Goal: Task Accomplishment & Management: Manage account settings

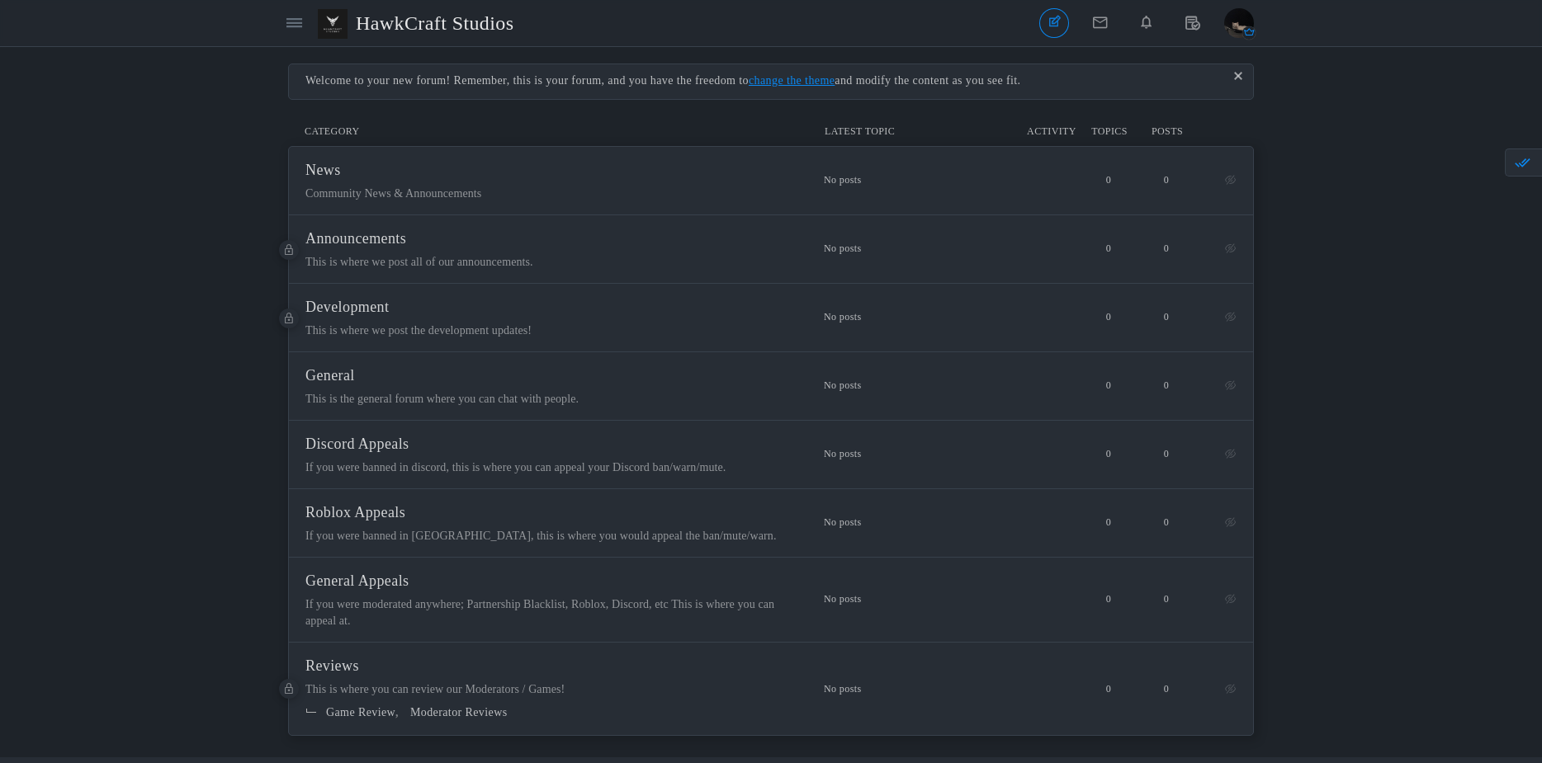
scroll to position [26, 0]
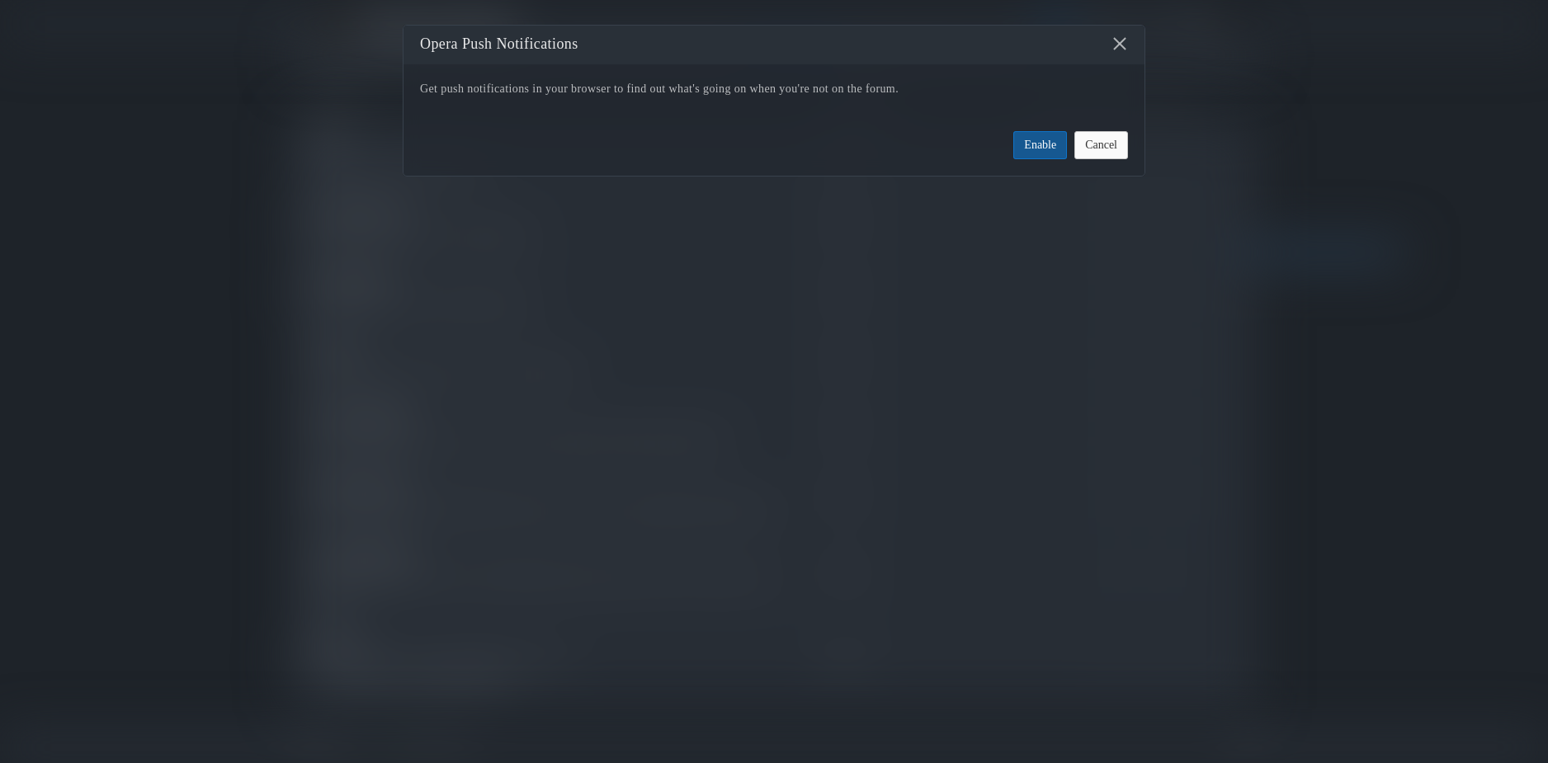
click at [1077, 154] on button "Cancel" at bounding box center [1102, 145] width 54 height 28
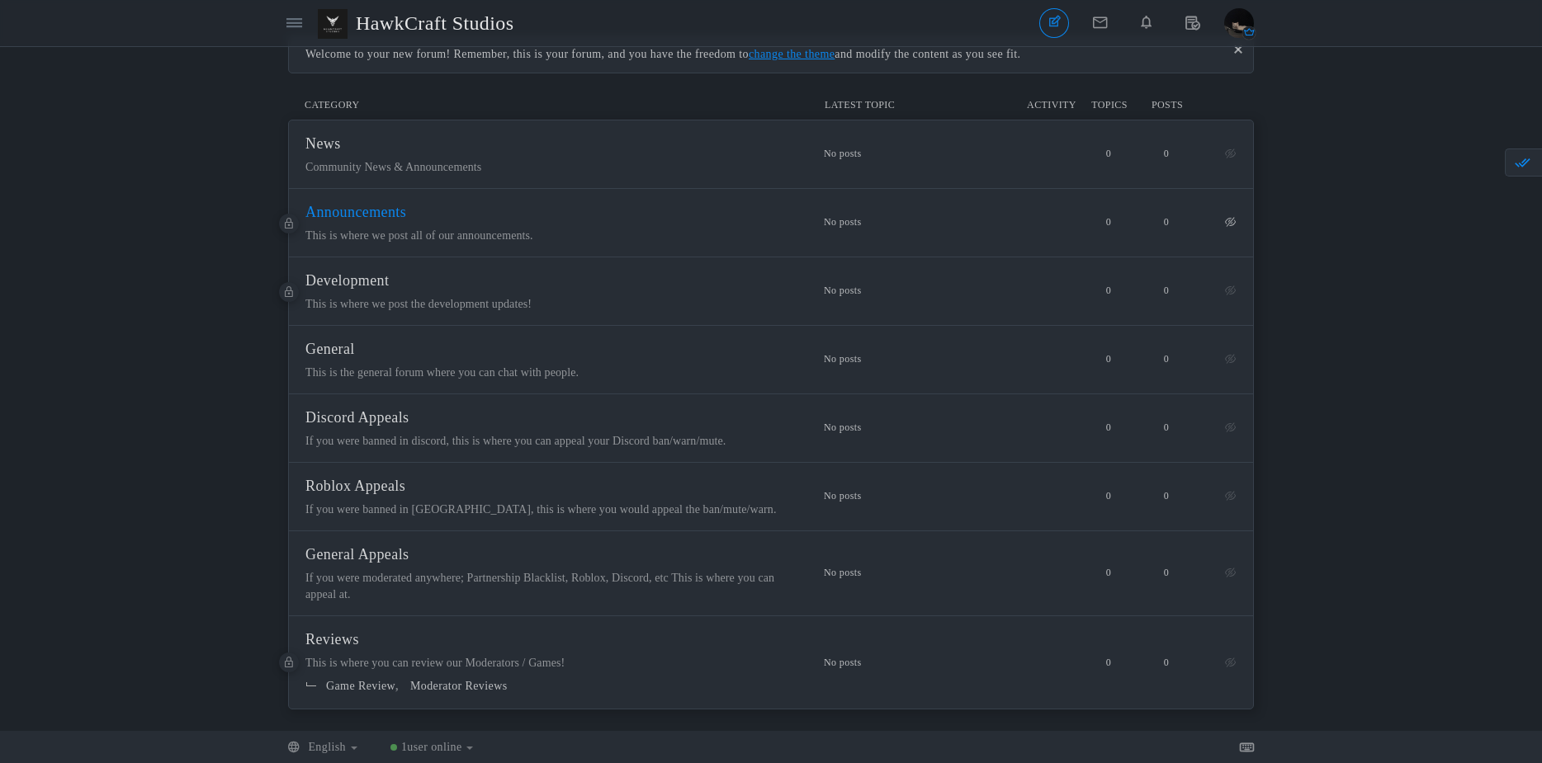
click at [406, 219] on span "Announcements" at bounding box center [355, 212] width 101 height 17
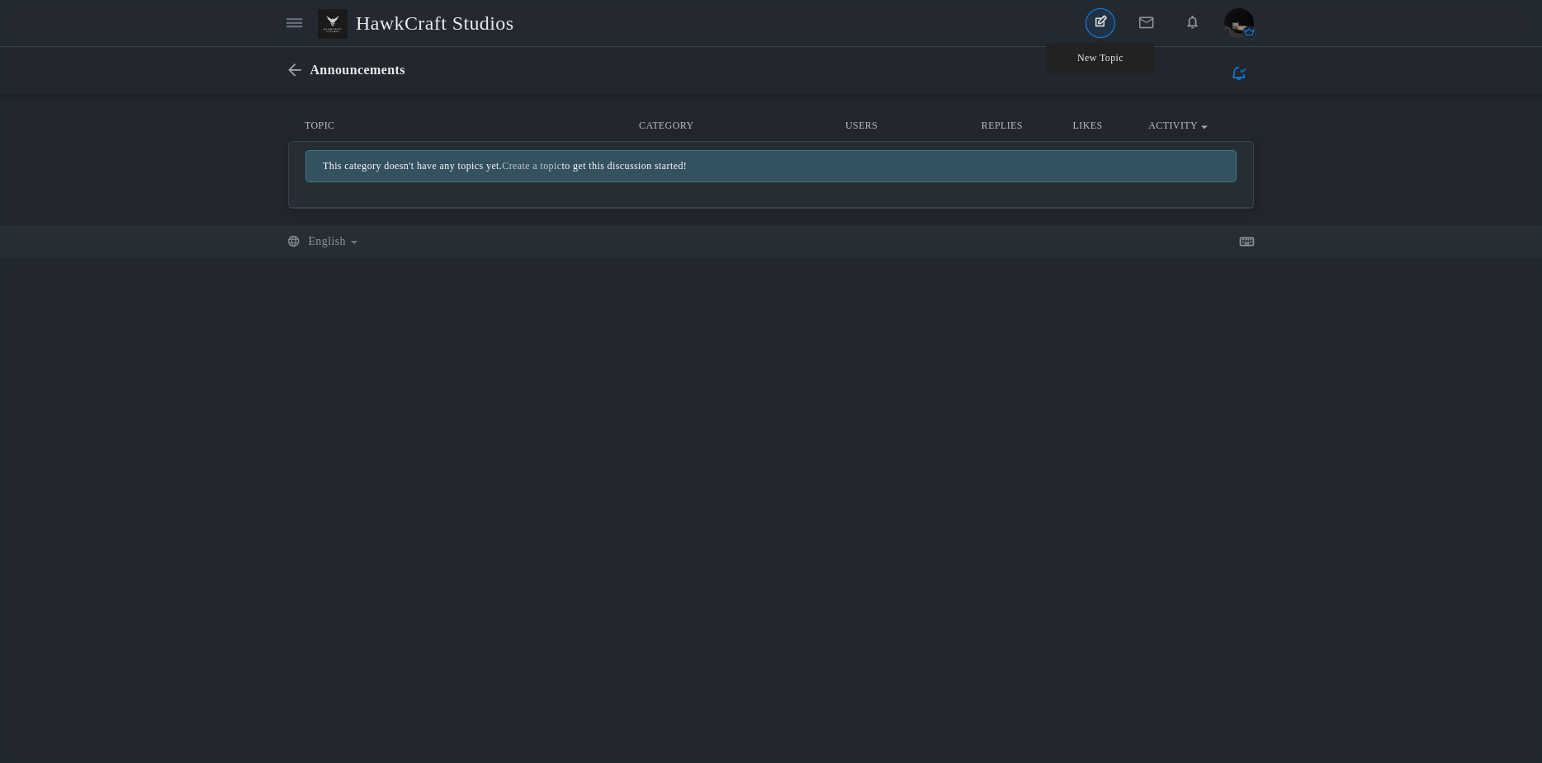
click at [1090, 28] on link "New Topic" at bounding box center [1100, 23] width 30 height 30
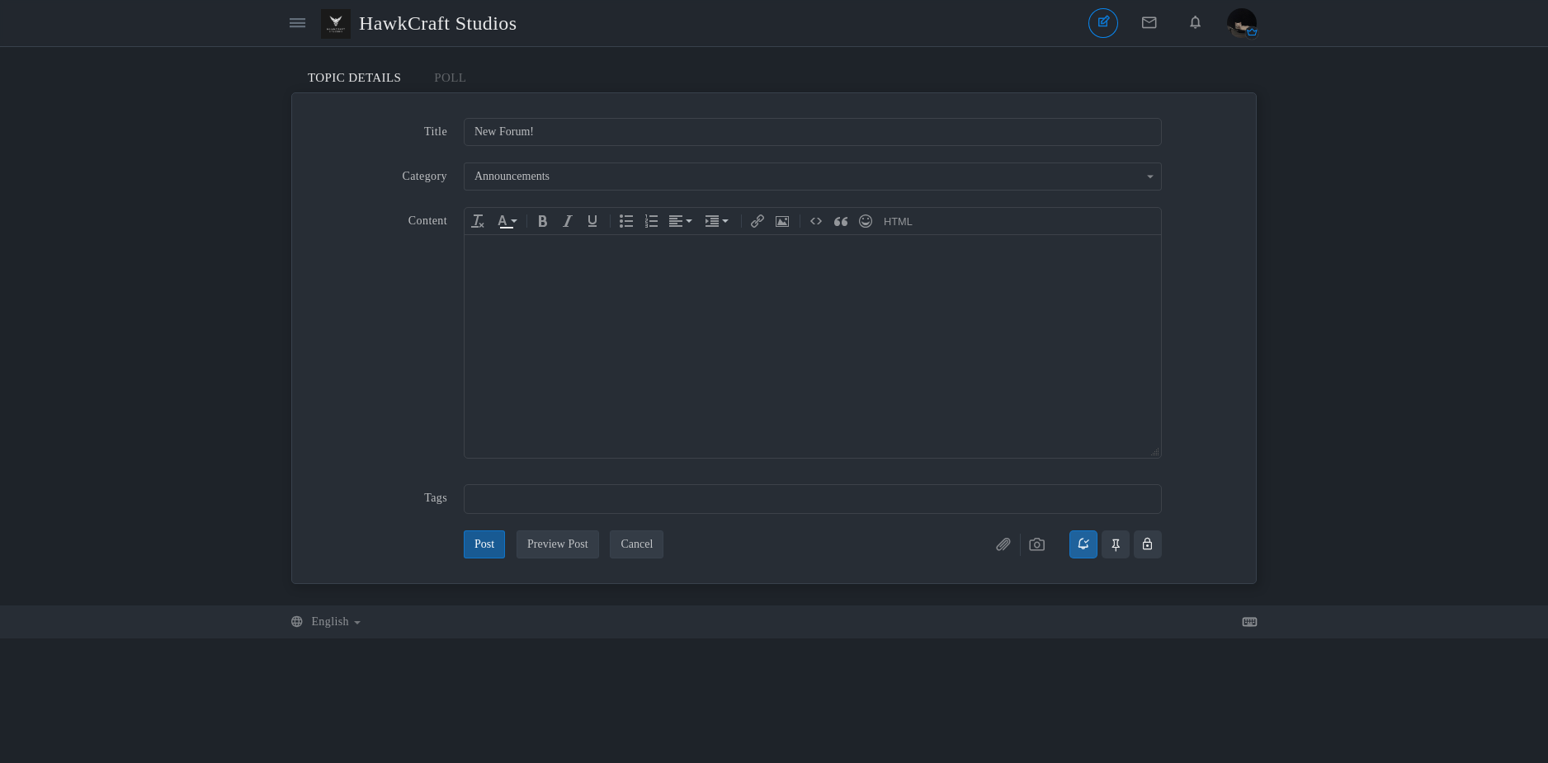
type input "New Forum!"
click at [793, 340] on body at bounding box center [813, 346] width 697 height 223
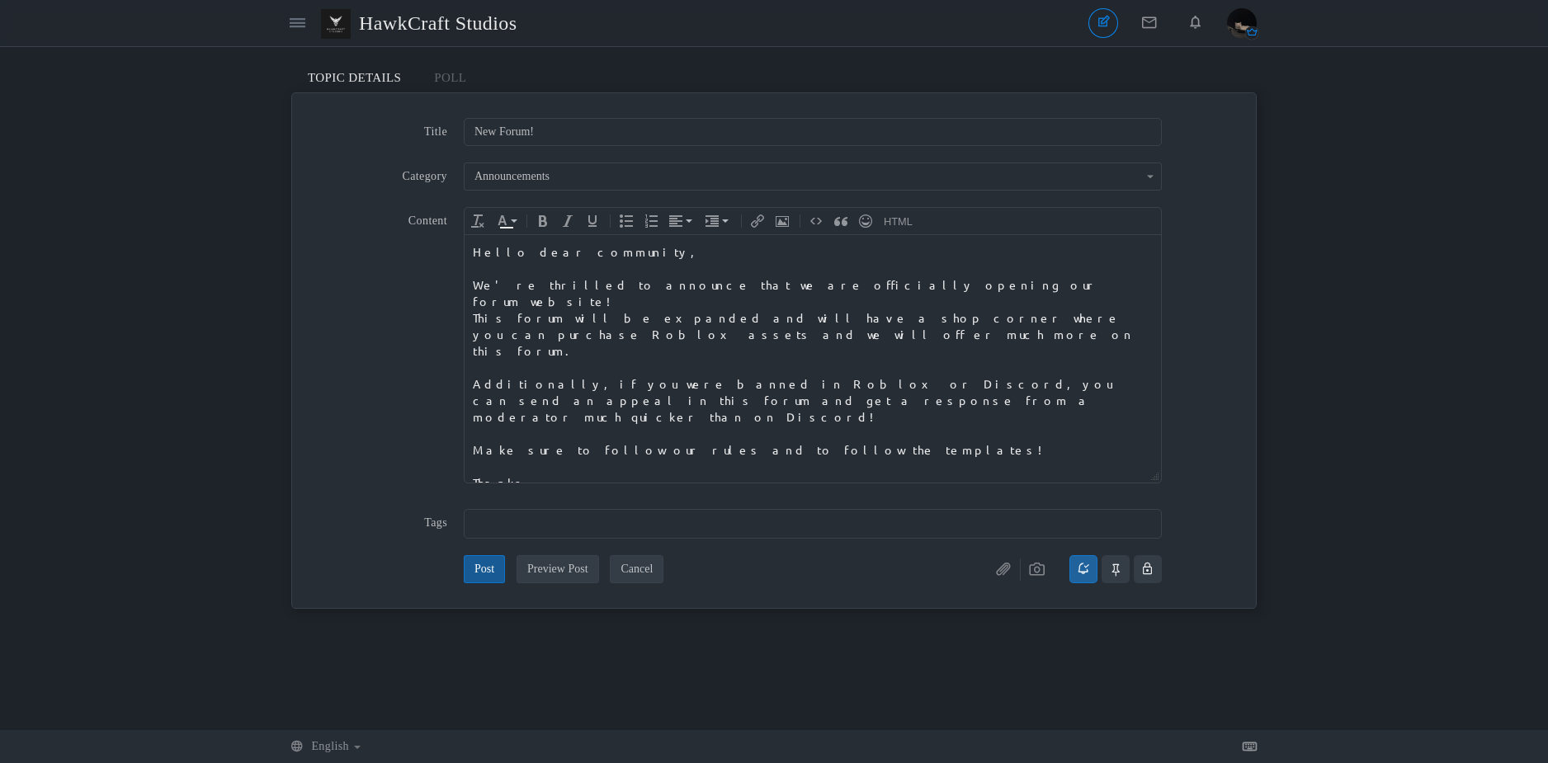
click at [1169, 362] on div "Content div Deleting Attachment... getFilename get_filesize 0% Cancel Uploading…" at bounding box center [774, 354] width 931 height 294
click at [539, 515] on input "text" at bounding box center [812, 524] width 675 height 18
type input "#"
type input "New"
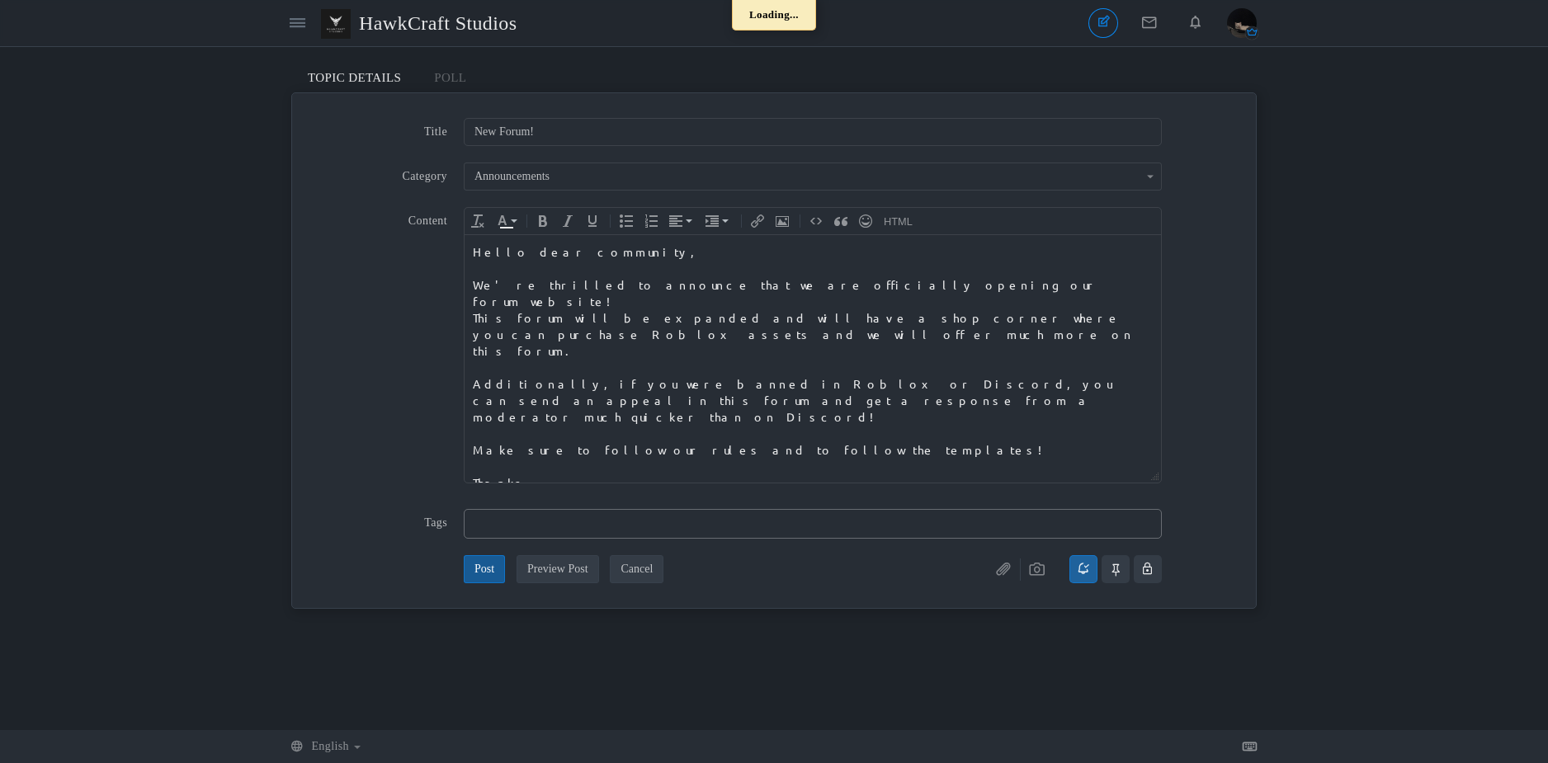
click at [498, 578] on button "Post" at bounding box center [484, 569] width 41 height 28
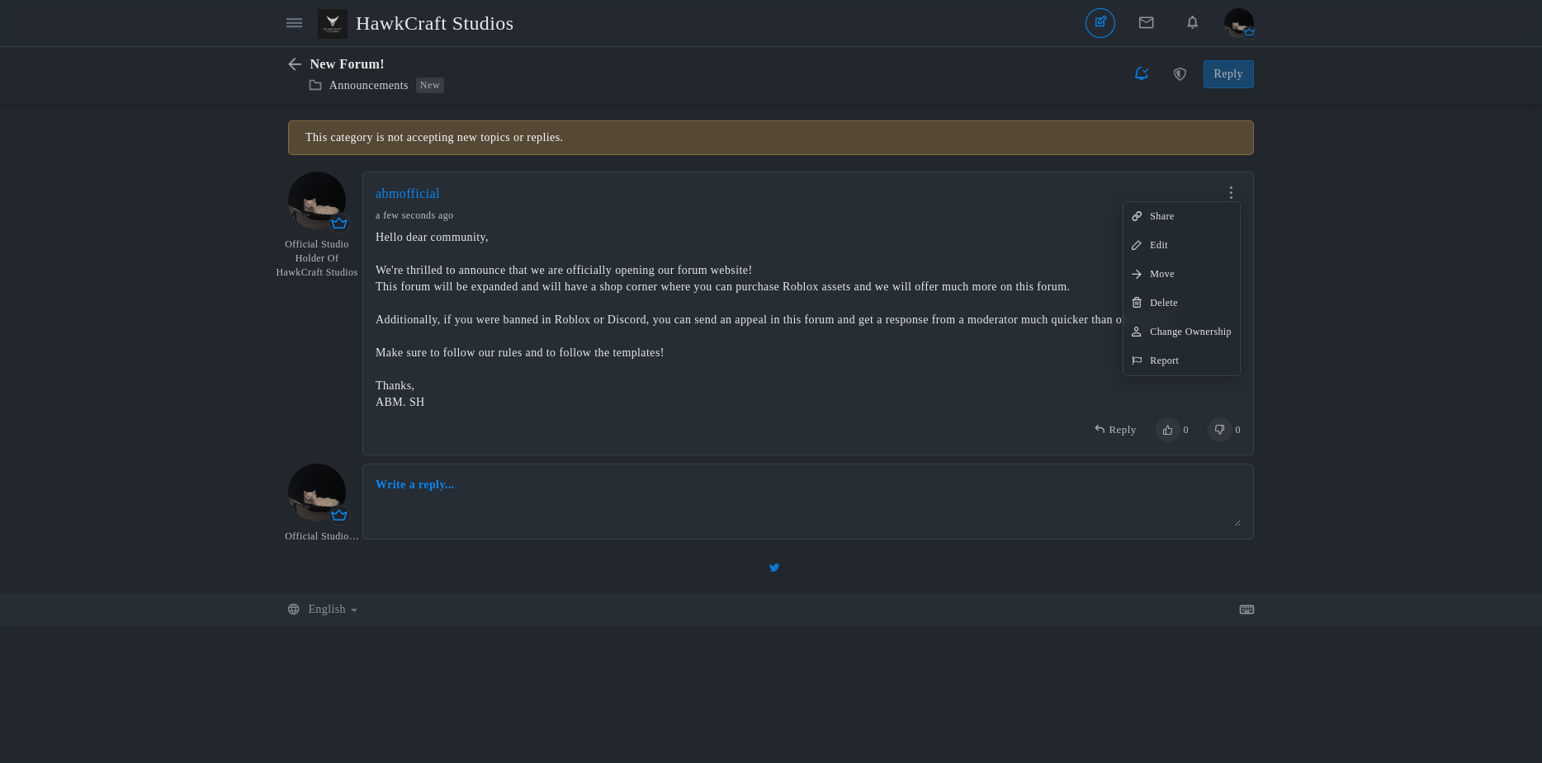
scroll to position [1, 0]
click at [1317, 177] on div "Messages are turned off. Enable them to send or receive messages. Enable Messag…" at bounding box center [771, 348] width 1542 height 456
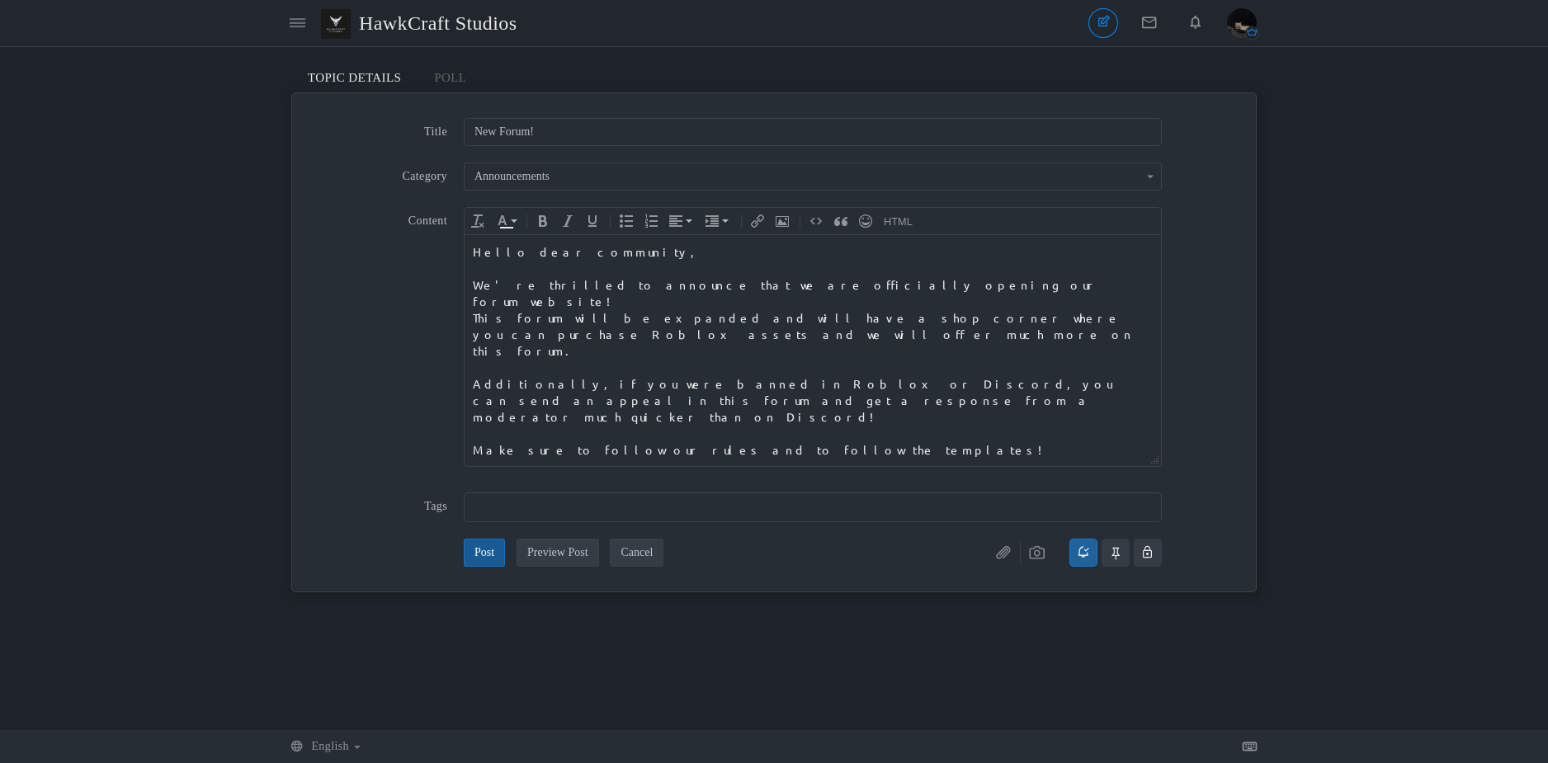
click at [300, 30] on icon at bounding box center [298, 23] width 16 height 14
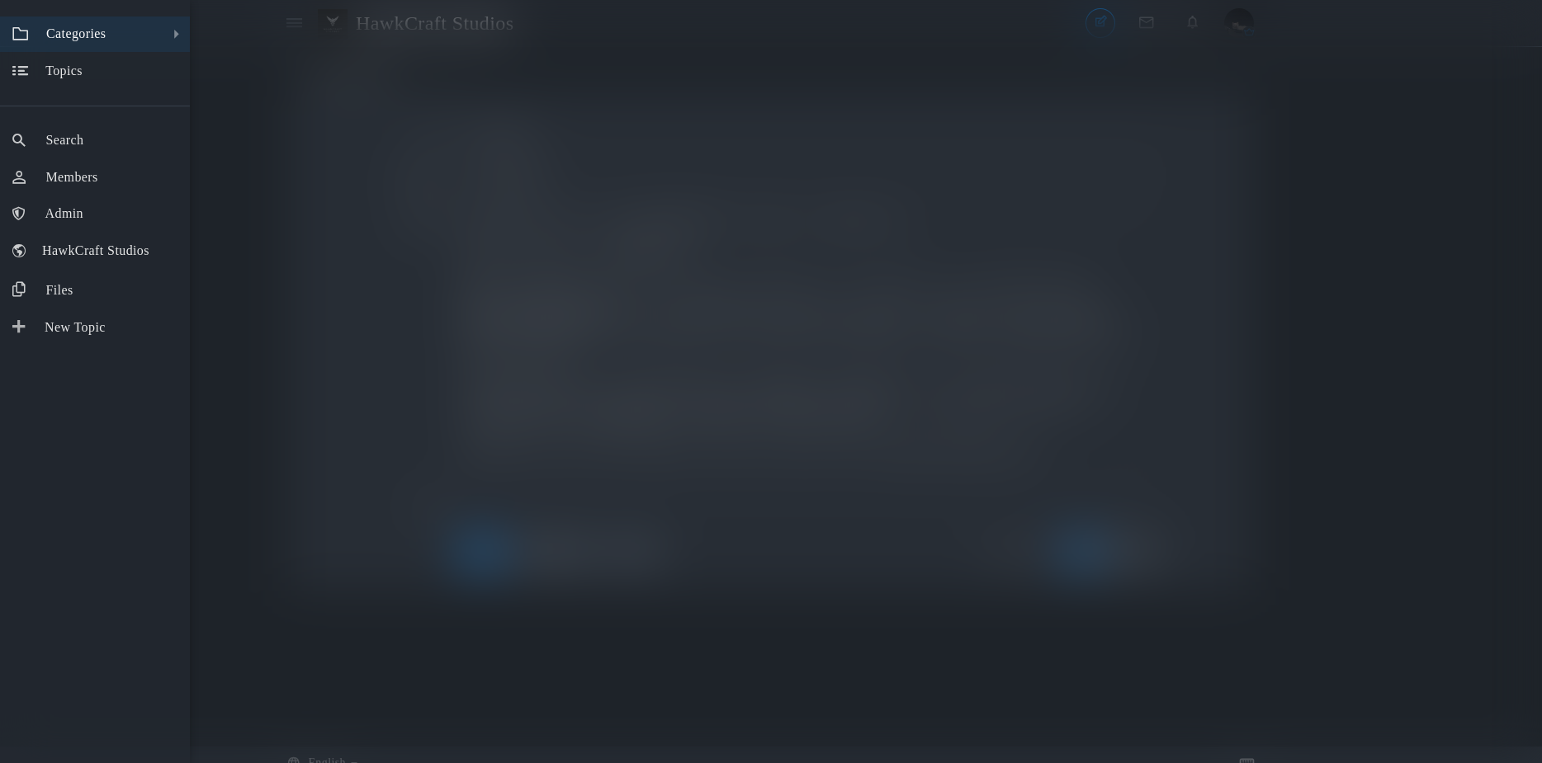
click at [103, 31] on span "Categories" at bounding box center [75, 33] width 59 height 14
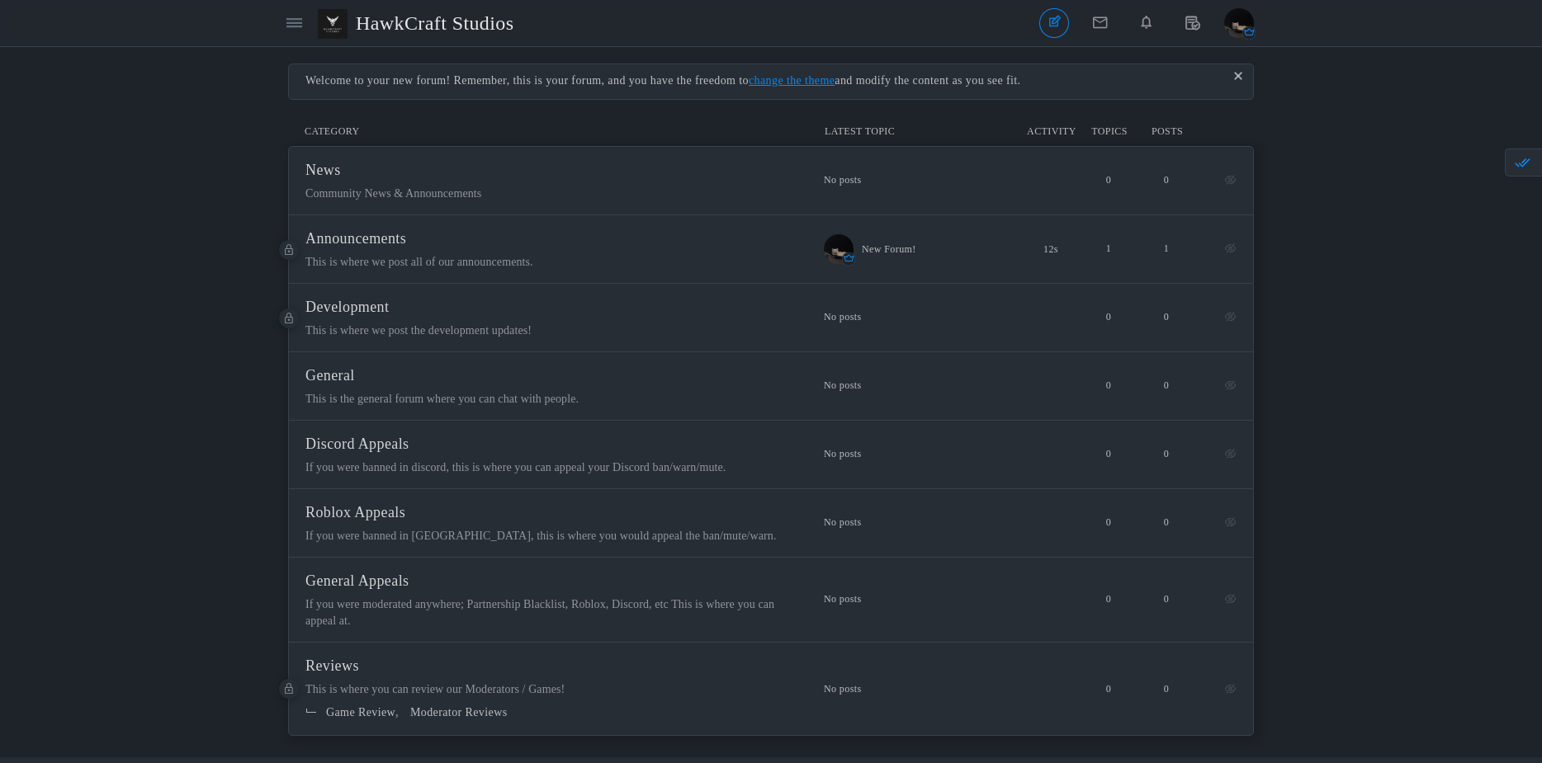
click at [406, 247] on span "Announcements" at bounding box center [355, 238] width 101 height 17
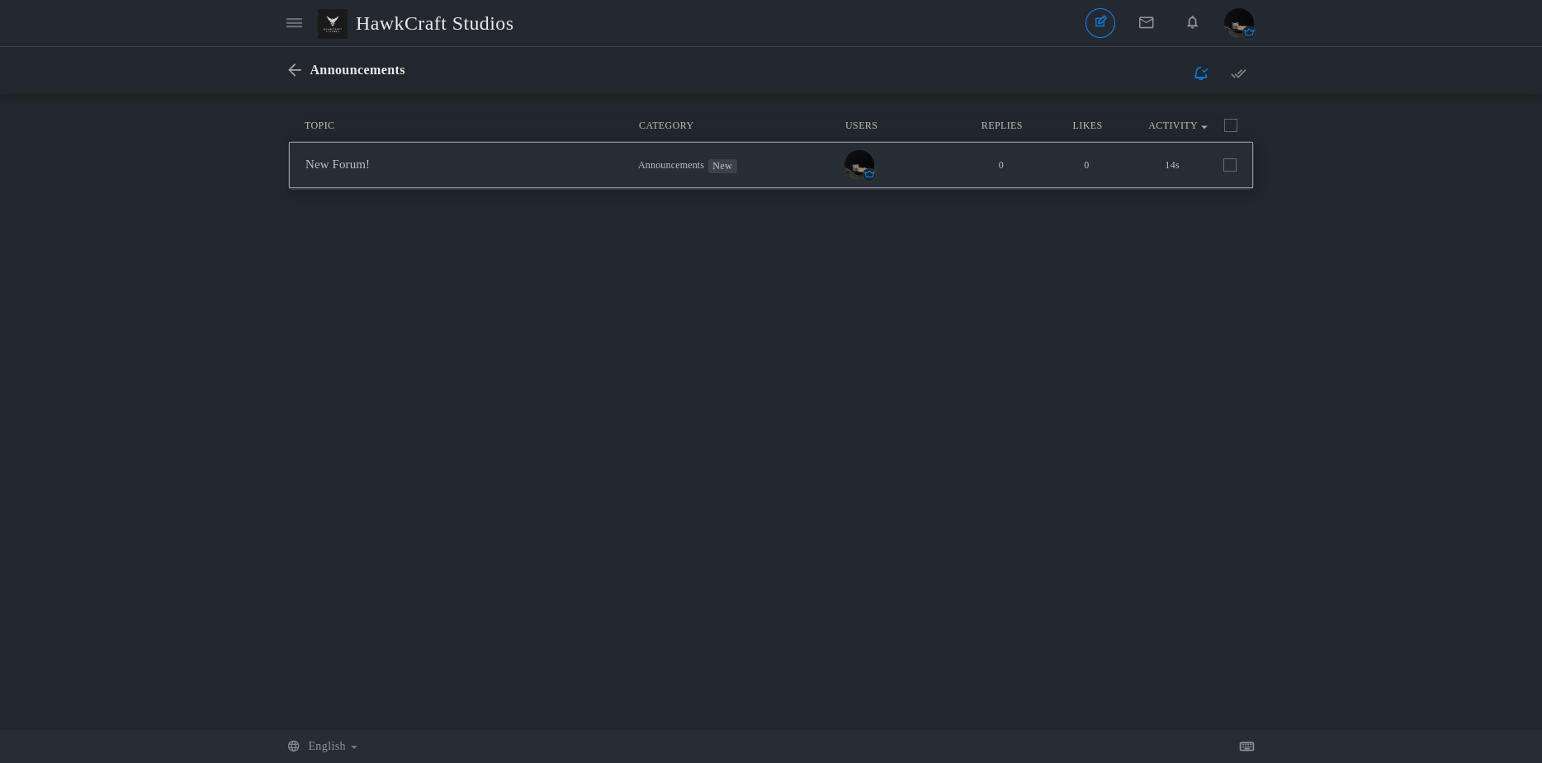
click at [1234, 169] on span at bounding box center [1229, 164] width 13 height 13
click at [1207, 162] on input "checkbox" at bounding box center [1207, 162] width 0 height 0
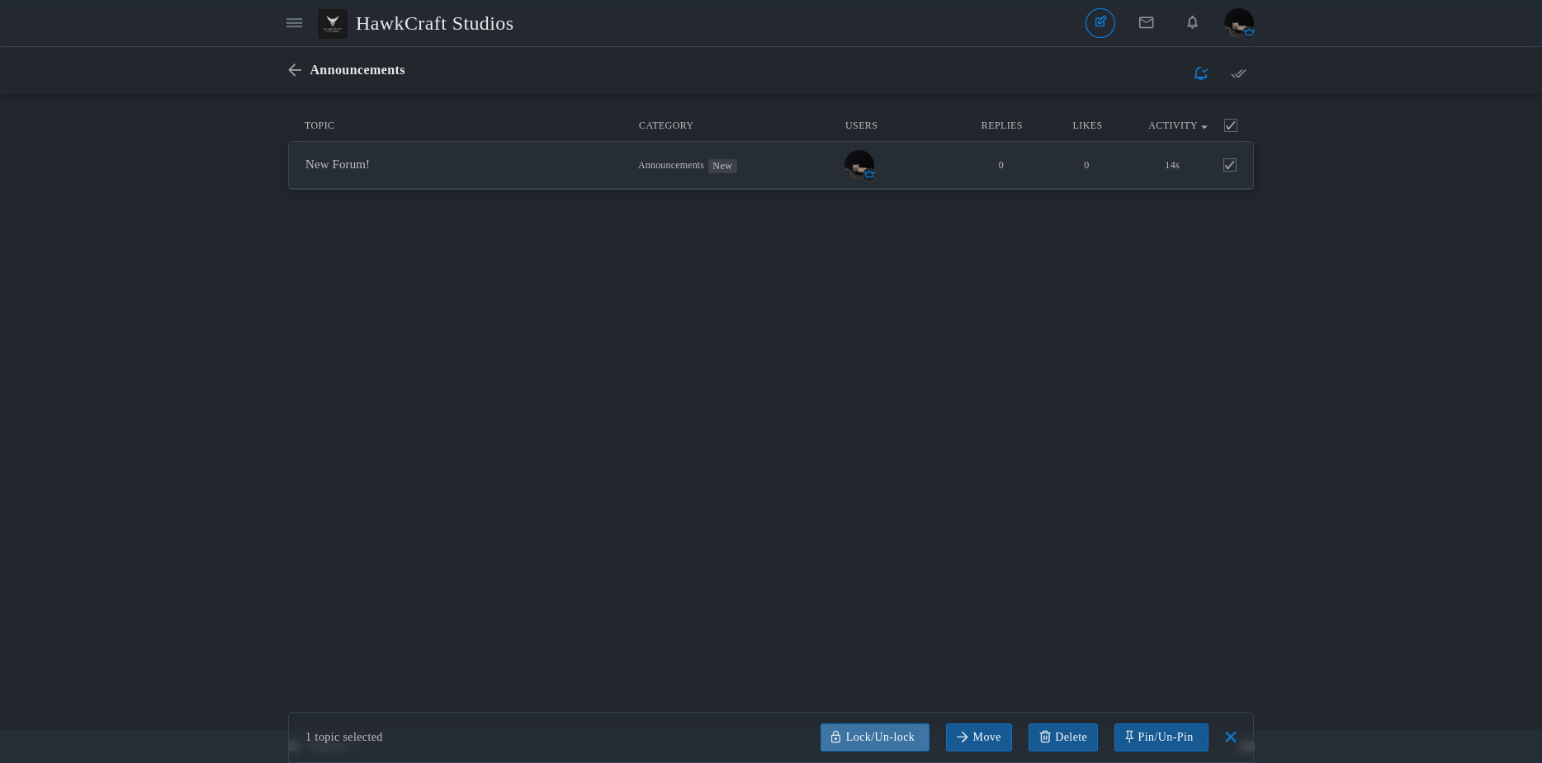
click at [884, 738] on link at bounding box center [874, 738] width 109 height 28
click at [855, 662] on link "Lock" at bounding box center [883, 674] width 124 height 30
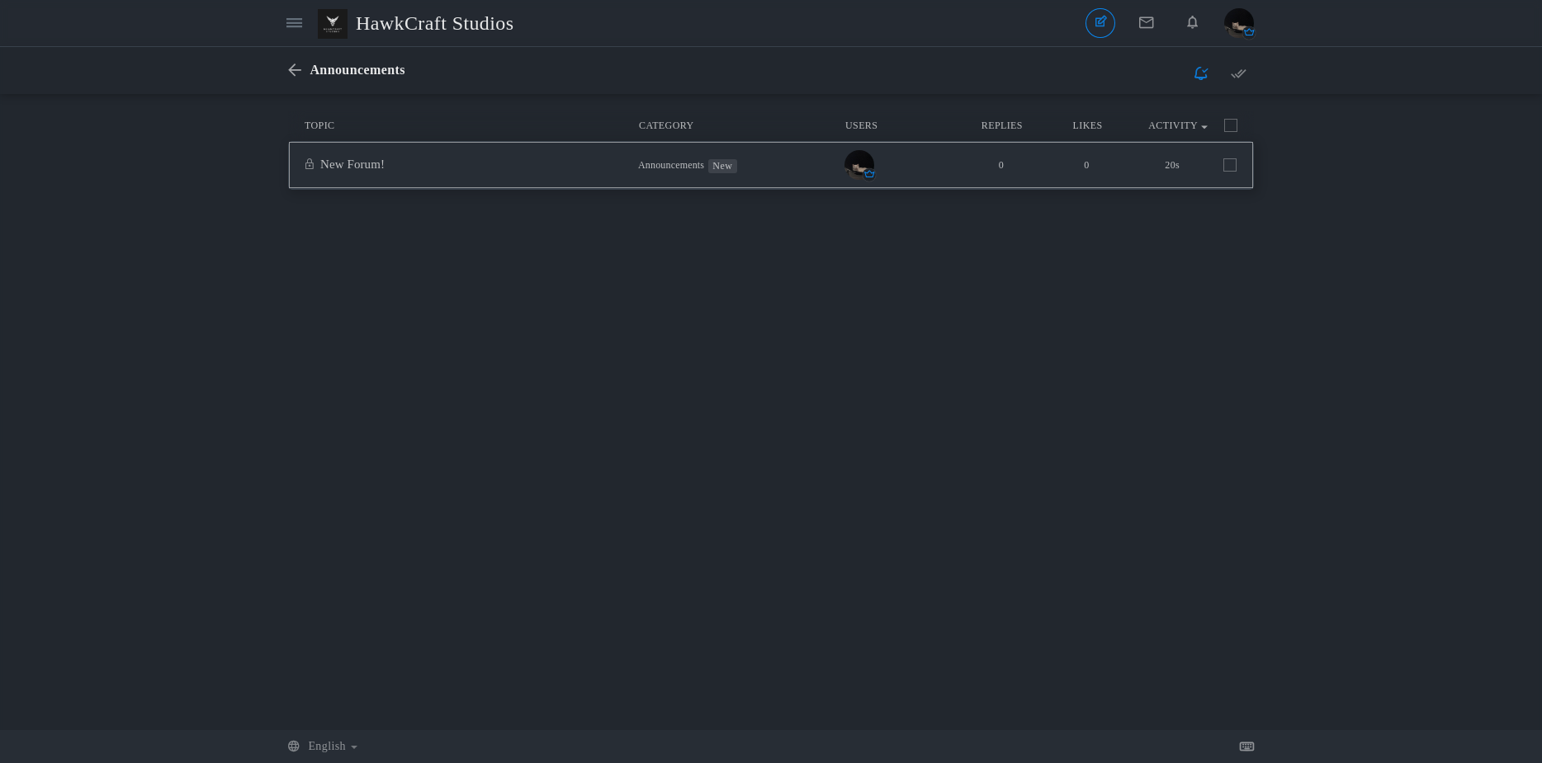
click at [1232, 169] on span at bounding box center [1229, 164] width 13 height 13
click at [1207, 162] on input "checkbox" at bounding box center [1207, 162] width 0 height 0
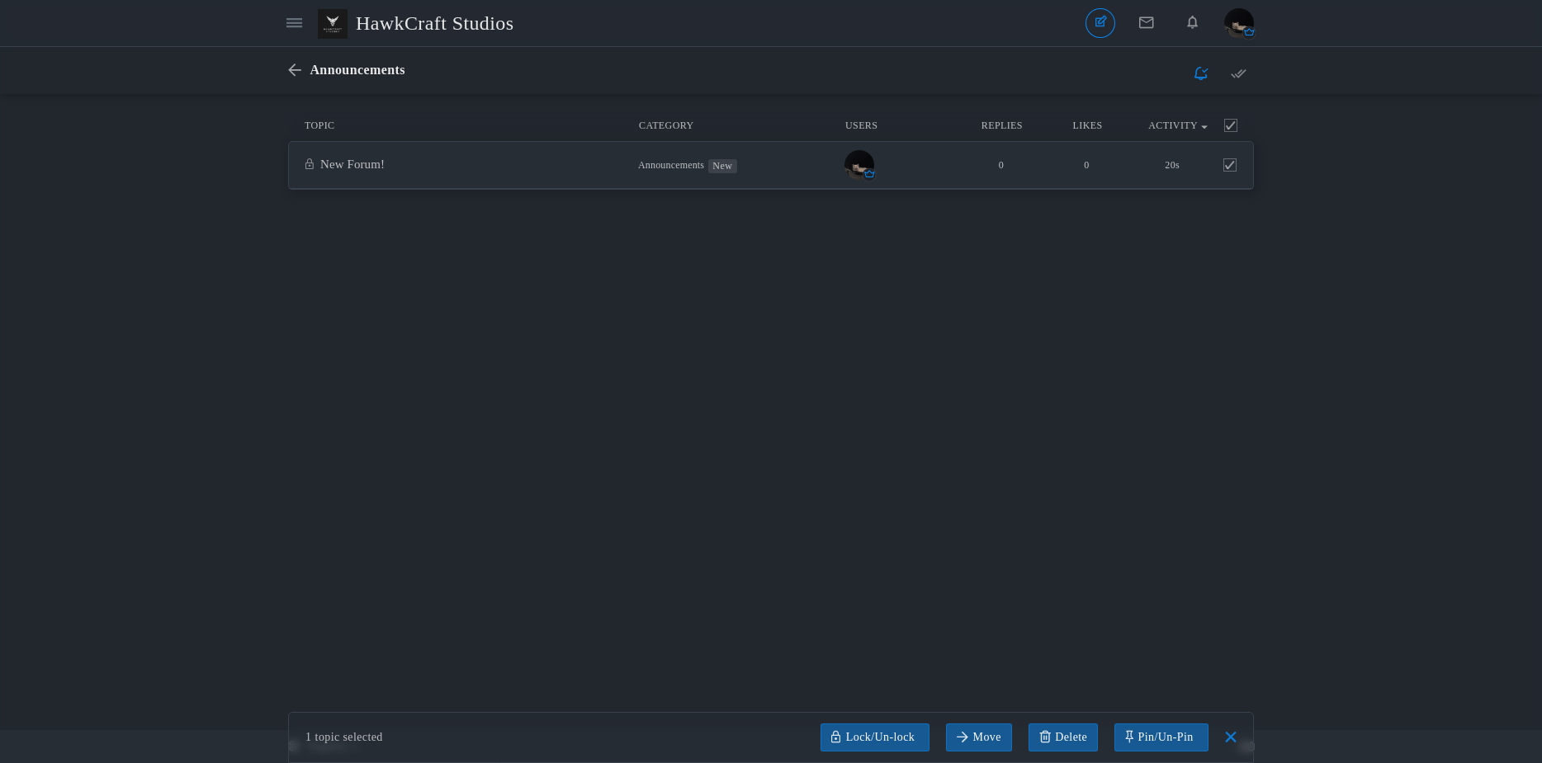
click at [1276, 612] on div "Messages are turned off. Enable them to send or receive messages. Enable Messag…" at bounding box center [771, 412] width 1542 height 603
click at [1226, 731] on icon at bounding box center [1231, 737] width 12 height 12
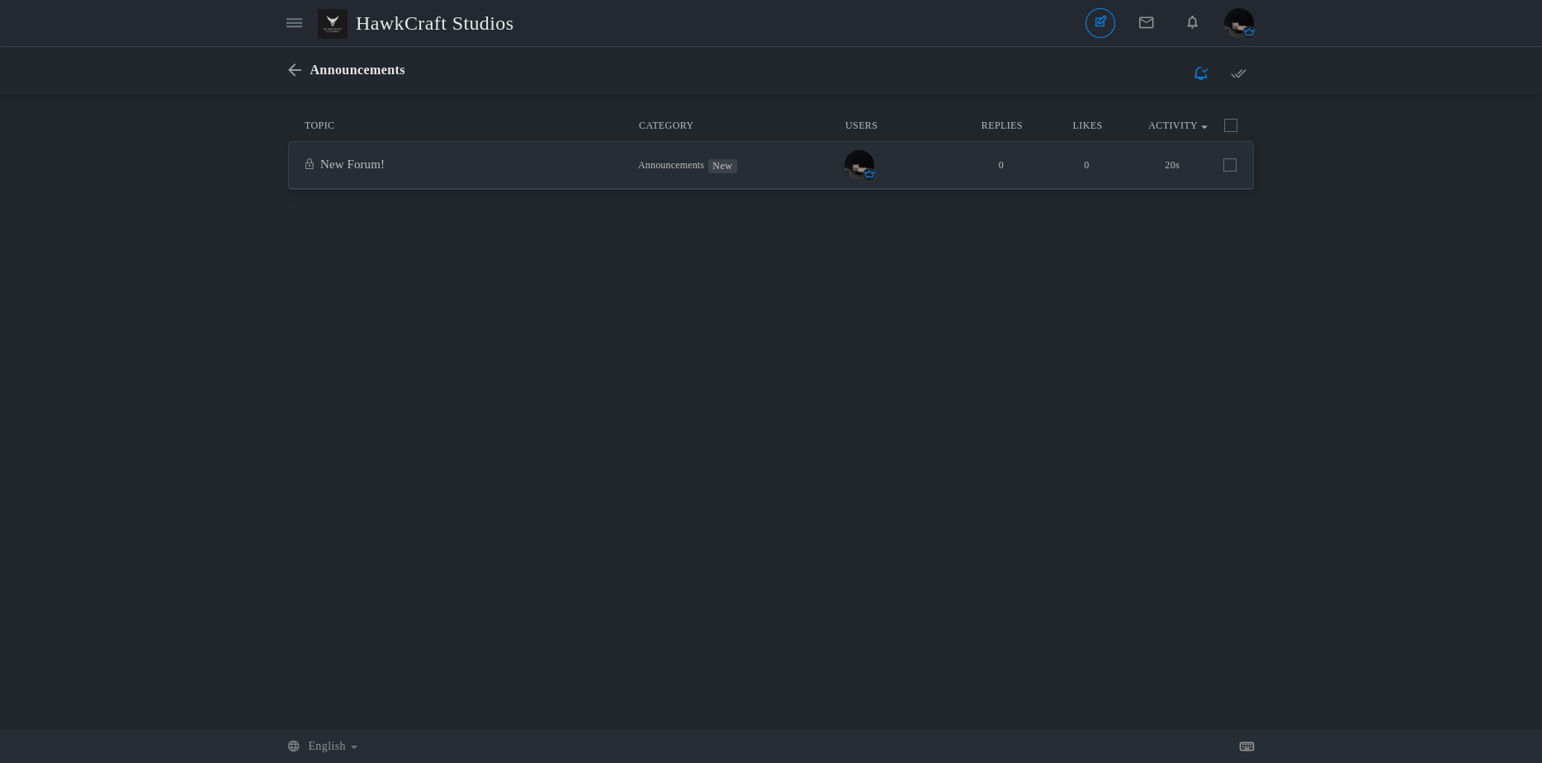
click at [280, 29] on div "Categories Members HawkCraft Studios" at bounding box center [403, 23] width 246 height 38
click at [293, 21] on icon at bounding box center [294, 23] width 16 height 14
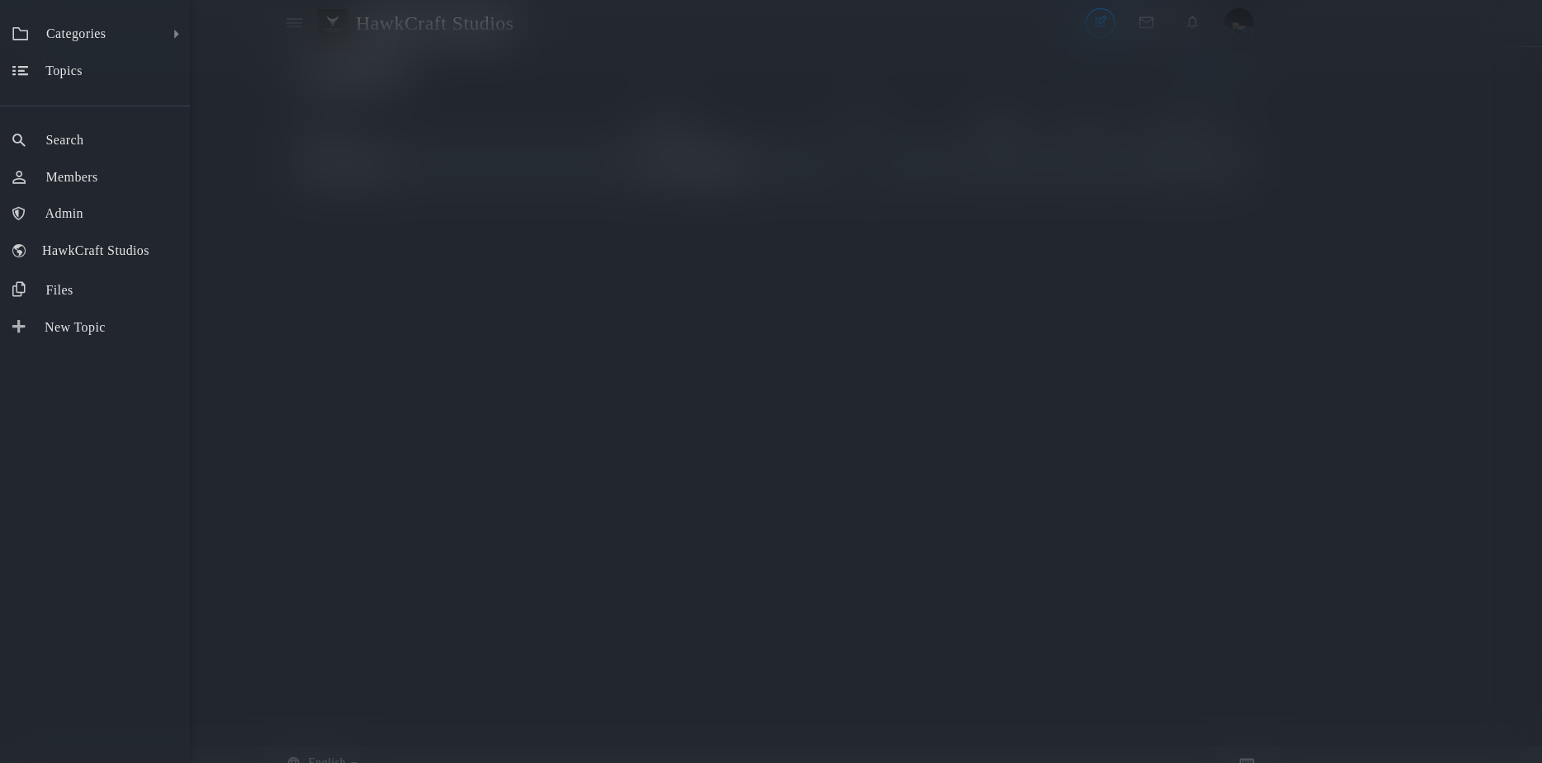
click at [366, 233] on div "Categories All Categories Categories News Announcements Development General Dis…" at bounding box center [771, 381] width 1542 height 763
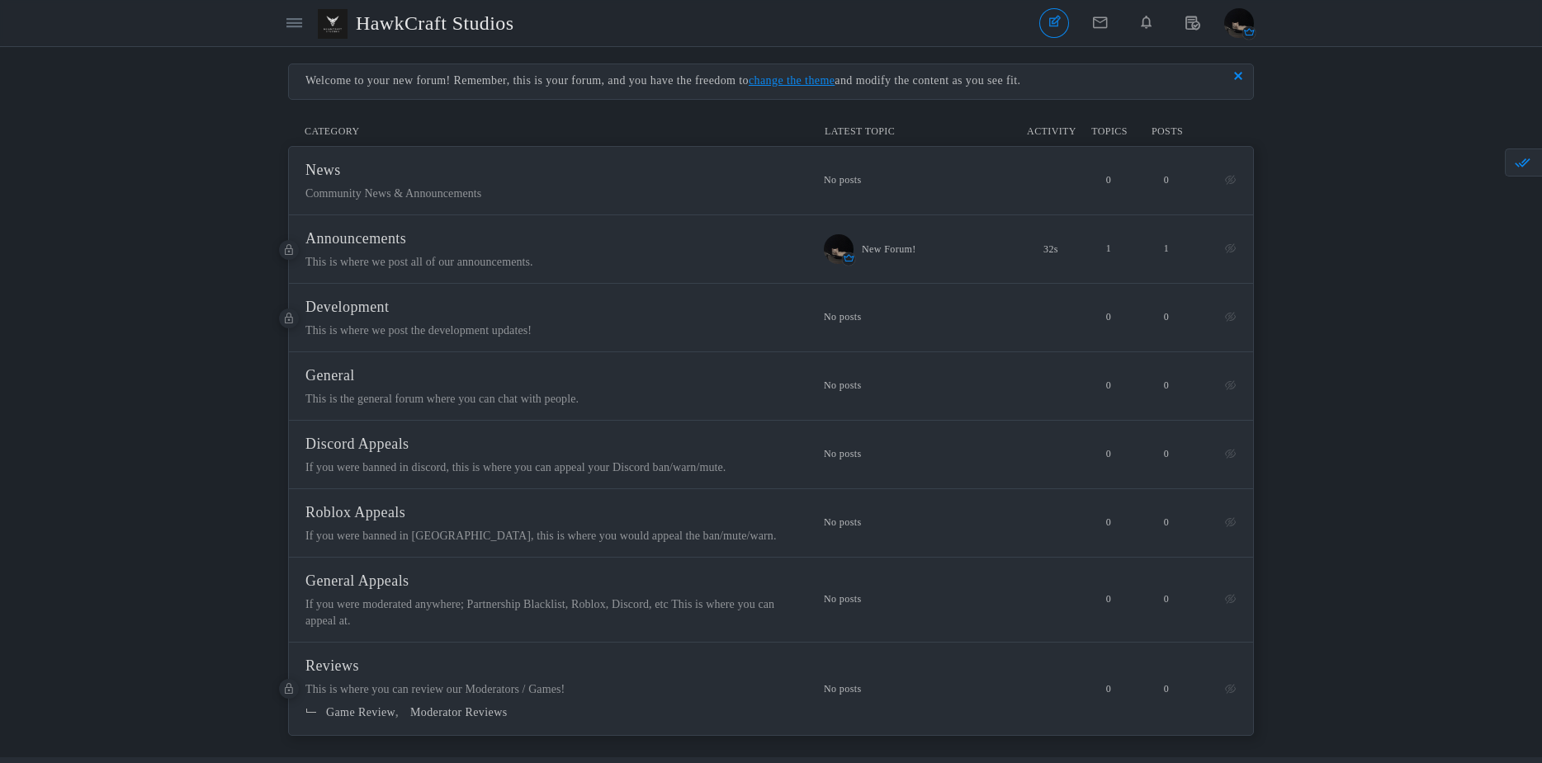
click at [1240, 83] on button "button" at bounding box center [1238, 76] width 17 height 17
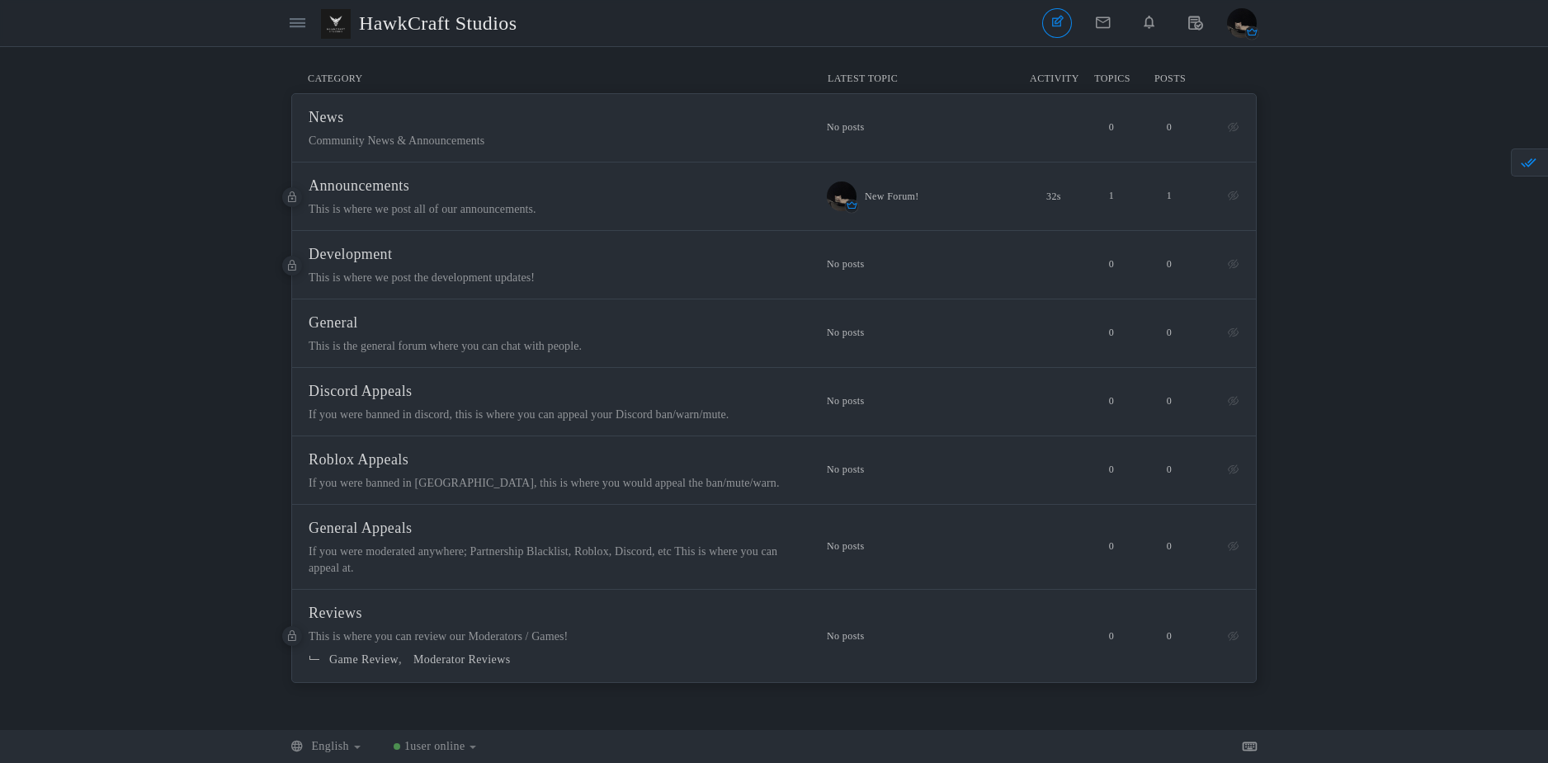
click at [320, 31] on div "Categories Members HawkCraft Studios" at bounding box center [406, 23] width 246 height 38
click at [308, 25] on link at bounding box center [298, 23] width 30 height 30
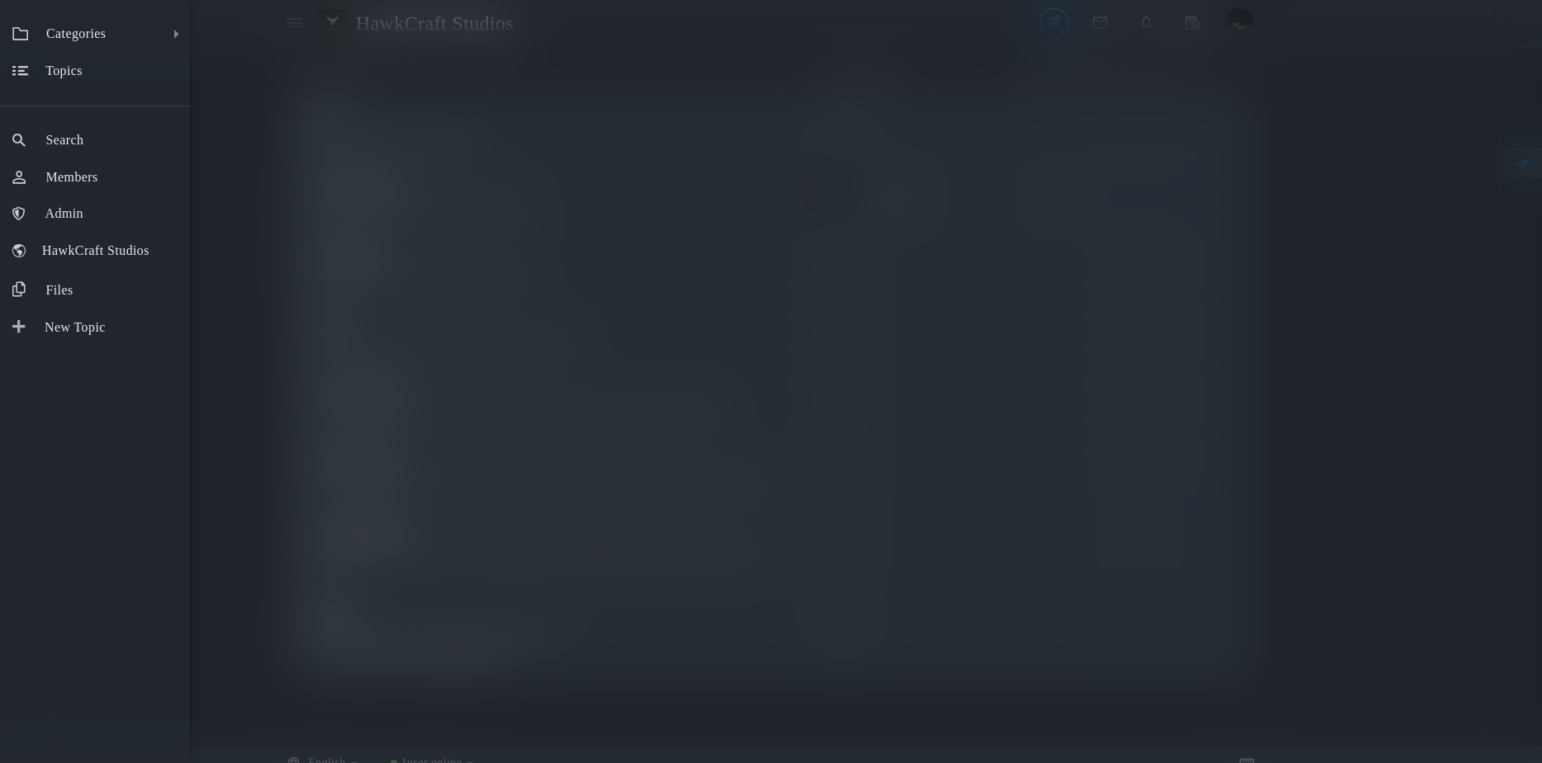
click at [308, 26] on div "Categories All Categories Categories News Announcements Development General Dis…" at bounding box center [771, 381] width 1542 height 763
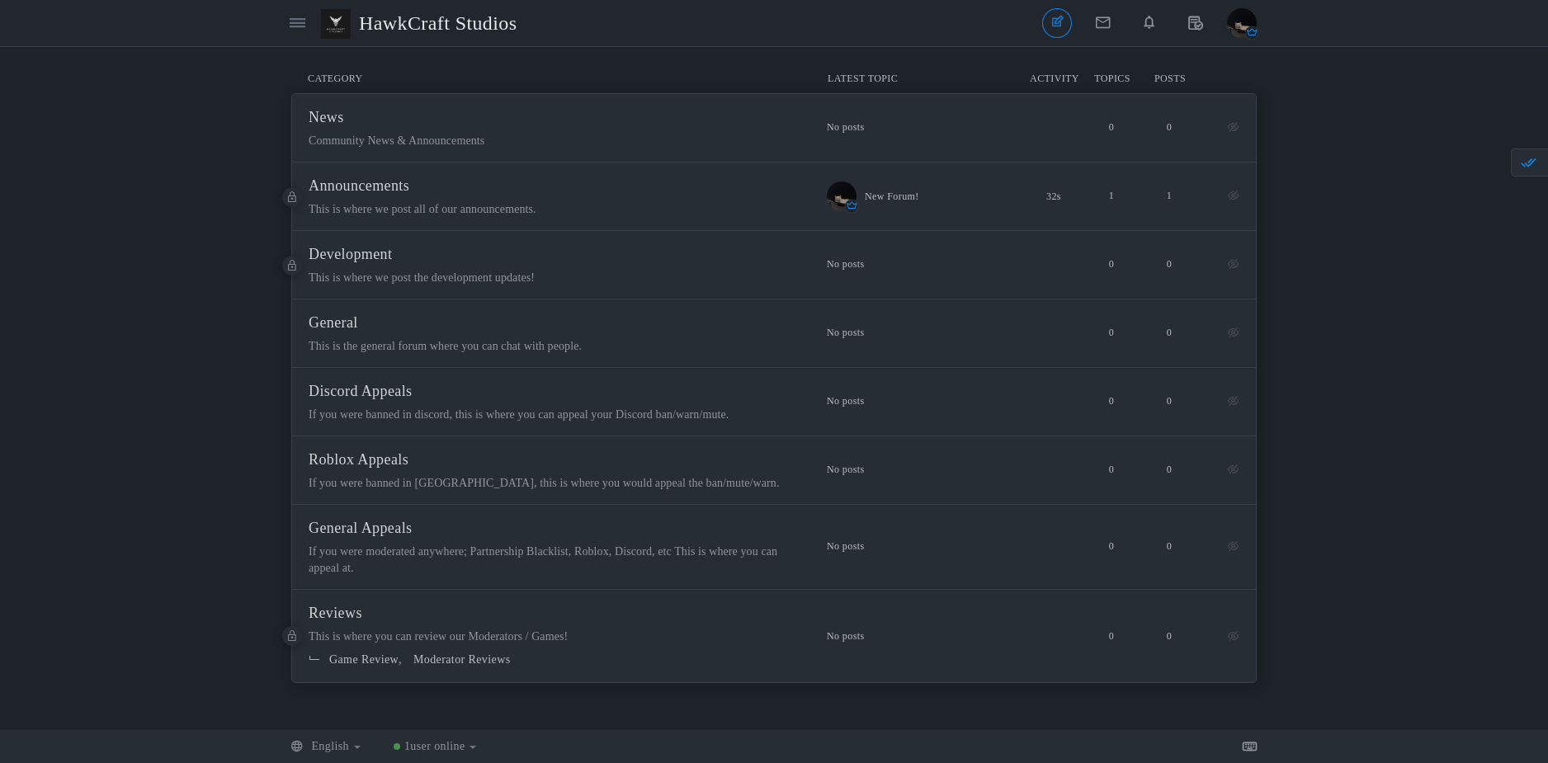
click at [308, 26] on link at bounding box center [298, 23] width 30 height 30
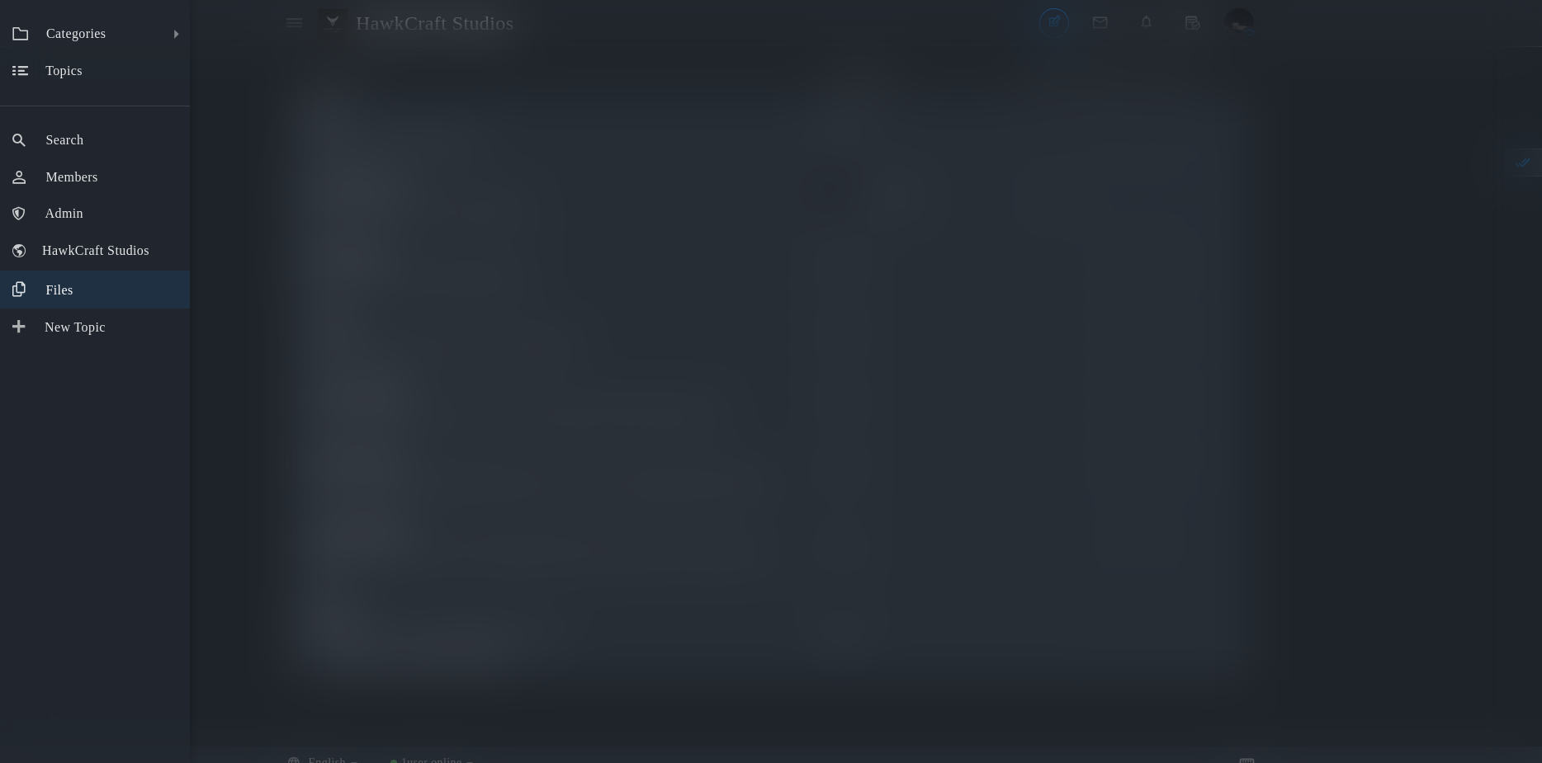
click at [87, 283] on link "Files" at bounding box center [95, 290] width 190 height 38
click at [136, 293] on link "Files" at bounding box center [95, 290] width 190 height 38
click at [309, 347] on div "Categories All Categories Categories News Announcements Development General Dis…" at bounding box center [771, 381] width 1542 height 763
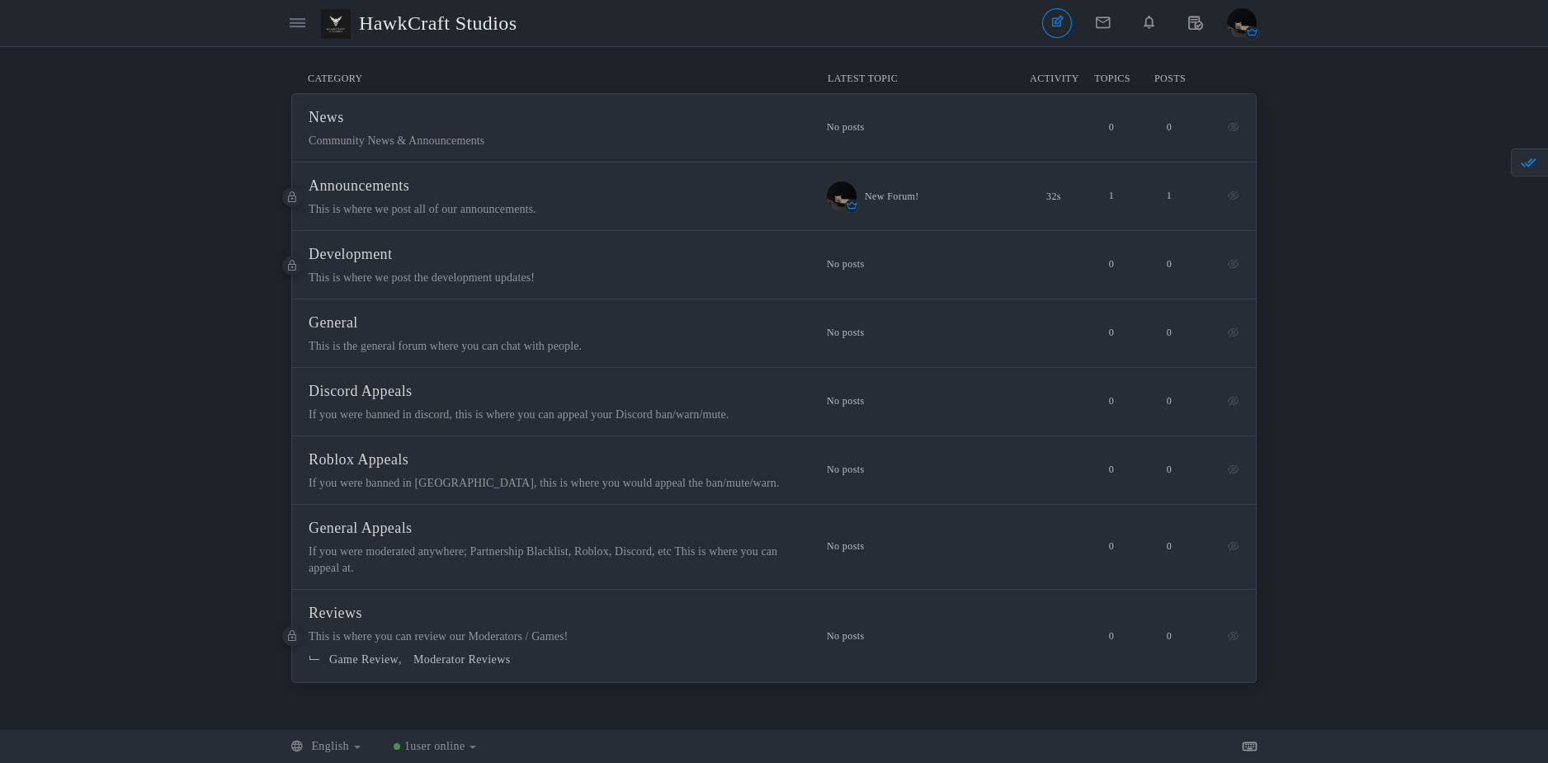
click at [239, 416] on div "Messages are turned off. Enable them to send or receive messages. Enable Messag…" at bounding box center [774, 389] width 1548 height 650
click at [308, 36] on div "Categories Members HawkCraft Studios" at bounding box center [406, 23] width 246 height 38
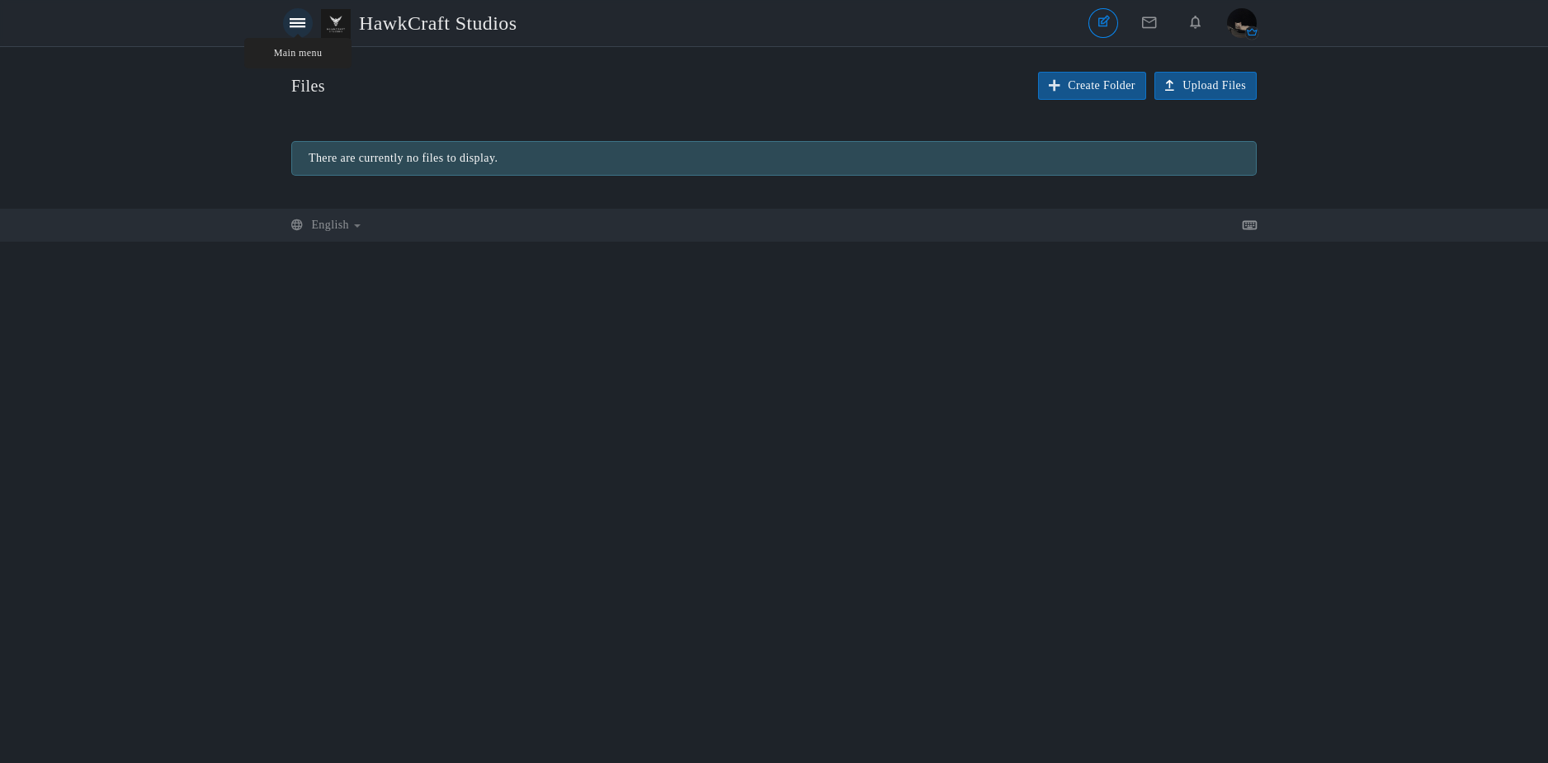
click at [293, 27] on icon at bounding box center [298, 23] width 16 height 14
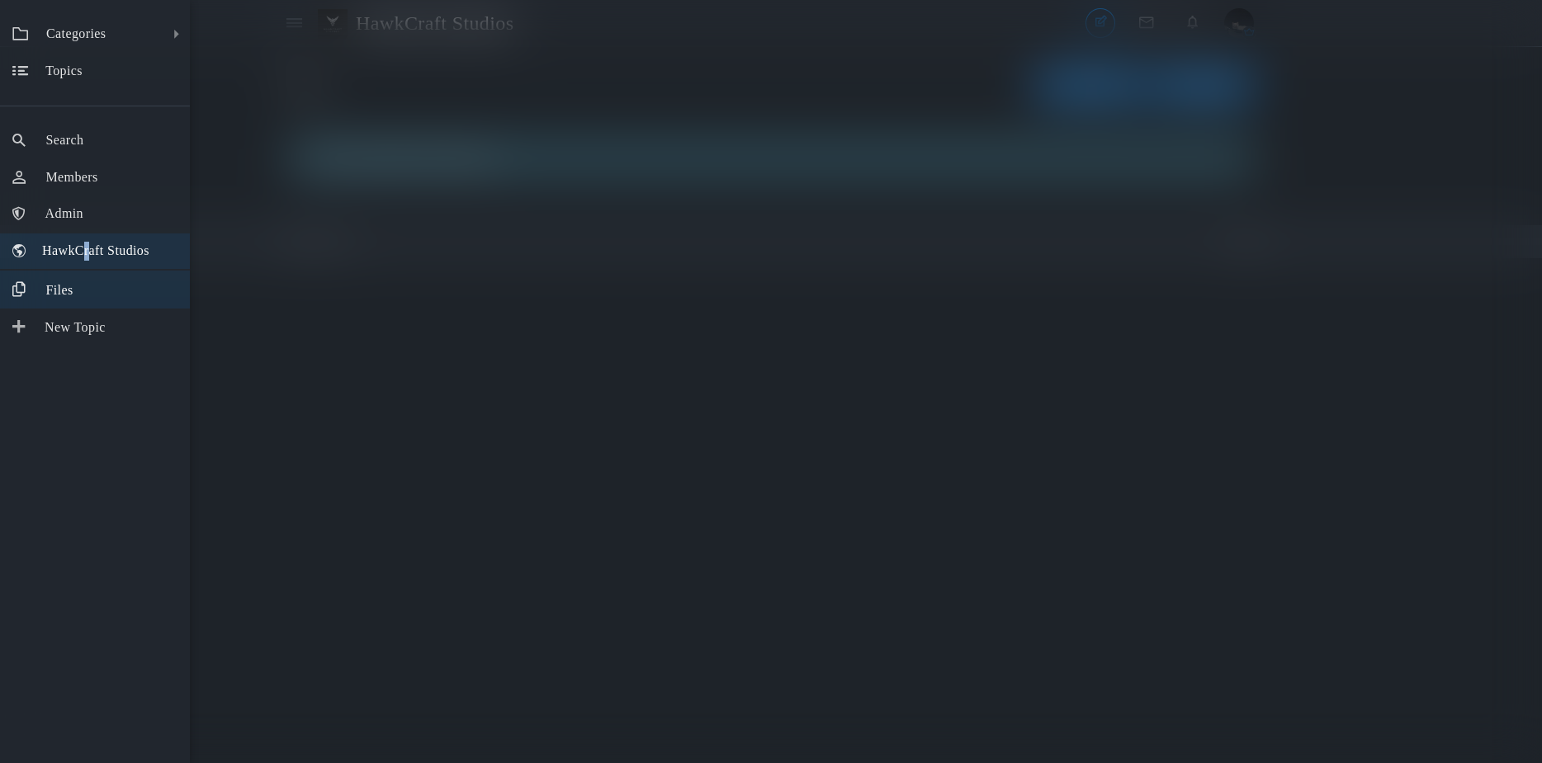
click at [87, 264] on link "HawkCraft Studios" at bounding box center [95, 251] width 190 height 35
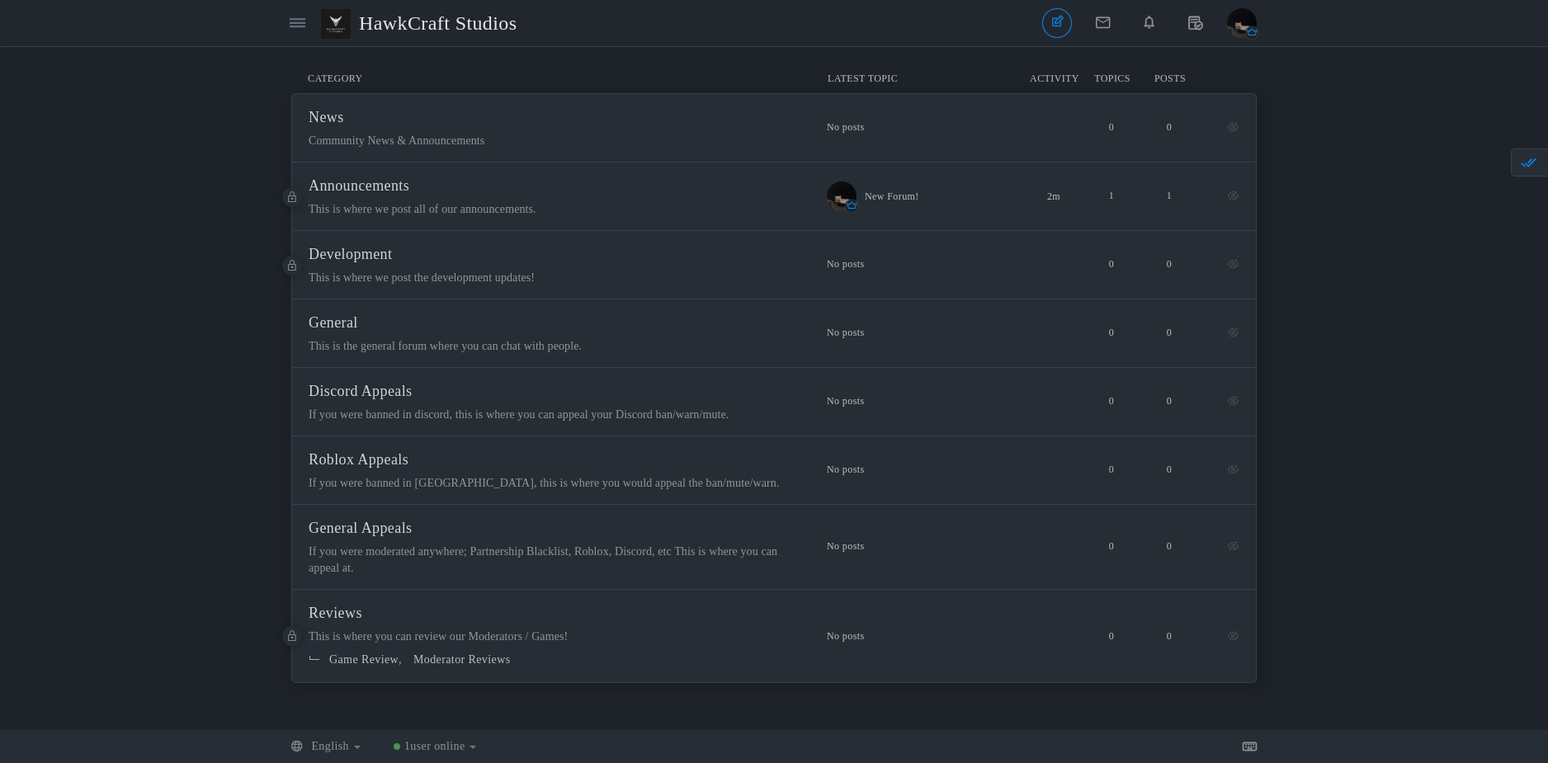
click at [476, 749] on link "1 user online" at bounding box center [435, 746] width 83 height 12
click at [302, 20] on icon at bounding box center [298, 23] width 16 height 14
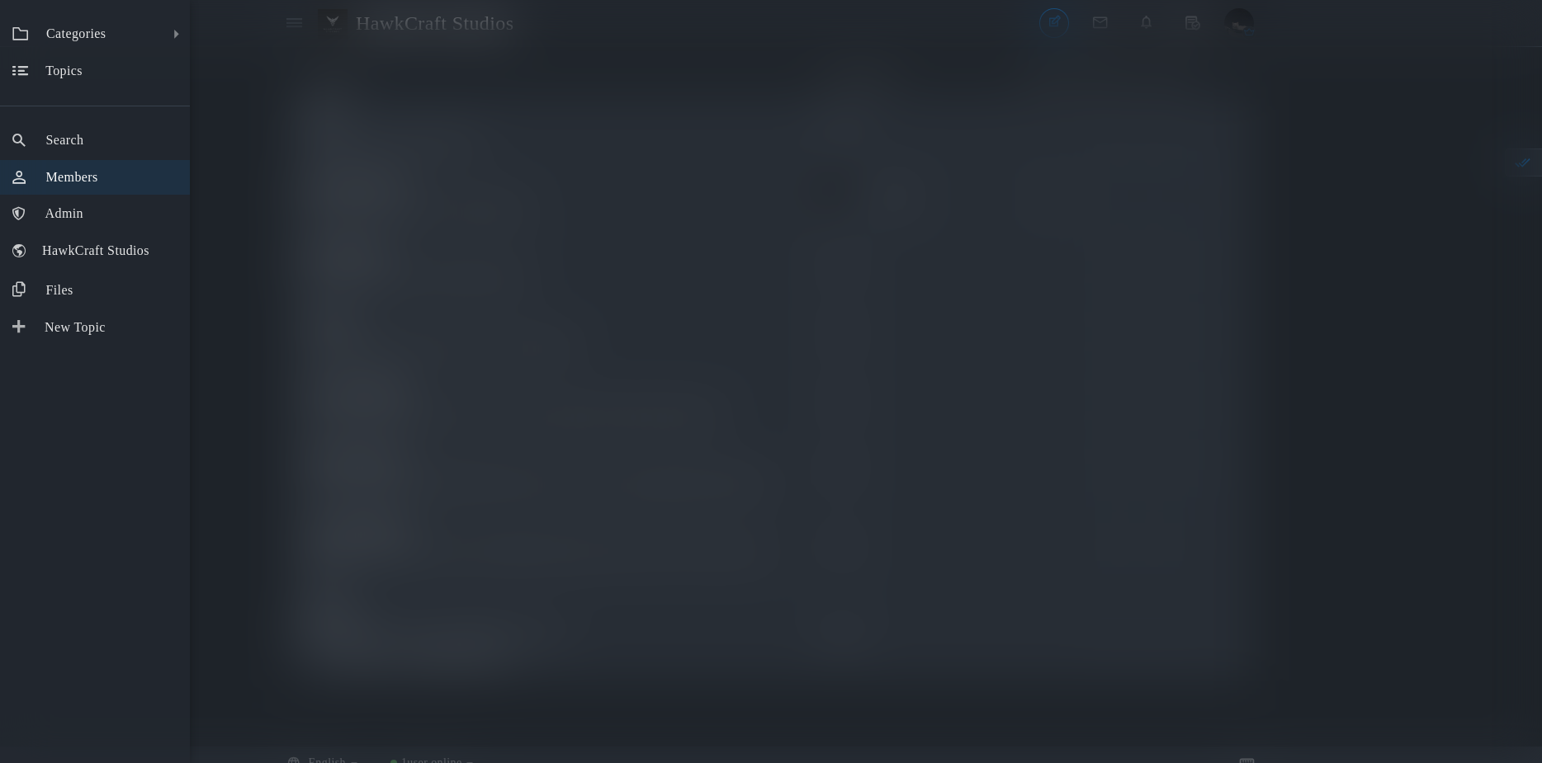
click at [121, 188] on link "Members" at bounding box center [95, 177] width 190 height 35
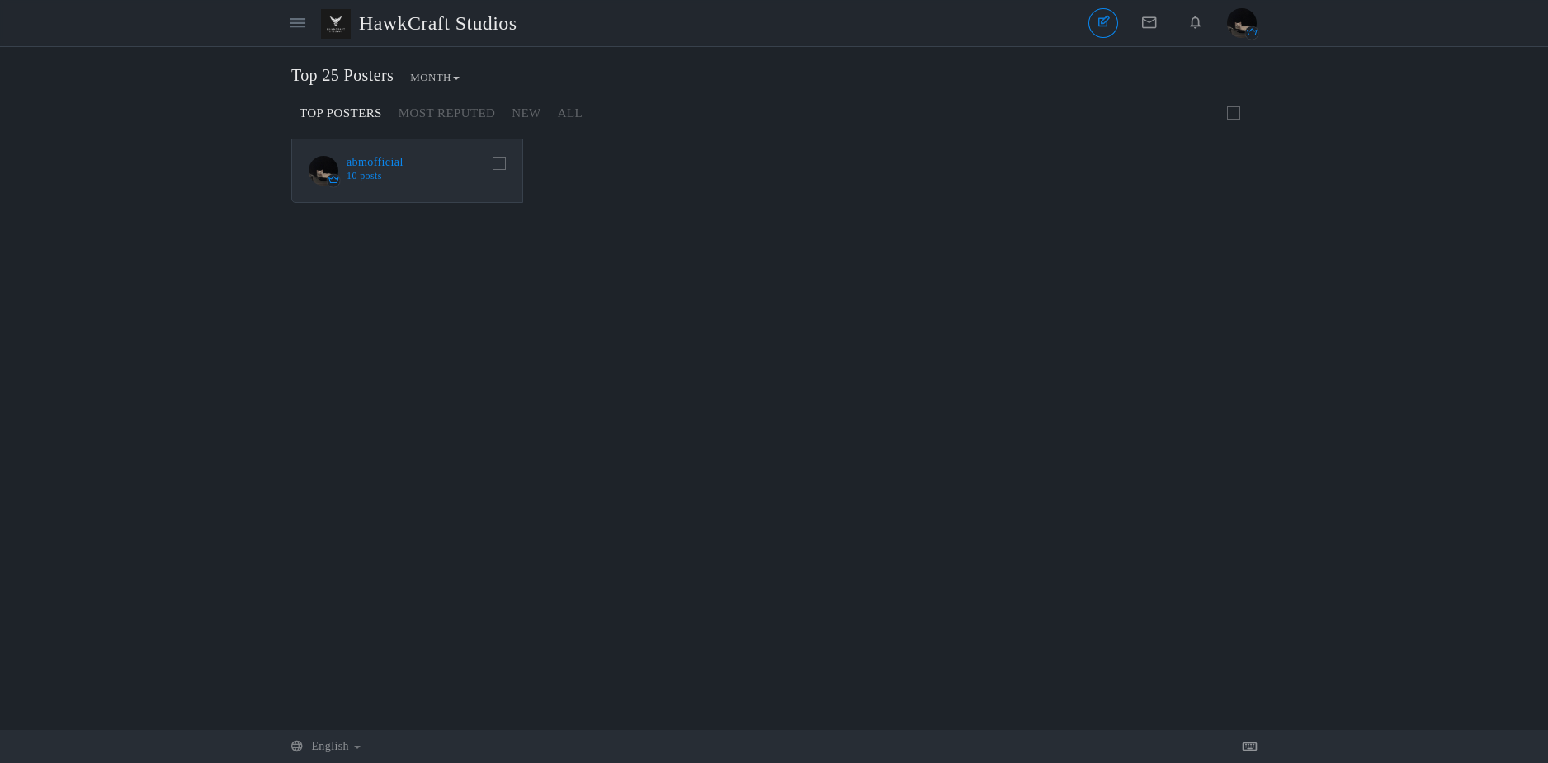
click at [491, 154] on li "abmofficial 10 posts" at bounding box center [407, 171] width 232 height 64
click at [497, 158] on span at bounding box center [499, 163] width 13 height 13
click at [489, 176] on input "checkbox" at bounding box center [489, 176] width 0 height 0
click at [1236, 735] on icon at bounding box center [1234, 737] width 12 height 12
click at [456, 109] on link "Most Reputed" at bounding box center [446, 113] width 113 height 29
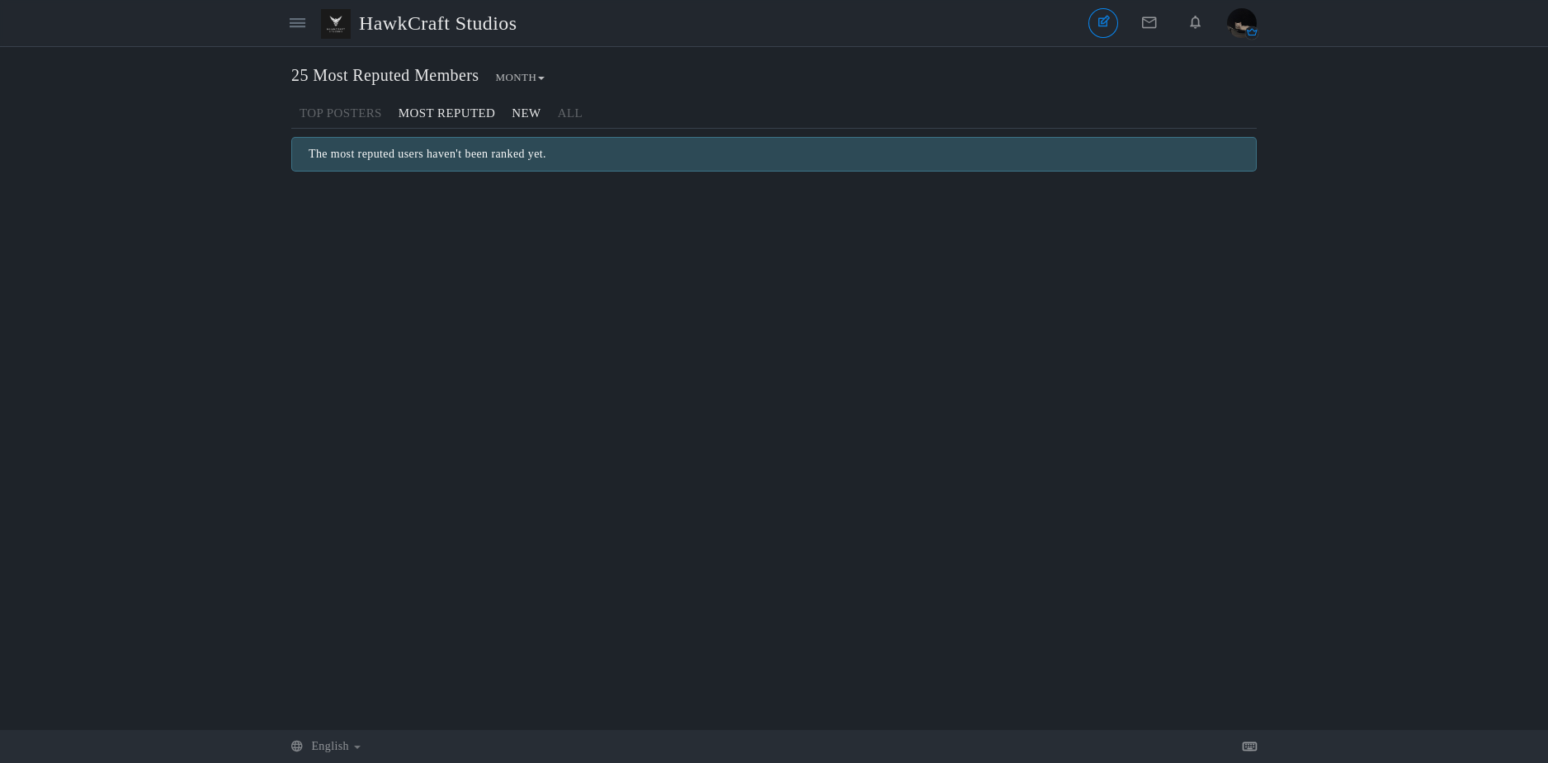
click at [511, 111] on link "New" at bounding box center [525, 113] width 45 height 29
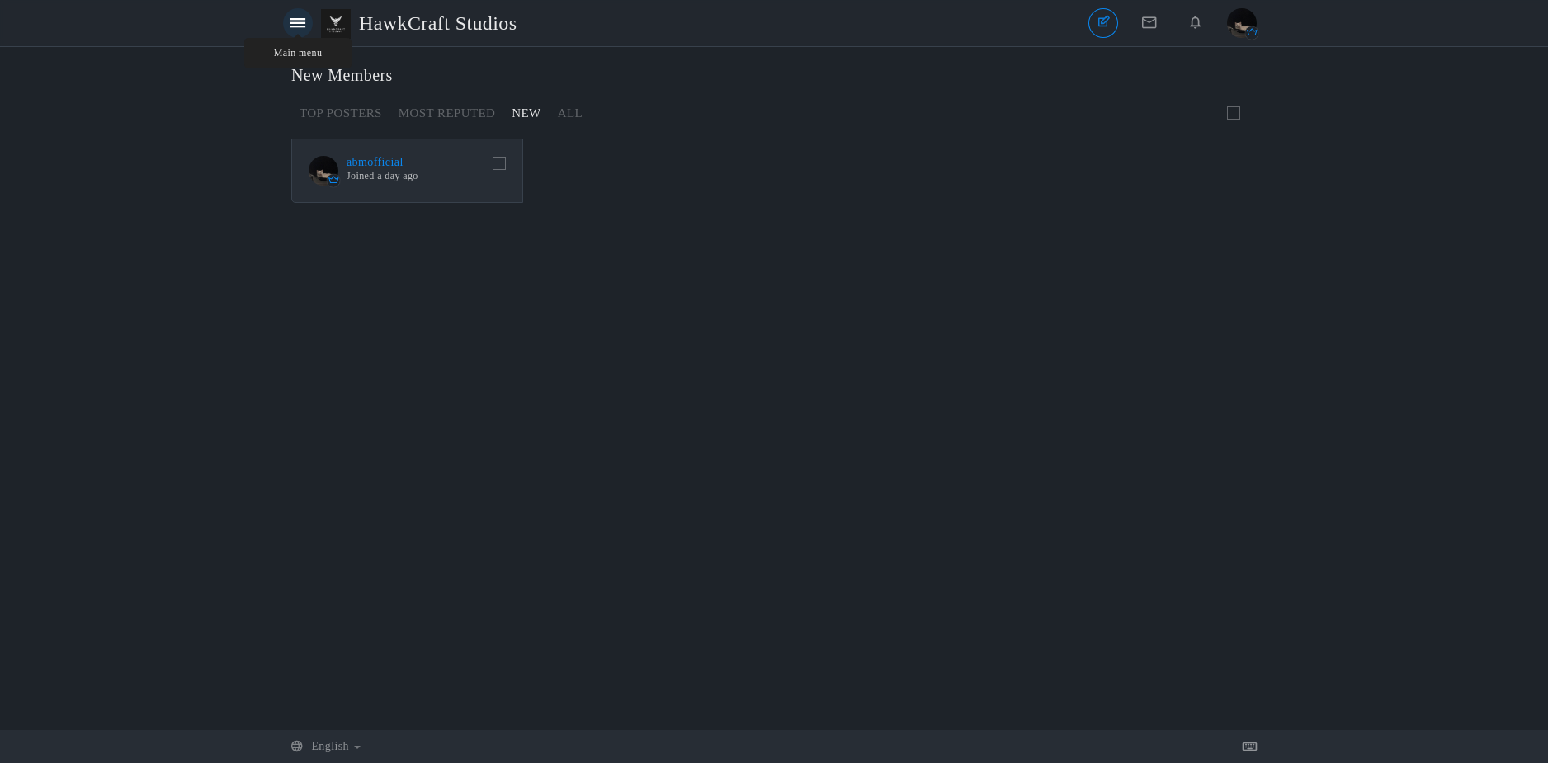
click at [305, 23] on icon at bounding box center [298, 23] width 16 height 14
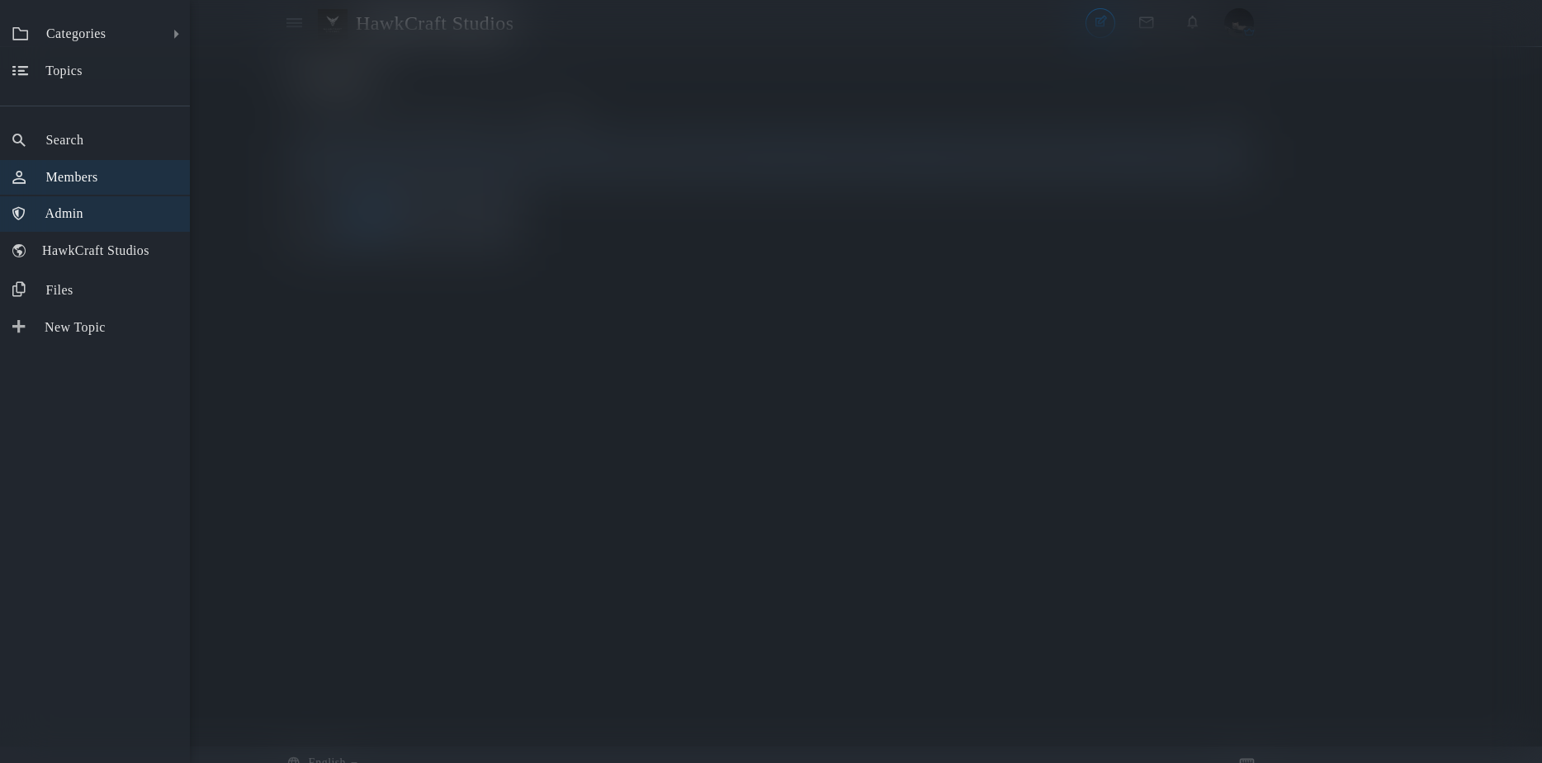
click at [108, 211] on link "Admin" at bounding box center [95, 213] width 190 height 35
click at [45, 203] on link "Admin" at bounding box center [95, 213] width 190 height 35
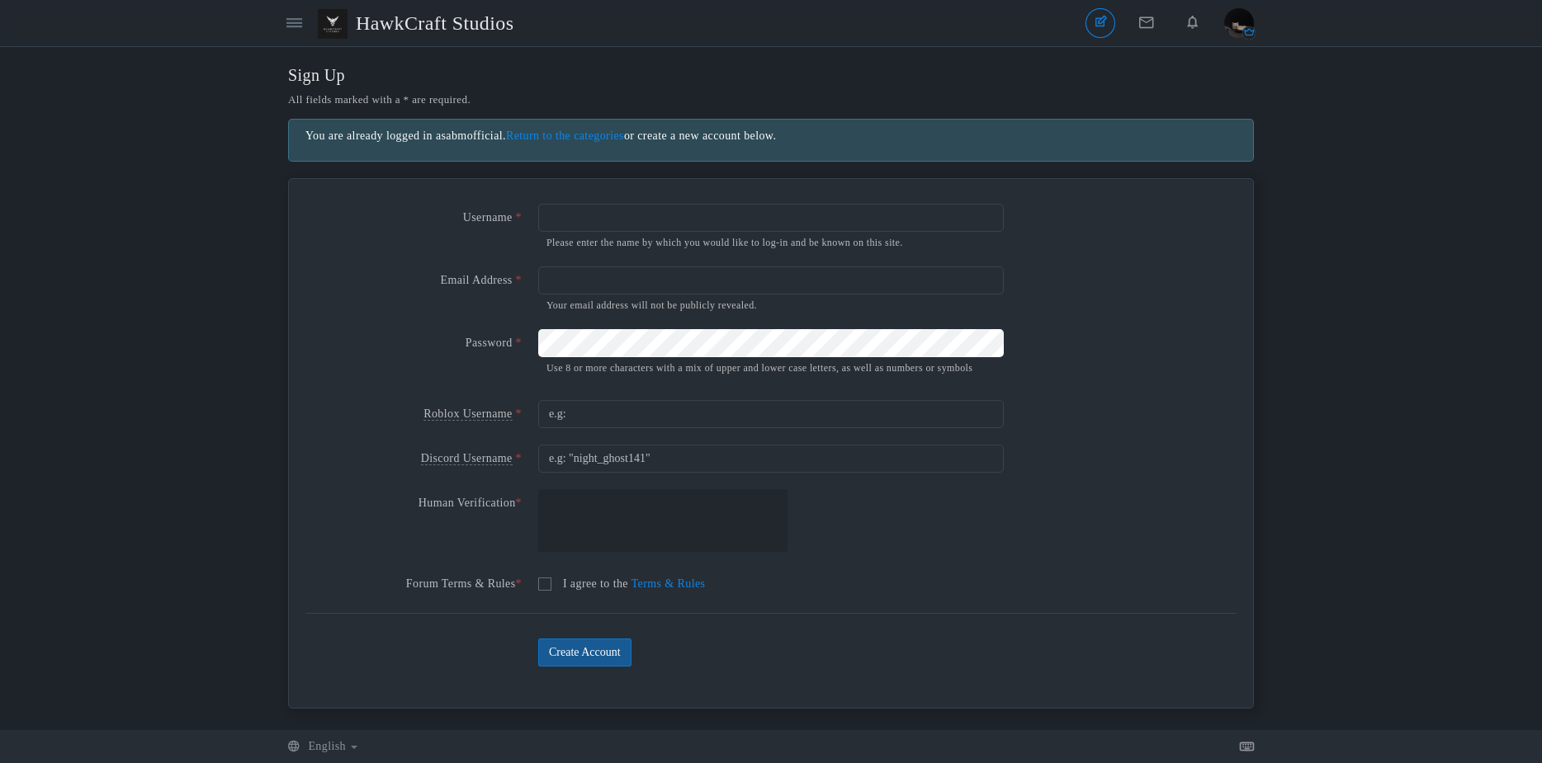
scroll to position [11, 0]
click at [1099, 499] on div "Human Verification *" at bounding box center [770, 525] width 931 height 73
click at [726, 471] on input "e.g: "night_ghost141"" at bounding box center [771, 459] width 466 height 28
drag, startPoint x: 695, startPoint y: 464, endPoint x: 509, endPoint y: 447, distance: 186.5
click at [509, 447] on form "Username * Please enter the name by which you would like to log-in and be known…" at bounding box center [770, 405] width 931 height 418
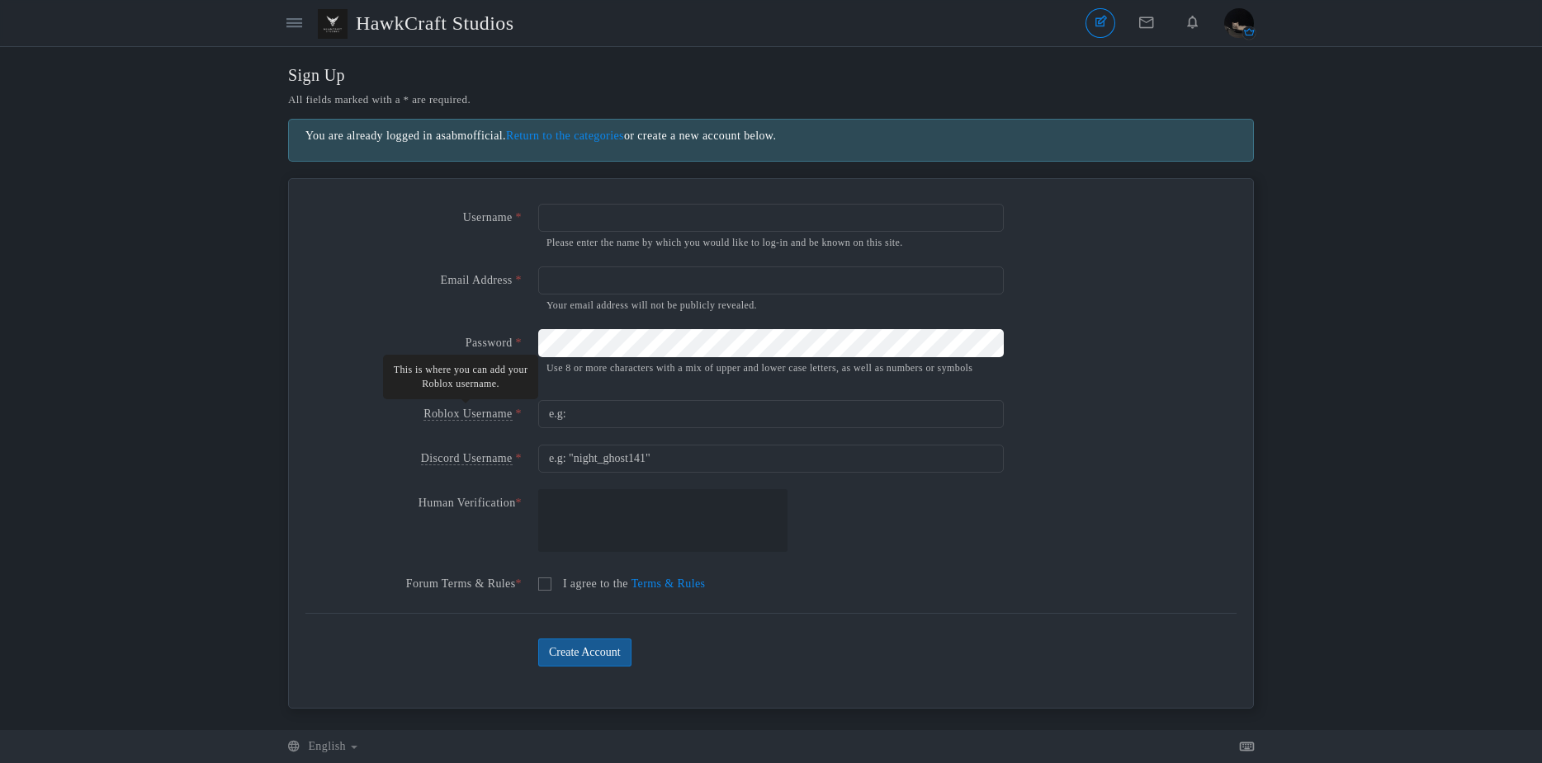
click at [457, 421] on span "Roblox Username" at bounding box center [467, 414] width 88 height 13
click at [538, 427] on input "e.g:" at bounding box center [771, 414] width 466 height 28
click at [253, 16] on header "Categories Members HawkCraft Studios Topics Topics Members" at bounding box center [771, 23] width 1542 height 47
click at [313, 24] on div "Categories Members Main menu HawkCraft Studios" at bounding box center [403, 23] width 246 height 38
click at [296, 25] on icon at bounding box center [294, 23] width 16 height 14
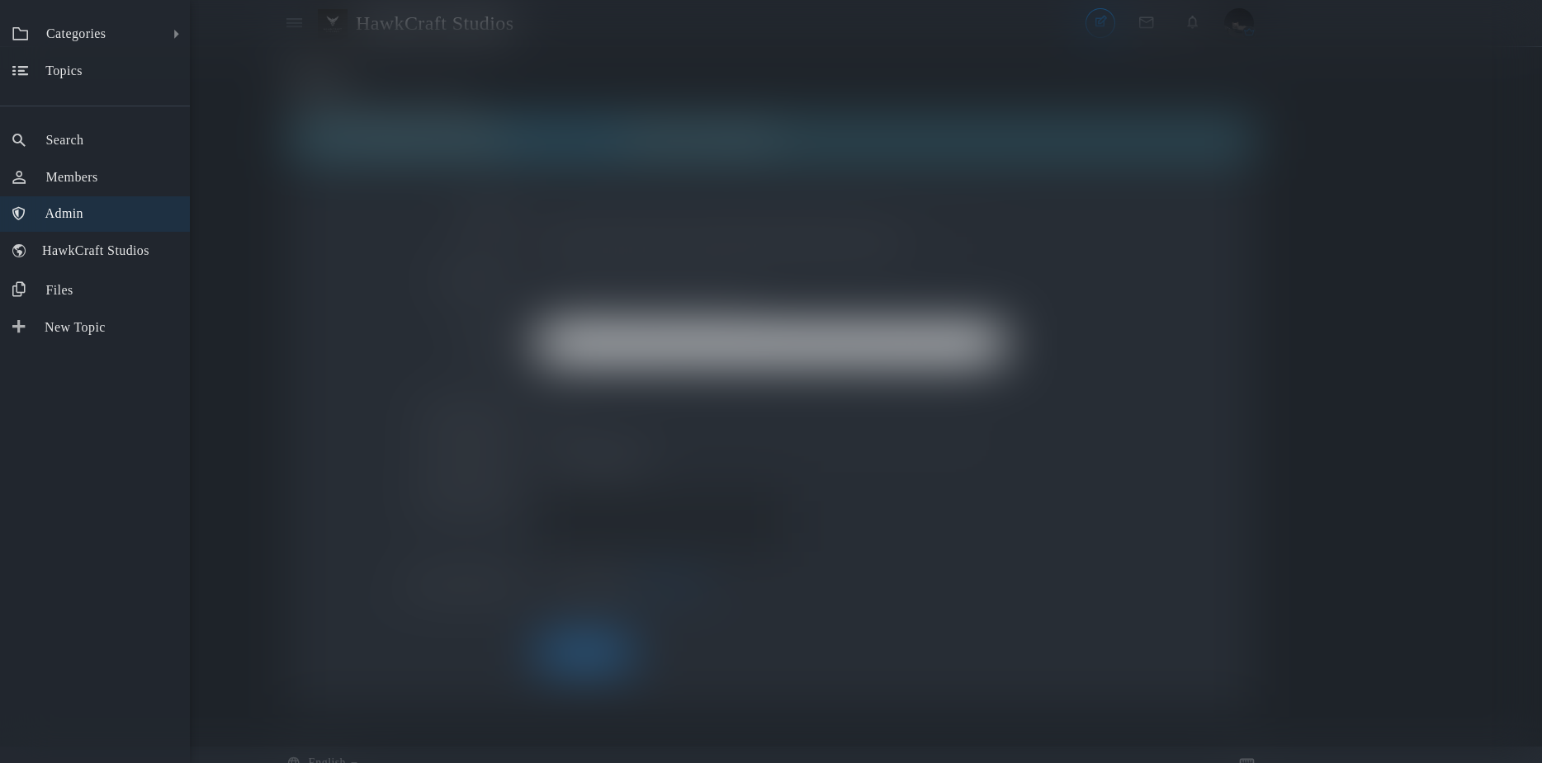
click at [83, 211] on span "Admin" at bounding box center [64, 213] width 38 height 14
click at [102, 228] on link "Admin" at bounding box center [95, 213] width 190 height 35
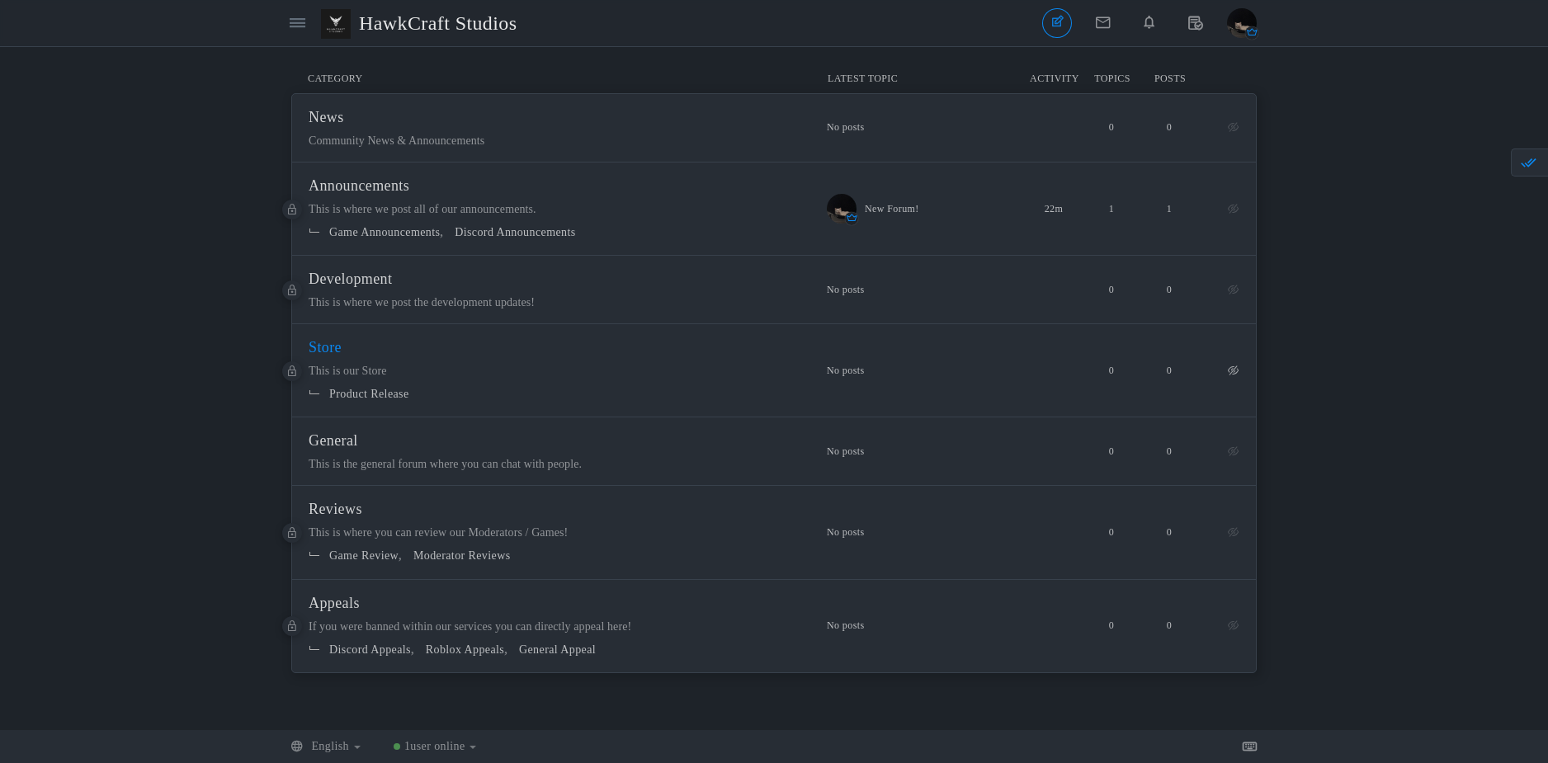
click at [342, 341] on span "Store" at bounding box center [325, 347] width 33 height 17
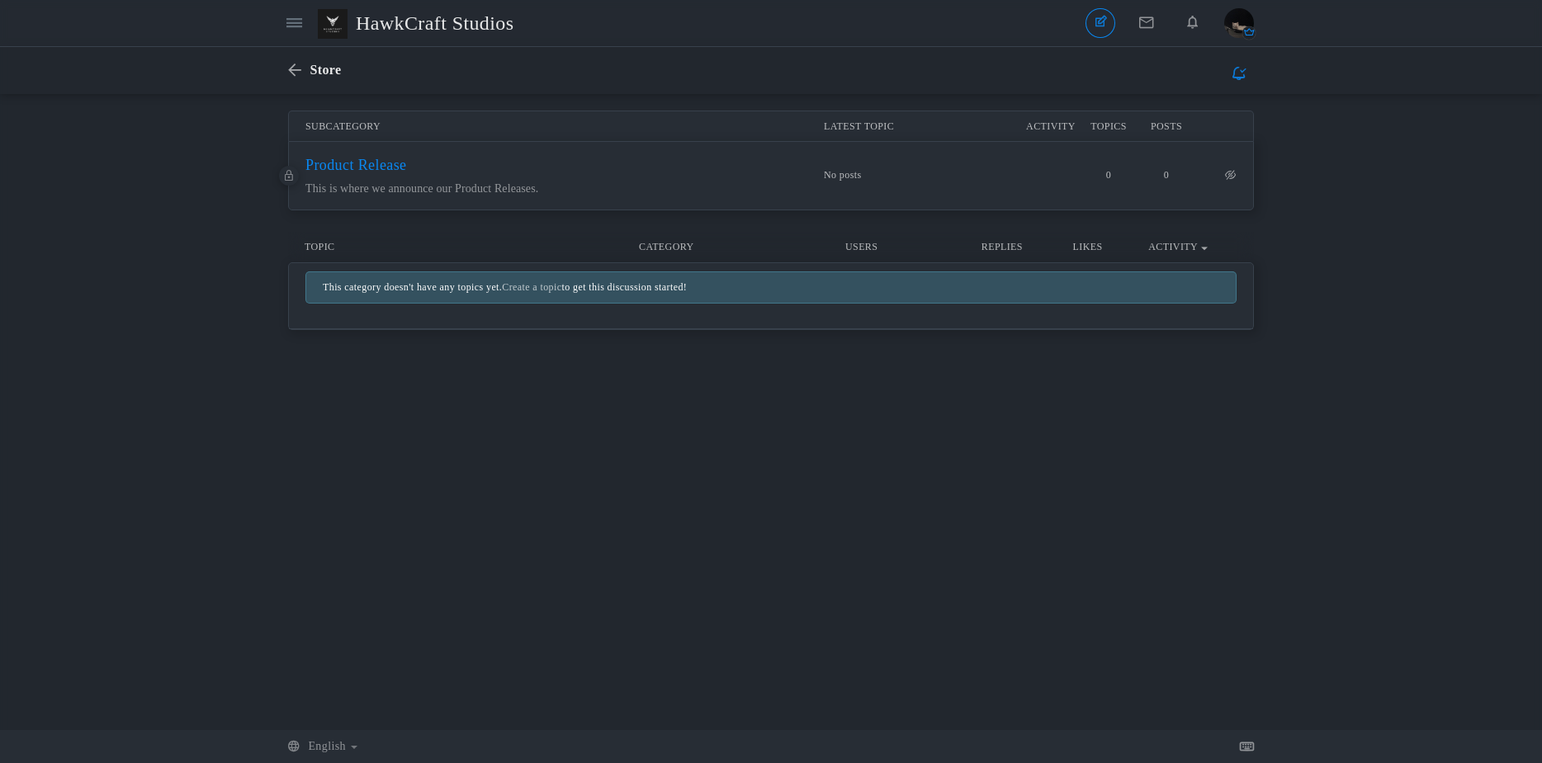
click at [406, 173] on span "Product Release" at bounding box center [355, 165] width 101 height 17
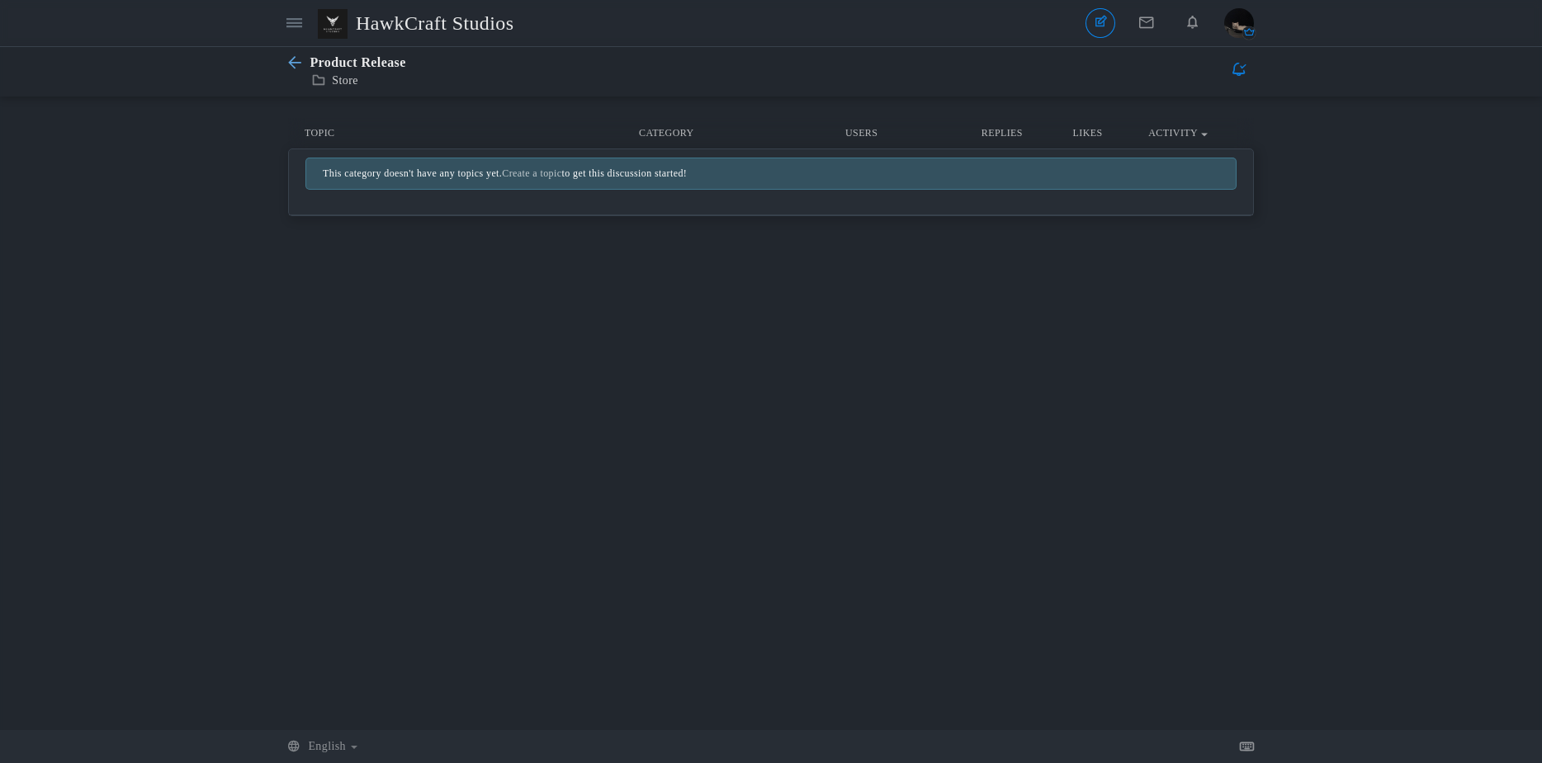
click at [293, 56] on icon at bounding box center [298, 63] width 21 height 14
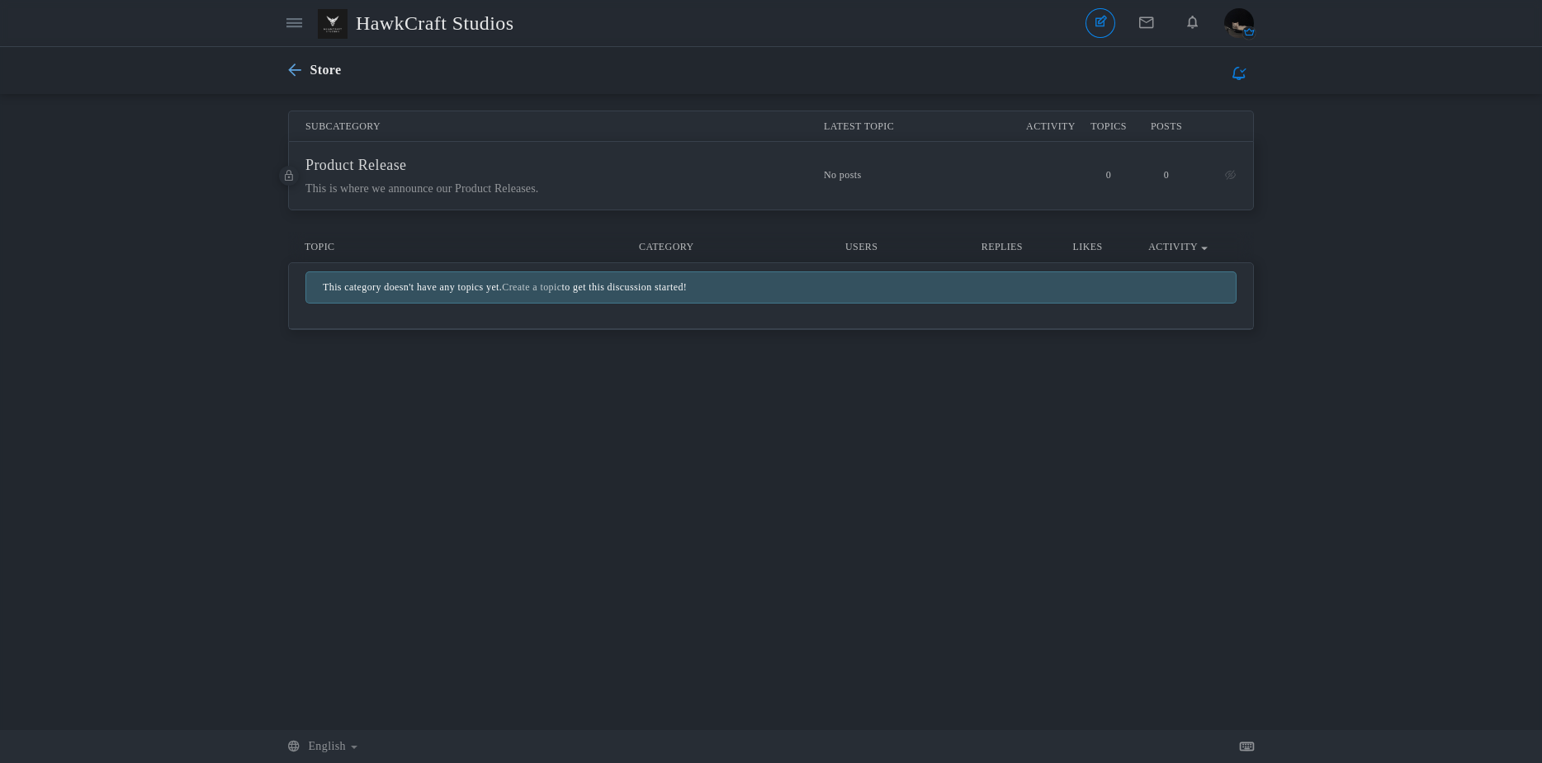
click at [293, 68] on icon at bounding box center [298, 71] width 21 height 14
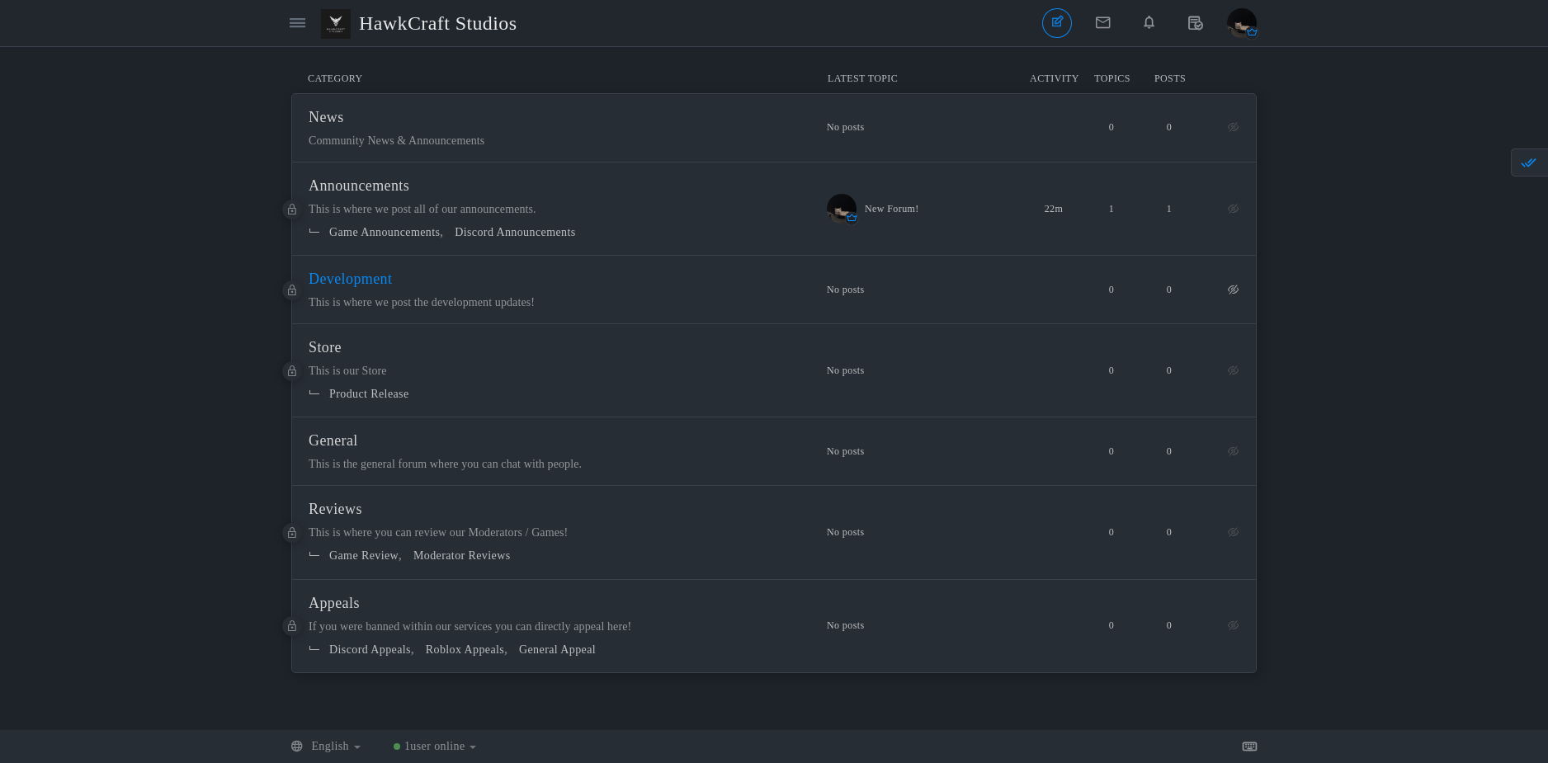
click at [349, 281] on span "Development" at bounding box center [350, 279] width 83 height 17
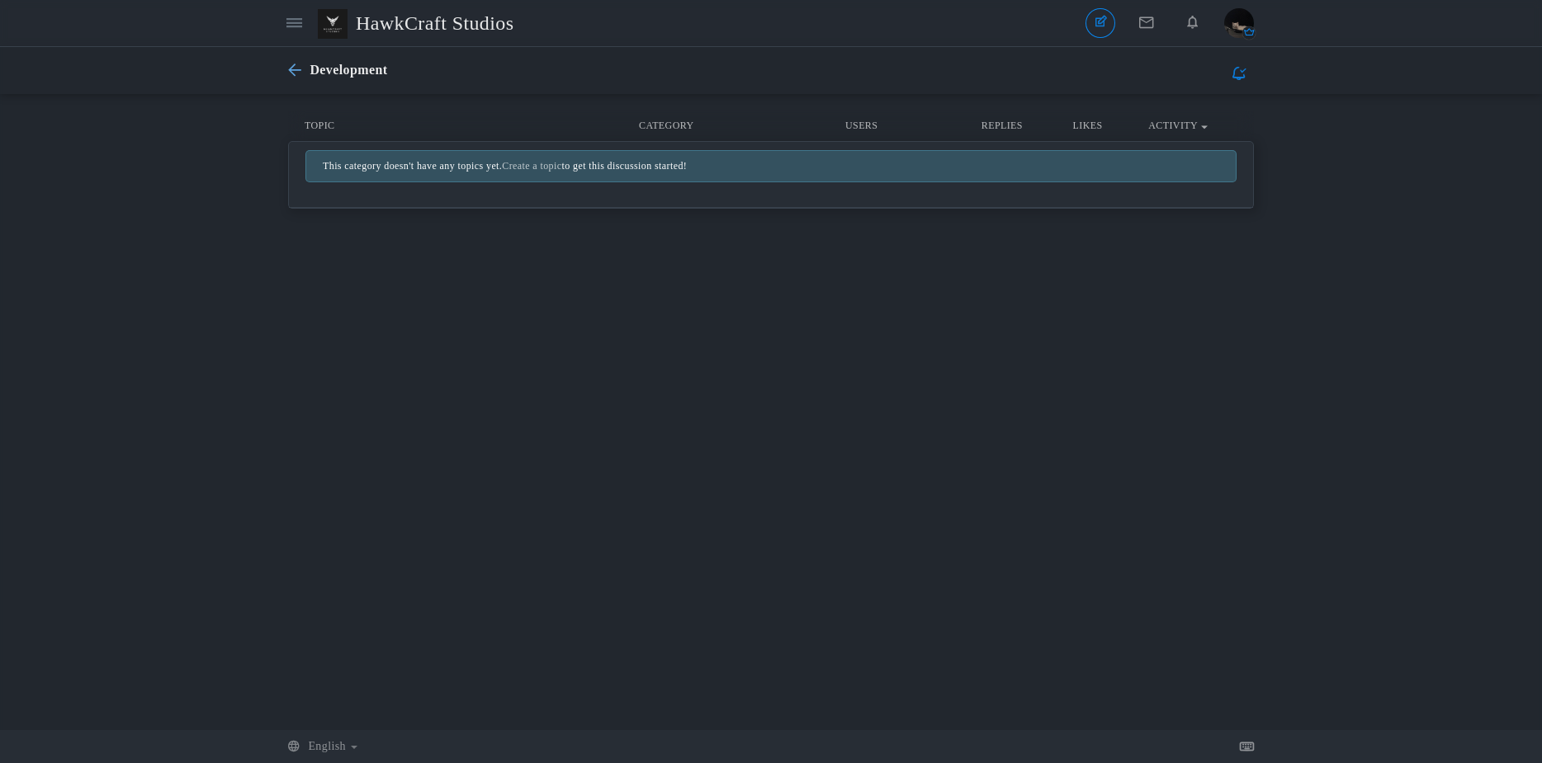
click at [297, 69] on icon at bounding box center [298, 71] width 21 height 14
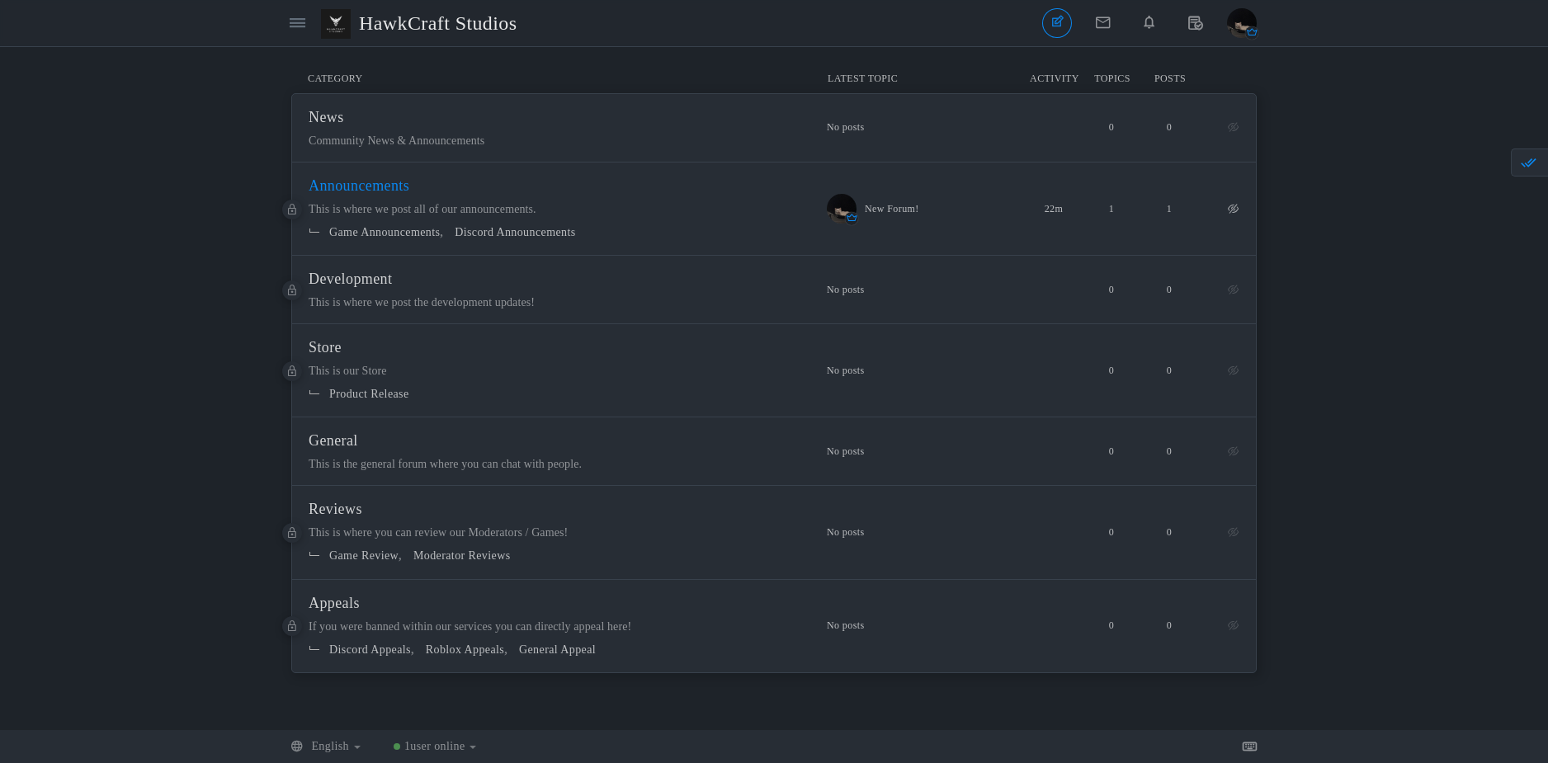
click at [382, 194] on span "Announcements" at bounding box center [359, 185] width 101 height 17
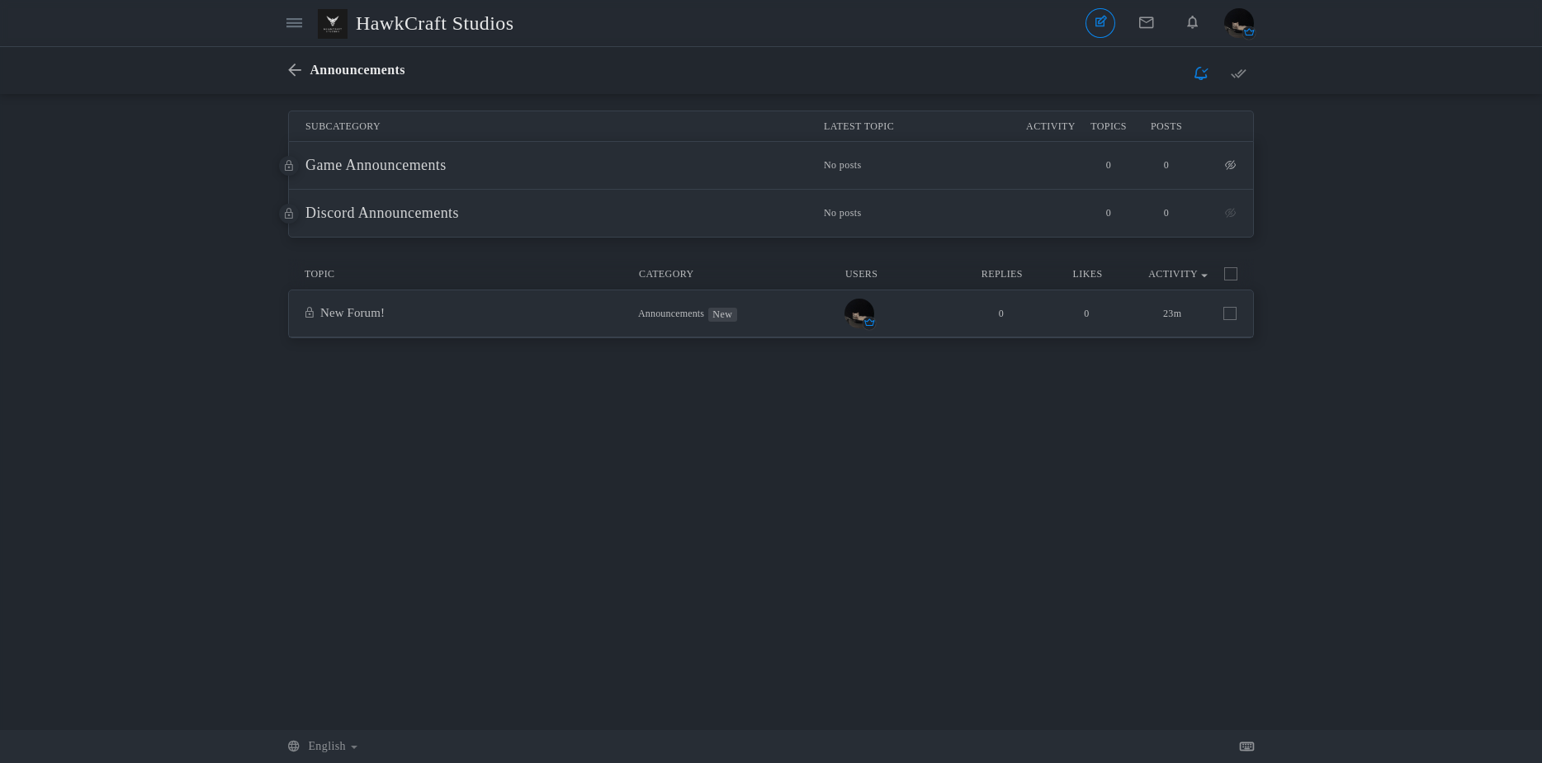
drag, startPoint x: 362, startPoint y: 167, endPoint x: 1021, endPoint y: 181, distance: 659.6
click at [1016, 181] on span "Game Announcements 0 0 No posts" at bounding box center [771, 166] width 964 height 48
click at [362, 310] on link "New Forum!" at bounding box center [352, 312] width 64 height 13
drag, startPoint x: 295, startPoint y: 69, endPoint x: 303, endPoint y: 64, distance: 10.1
click at [295, 69] on icon at bounding box center [298, 71] width 21 height 14
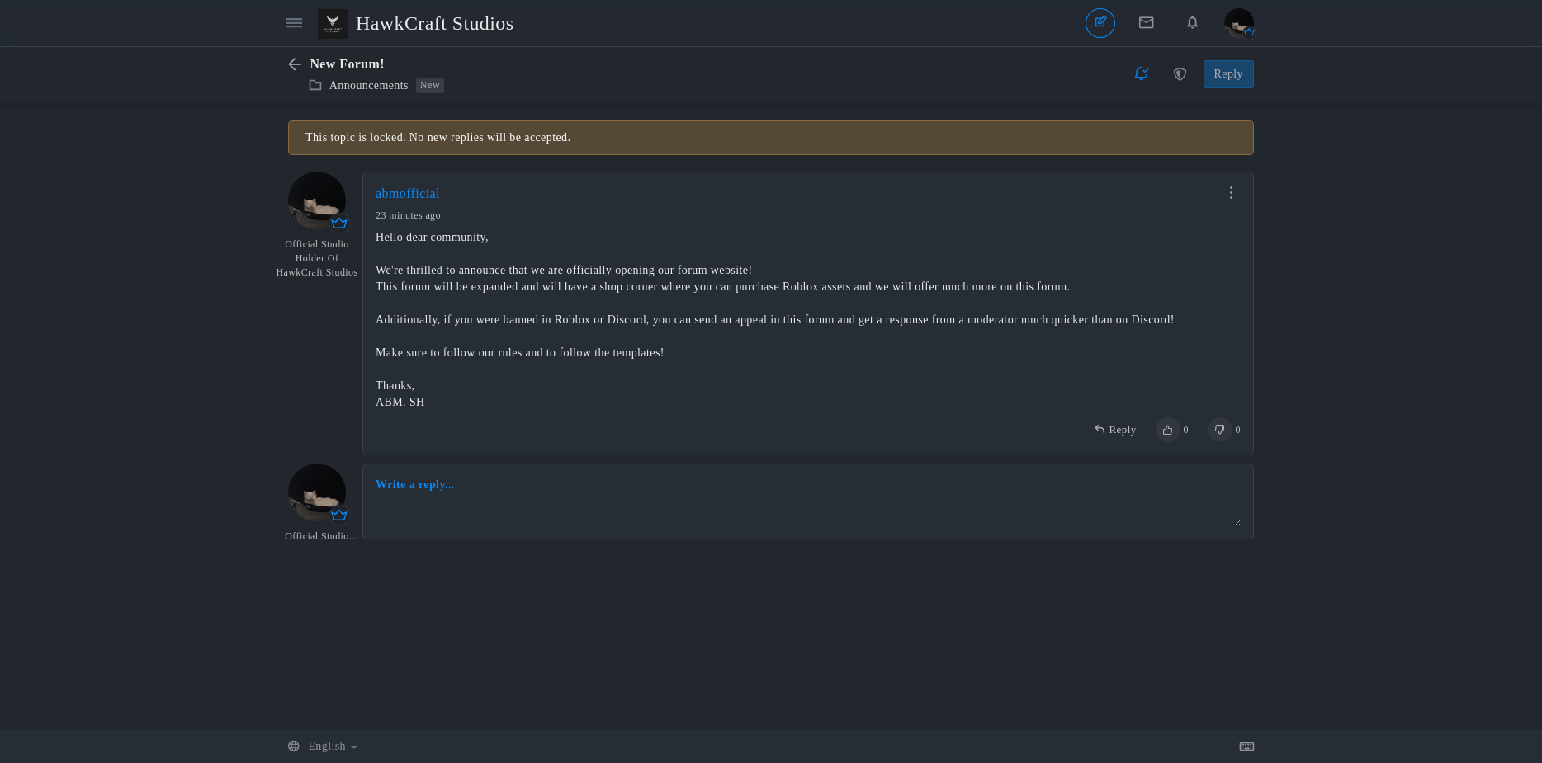
scroll to position [1, 0]
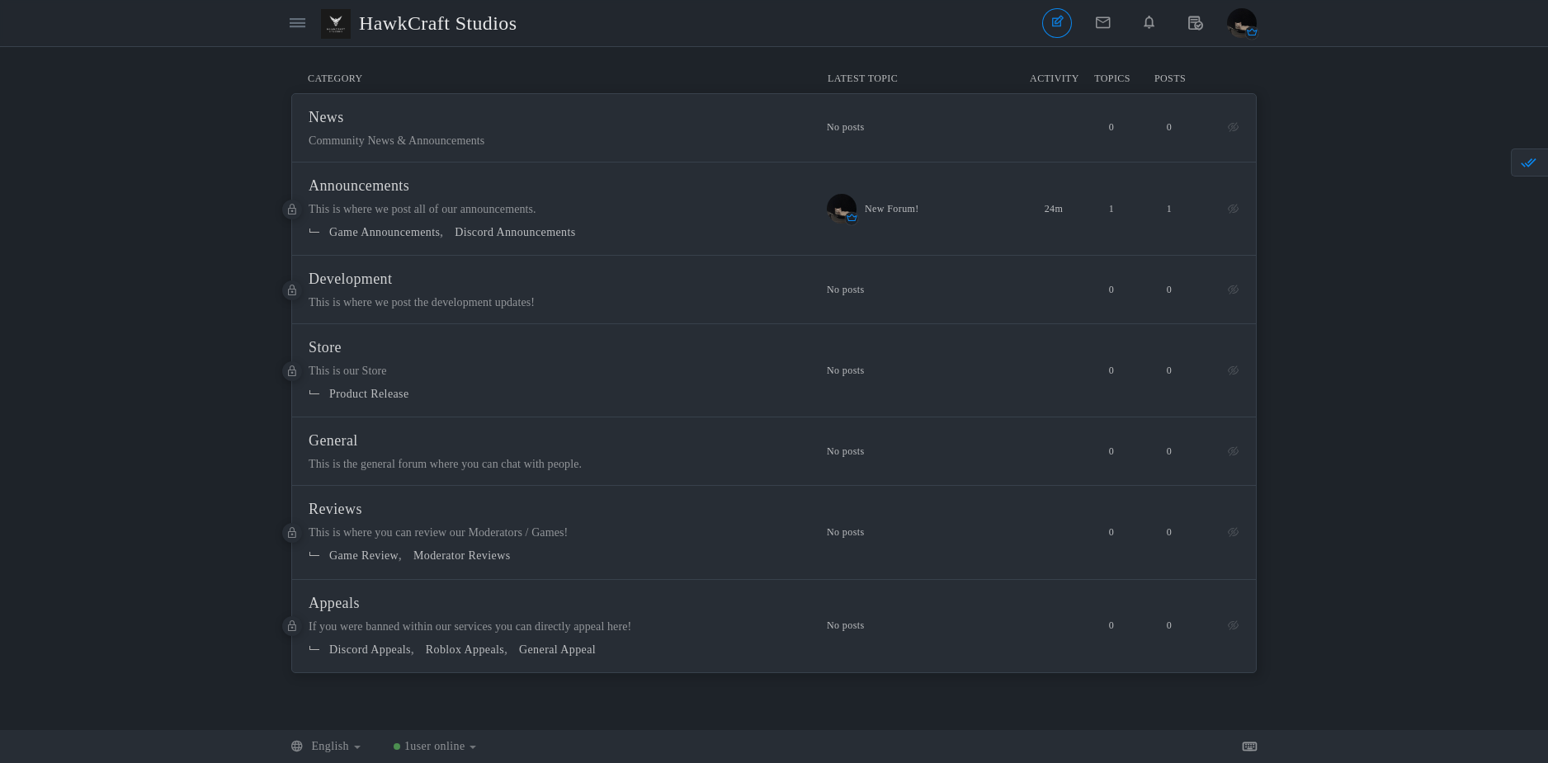
drag, startPoint x: 1339, startPoint y: 109, endPoint x: 1318, endPoint y: 98, distance: 23.3
click at [1338, 109] on div "Messages are turned off. Enable them to send or receive messages. Enable Messag…" at bounding box center [774, 389] width 1548 height 650
click at [306, 26] on link at bounding box center [298, 23] width 30 height 30
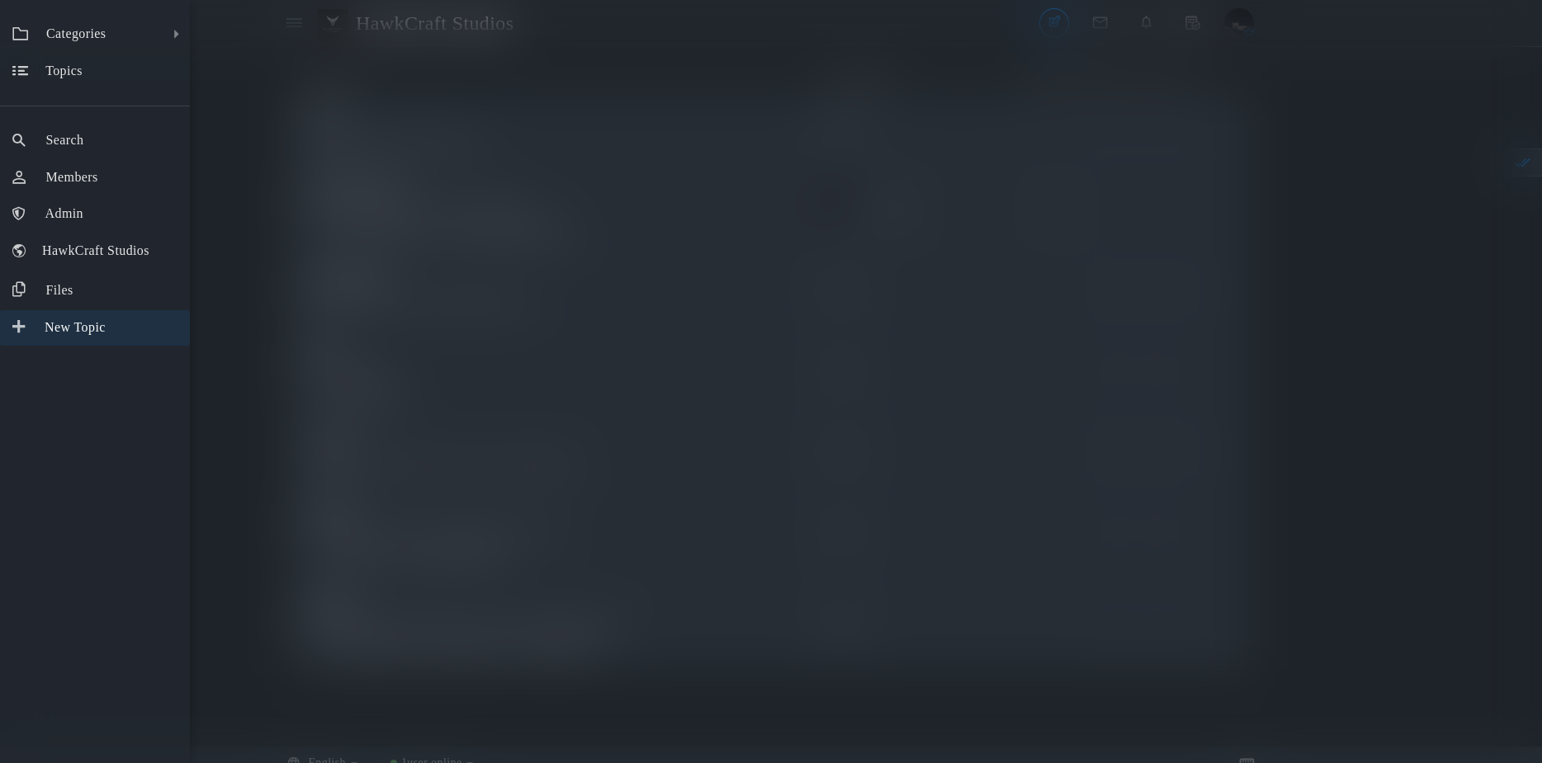
click at [78, 328] on span "New Topic" at bounding box center [75, 327] width 61 height 14
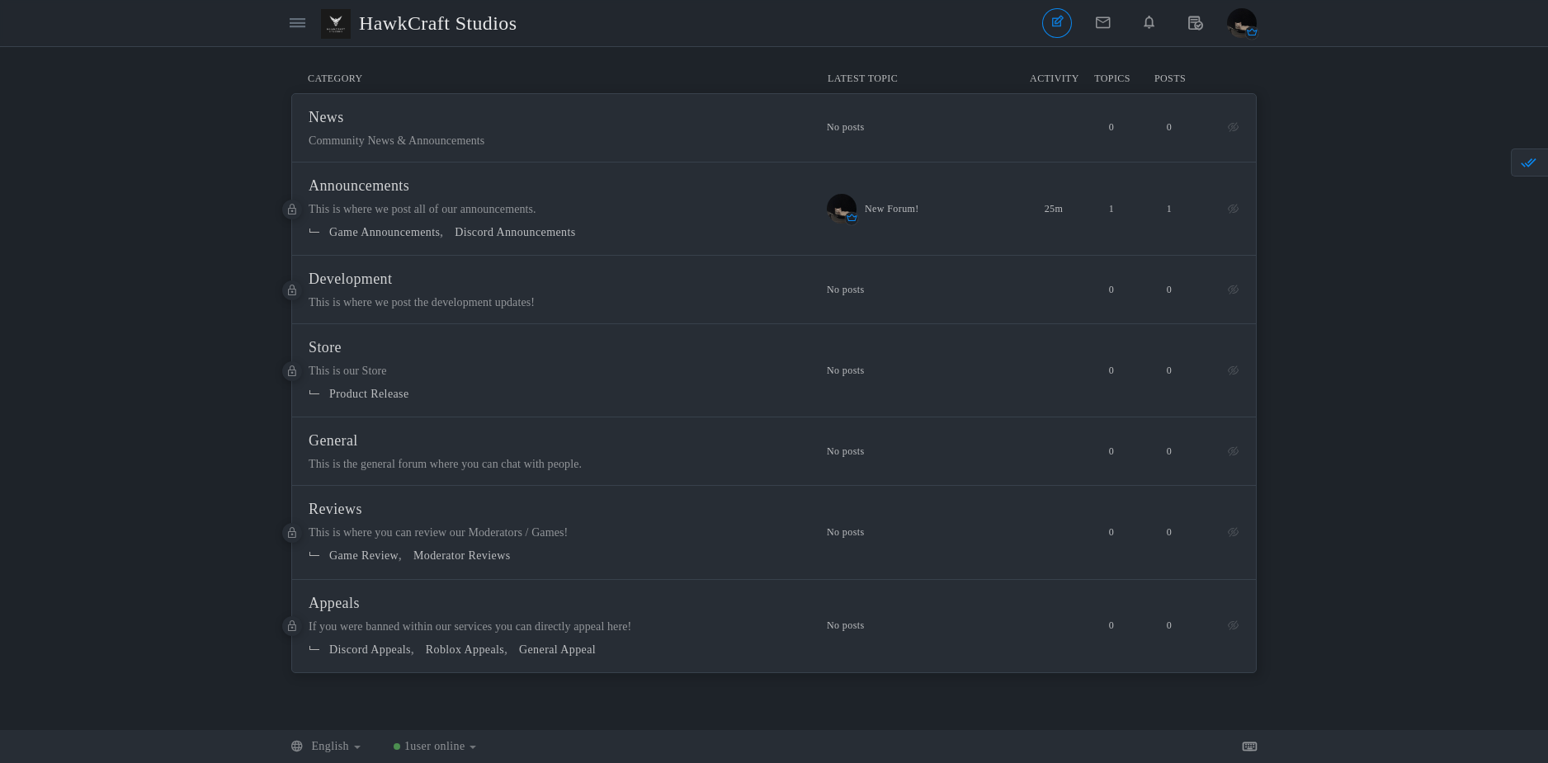
click at [1248, 25] on img "button" at bounding box center [1242, 23] width 30 height 30
click at [1206, 188] on link "Log Out" at bounding box center [1187, 179] width 137 height 30
click at [1156, 23] on icon at bounding box center [1150, 22] width 30 height 28
click at [1399, 114] on div "Messages are turned off. Enable them to send or receive messages. Enable Messag…" at bounding box center [774, 389] width 1548 height 650
click at [305, 26] on icon at bounding box center [298, 23] width 16 height 14
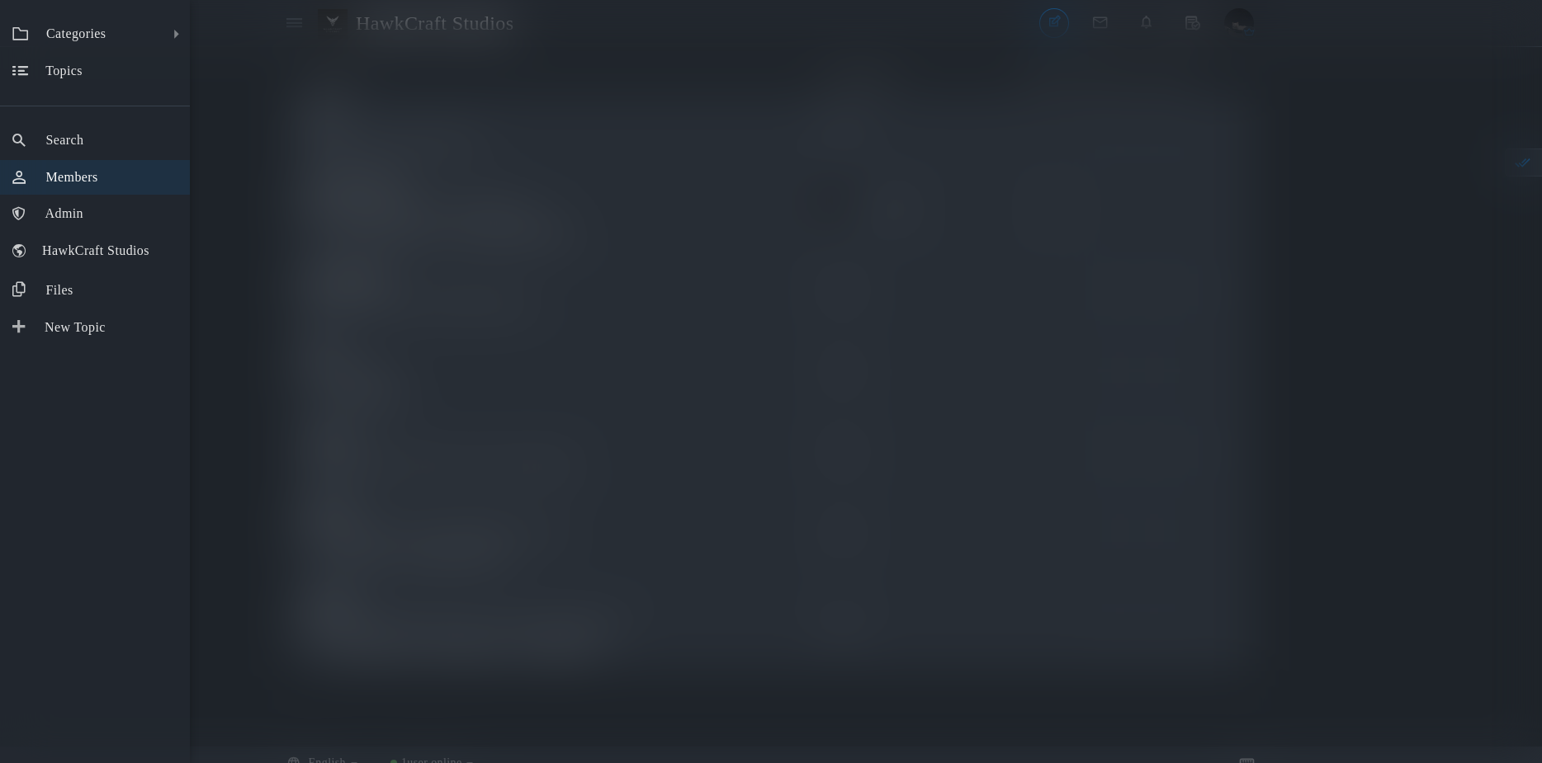
click at [83, 187] on link "Members" at bounding box center [95, 177] width 190 height 35
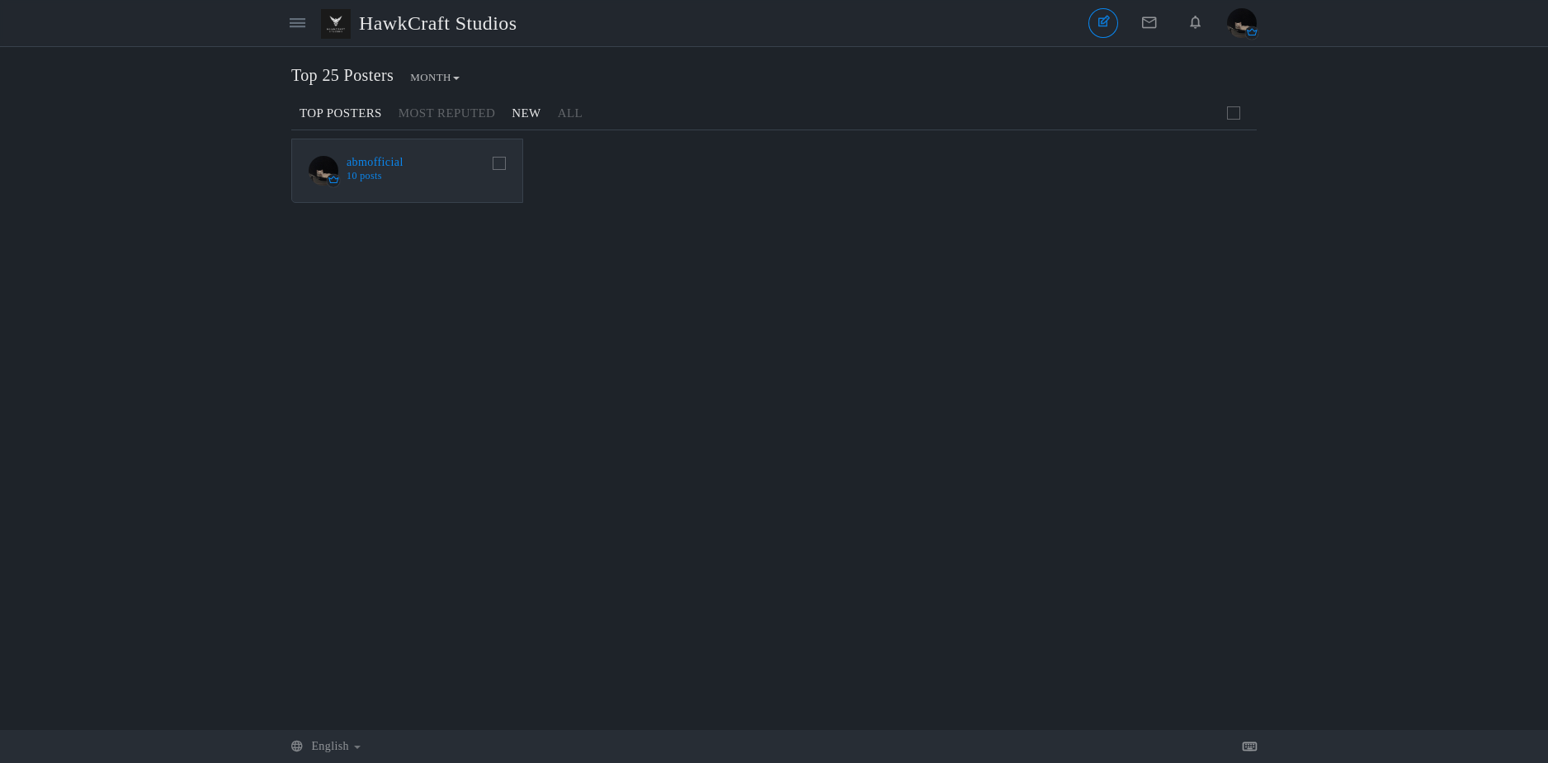
click at [510, 102] on link "New" at bounding box center [525, 113] width 45 height 29
click at [501, 161] on span at bounding box center [499, 163] width 13 height 13
click at [489, 176] on input "checkbox" at bounding box center [489, 176] width 0 height 0
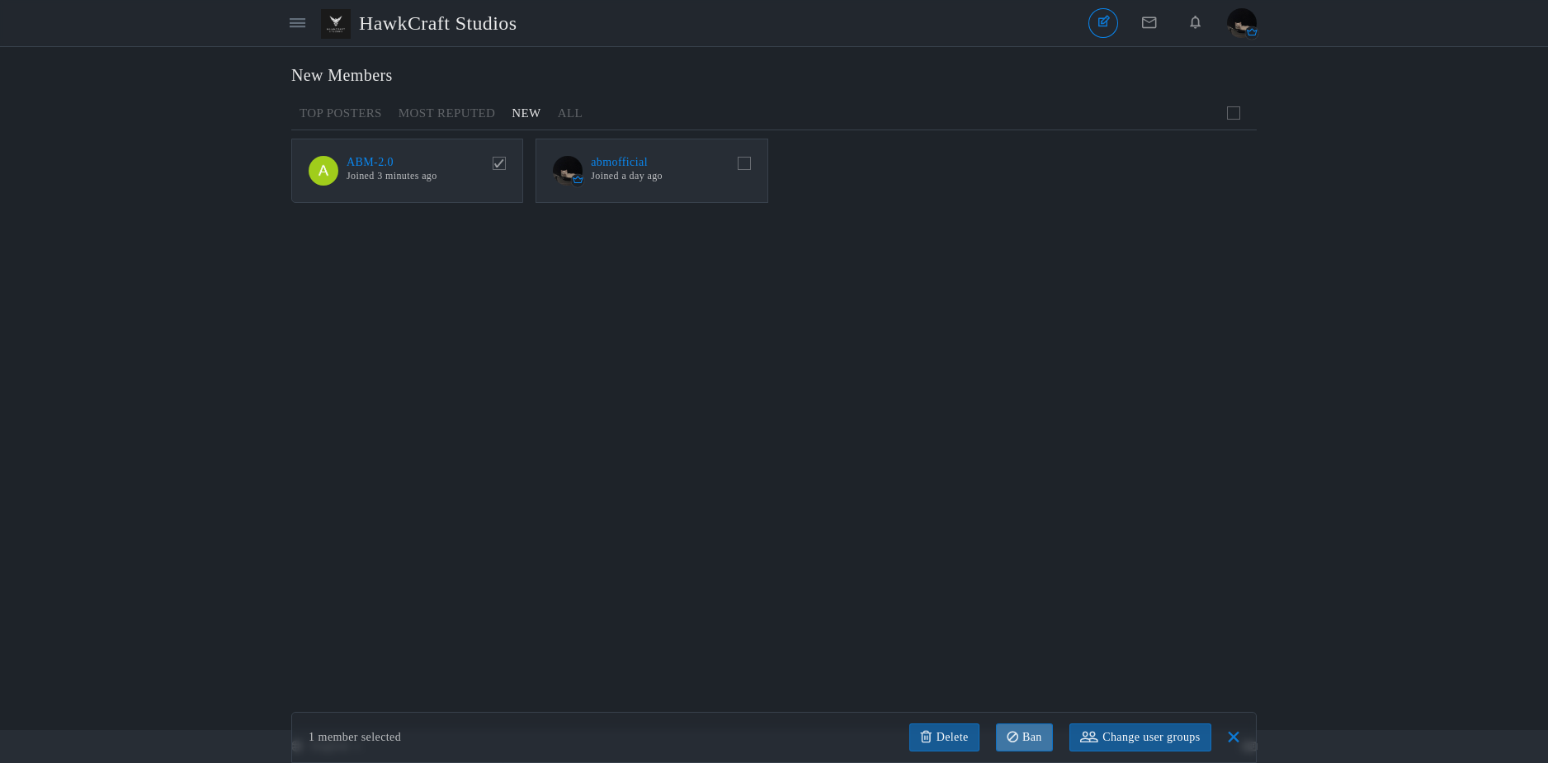
click at [1000, 729] on link at bounding box center [1024, 738] width 57 height 28
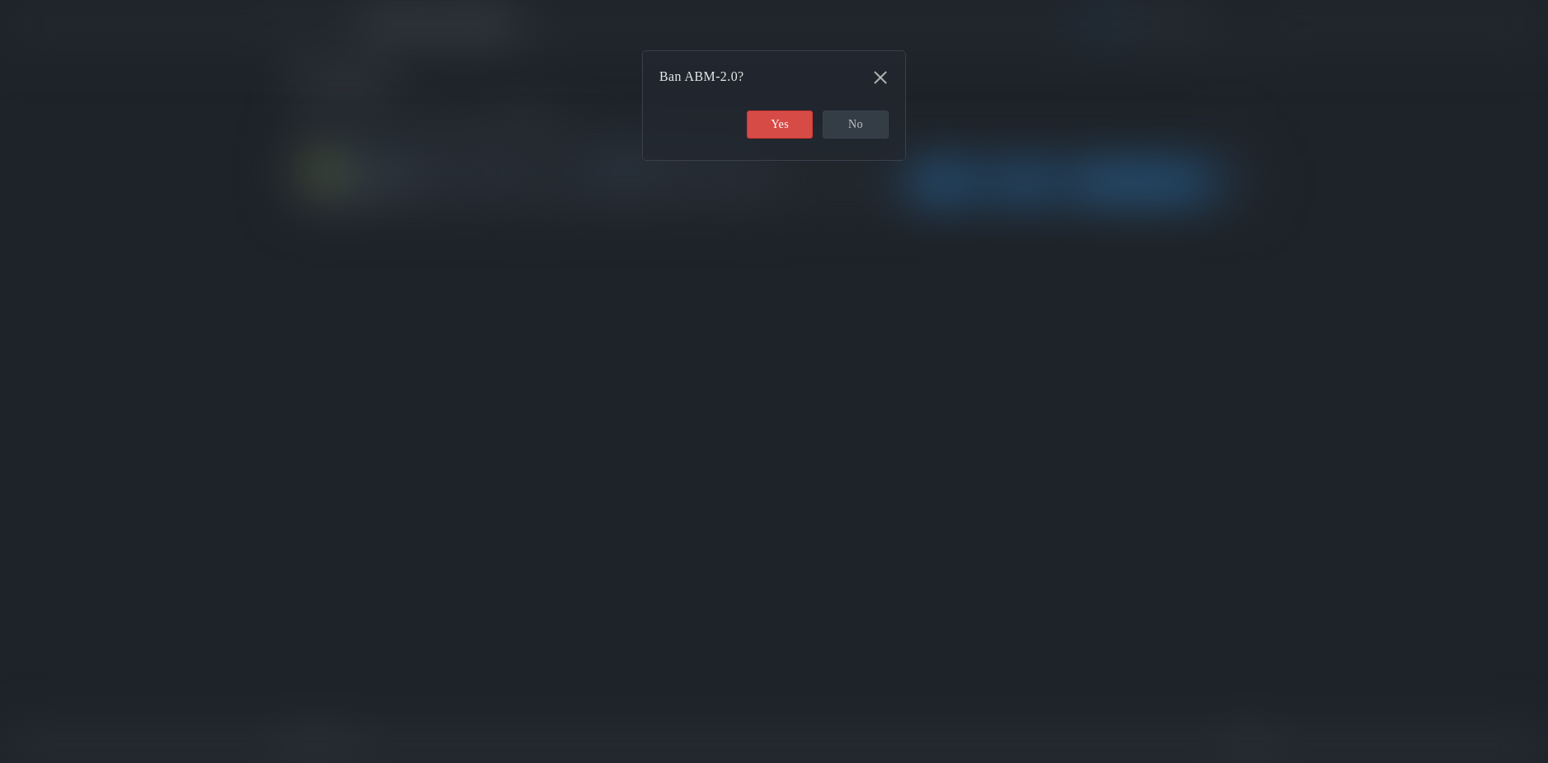
click at [760, 125] on link "Yes" at bounding box center [780, 125] width 66 height 28
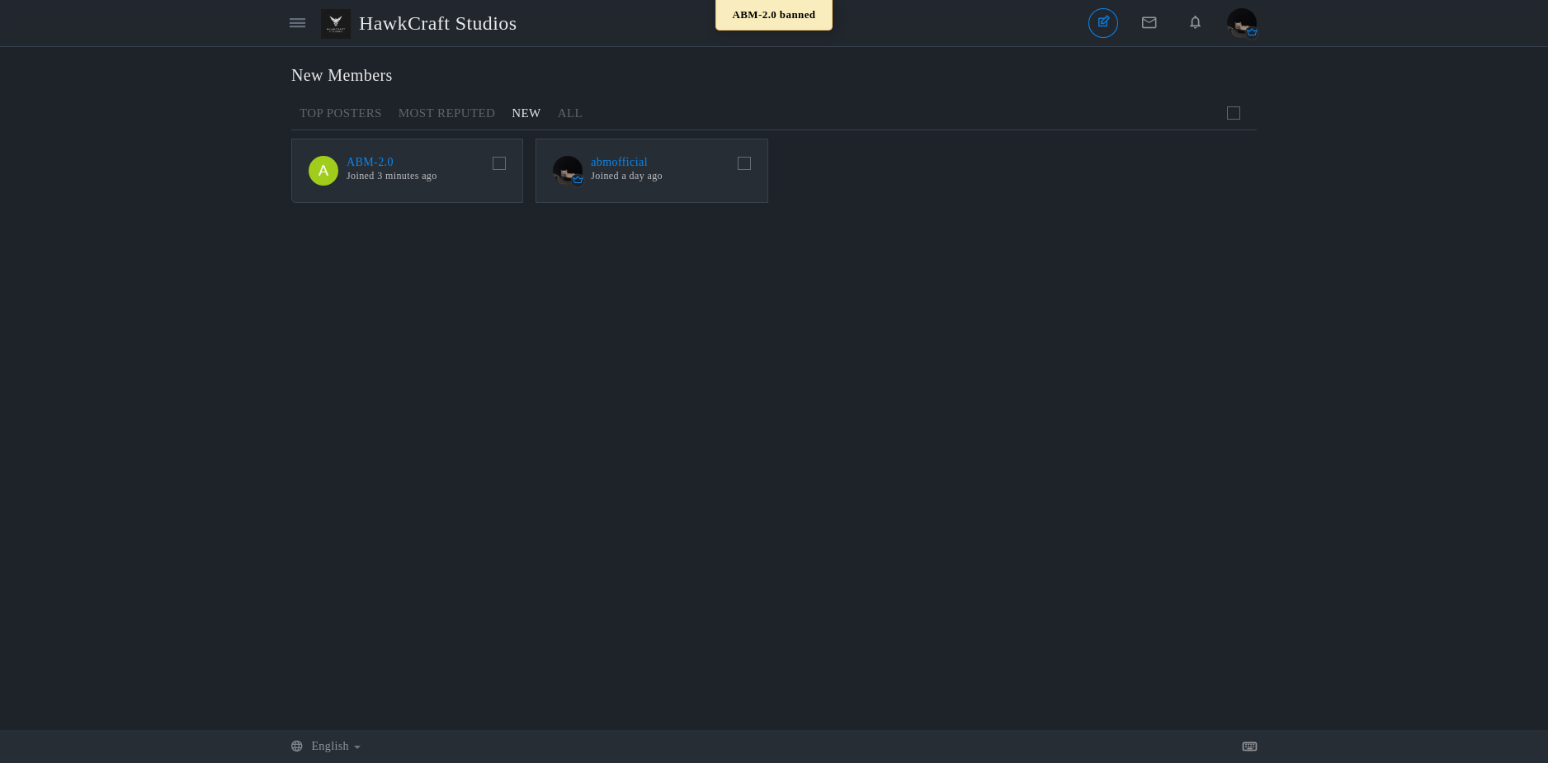
click at [492, 171] on li "ABM-2.0 Joined 3 minutes ago" at bounding box center [407, 171] width 232 height 64
click at [501, 163] on span at bounding box center [499, 163] width 13 height 13
click at [489, 176] on input "checkbox" at bounding box center [489, 176] width 0 height 0
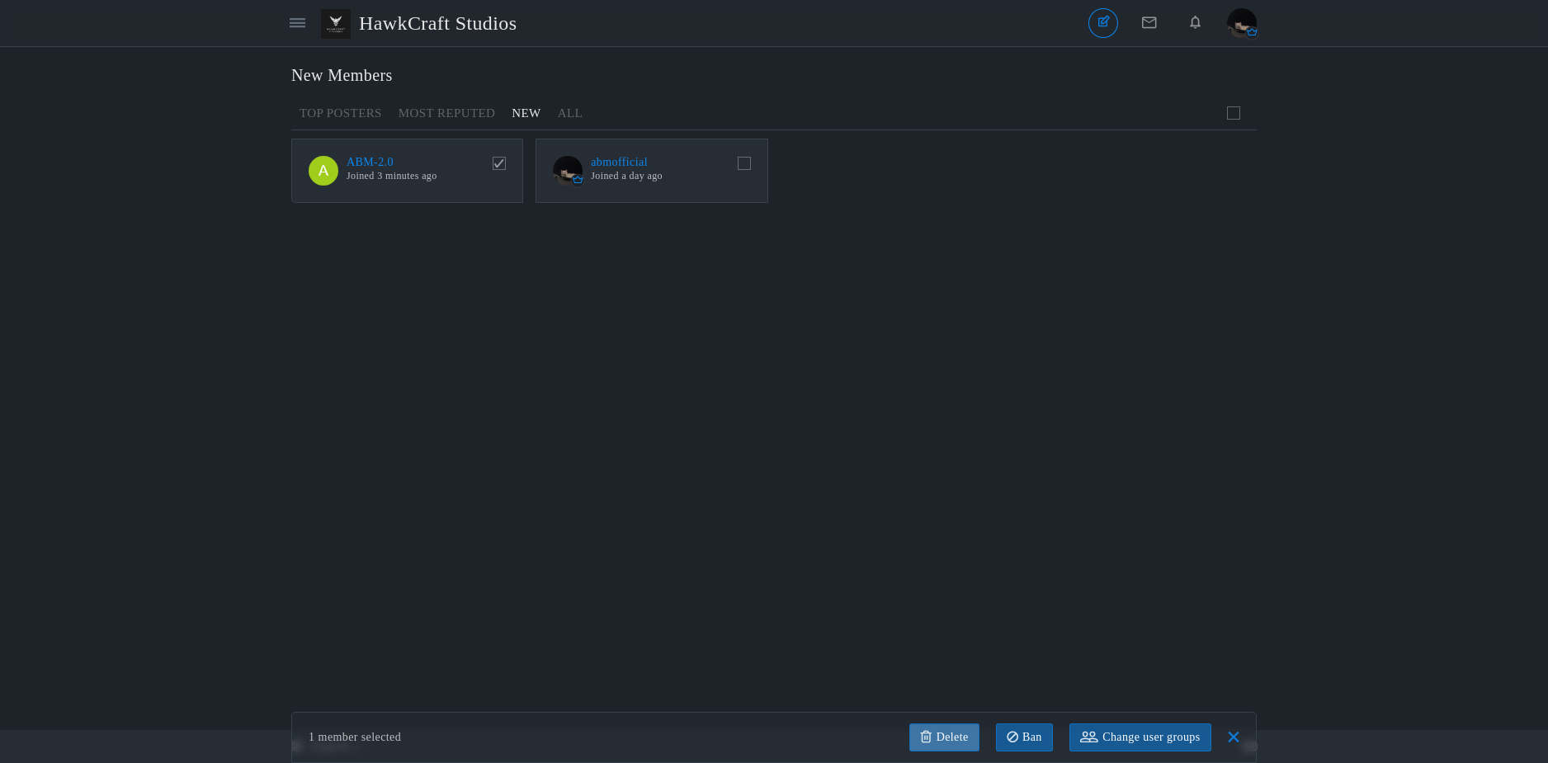
click at [951, 733] on link at bounding box center [944, 738] width 69 height 28
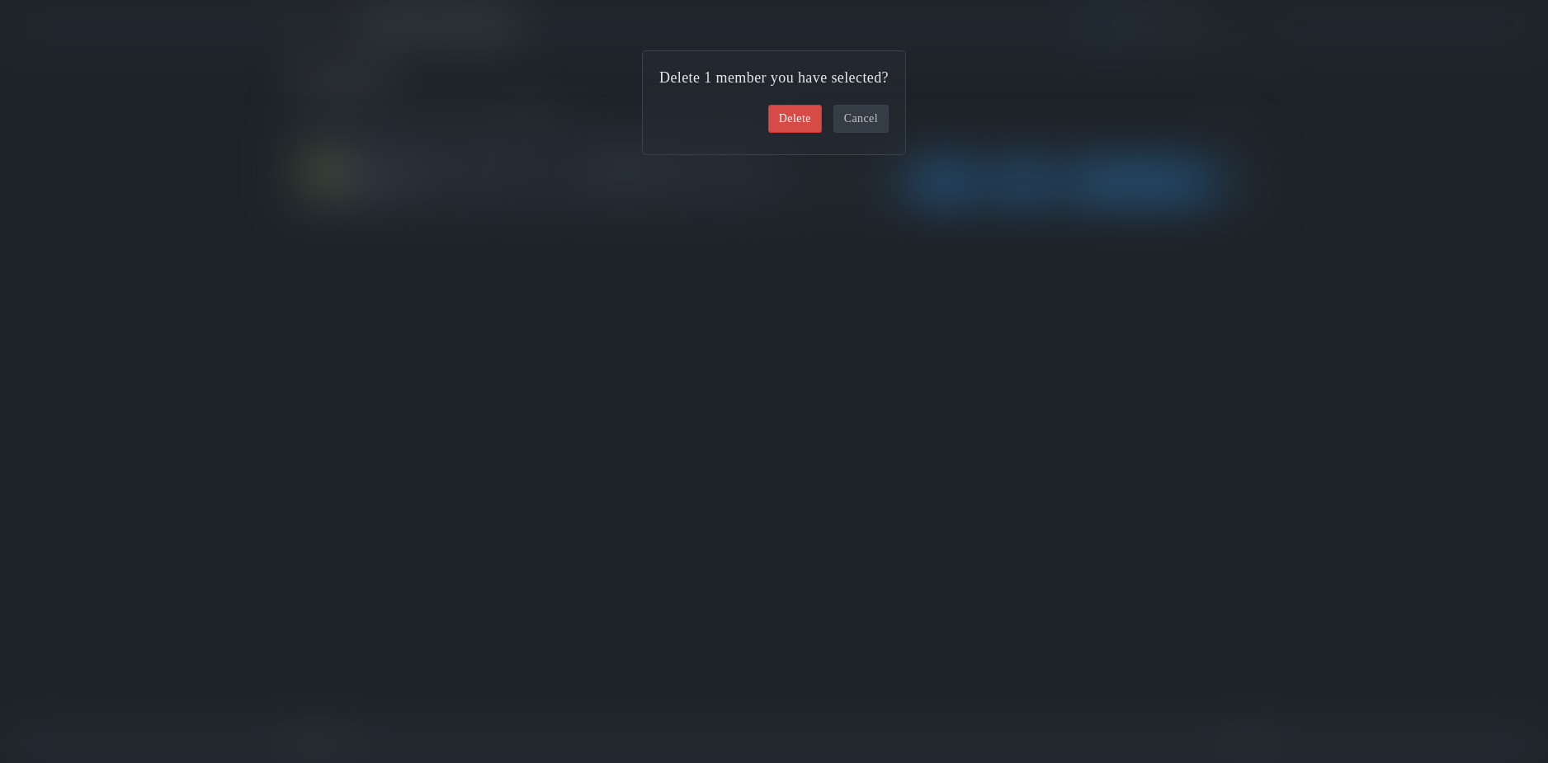
click at [801, 125] on link "Delete" at bounding box center [795, 119] width 54 height 28
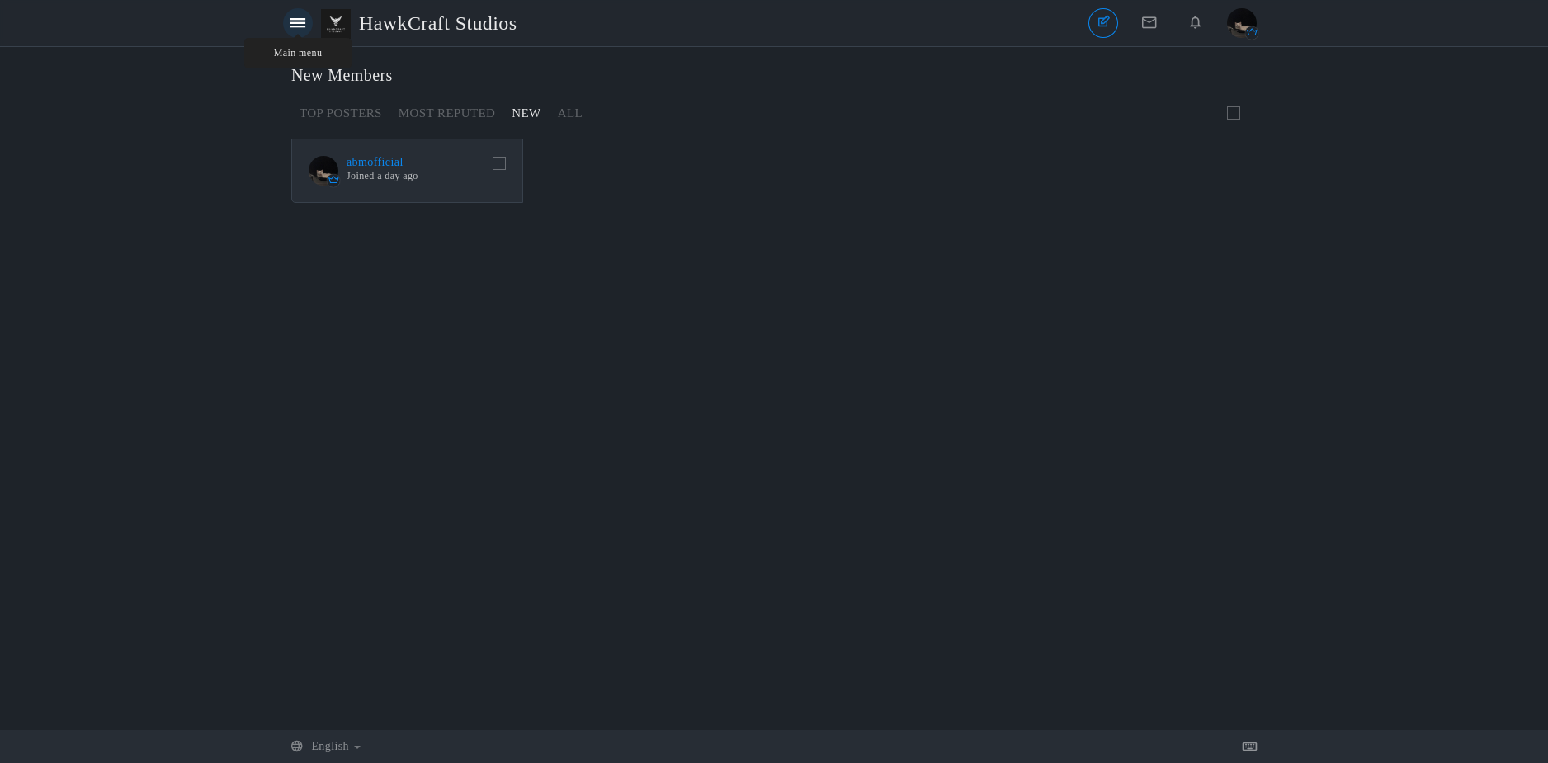
click at [292, 18] on icon at bounding box center [298, 23] width 16 height 14
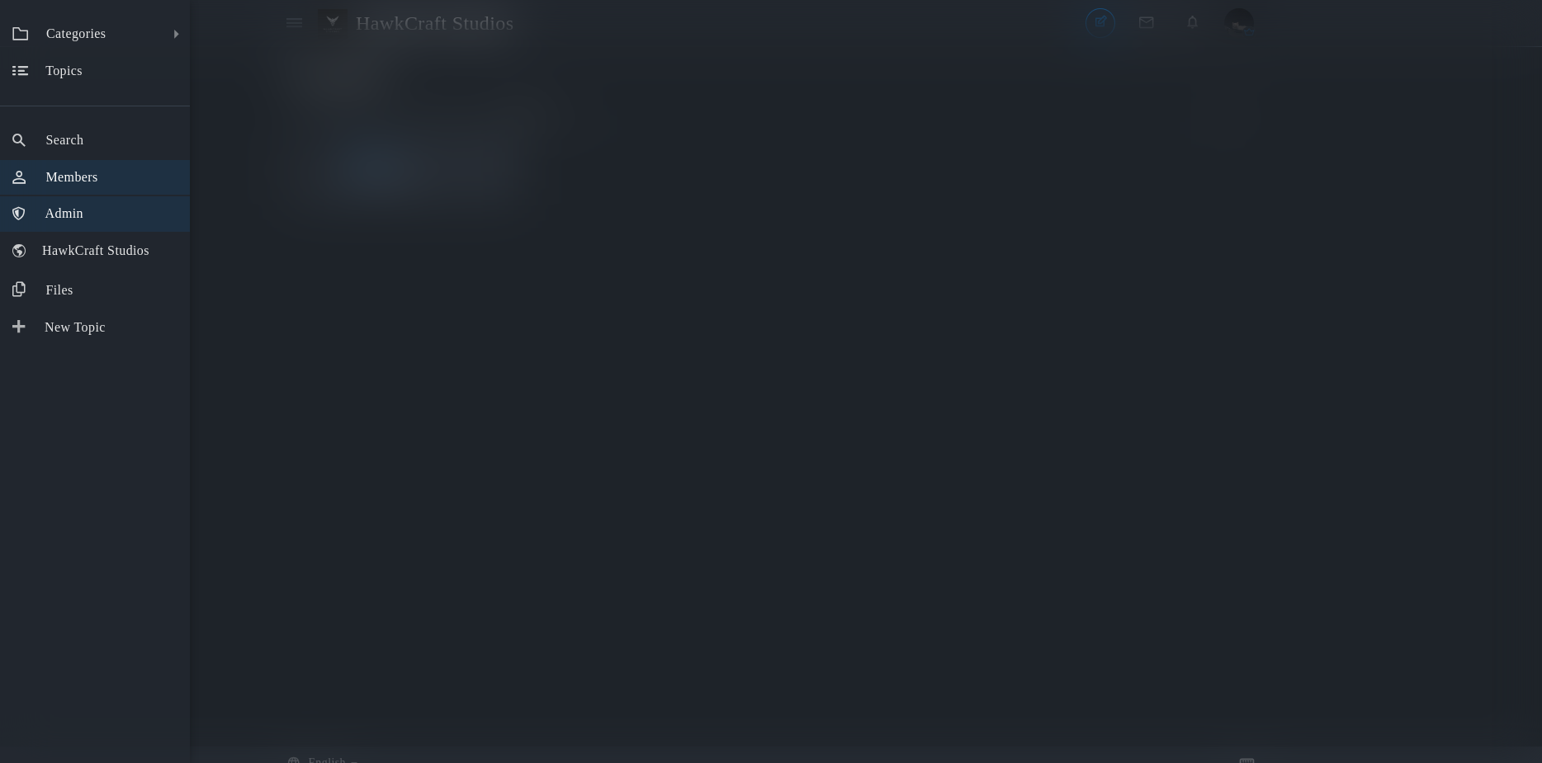
click at [89, 198] on link "Admin" at bounding box center [95, 213] width 190 height 35
click at [281, 103] on div "Categories All Categories Categories News Announcements Game Announcements Disc…" at bounding box center [771, 381] width 1542 height 763
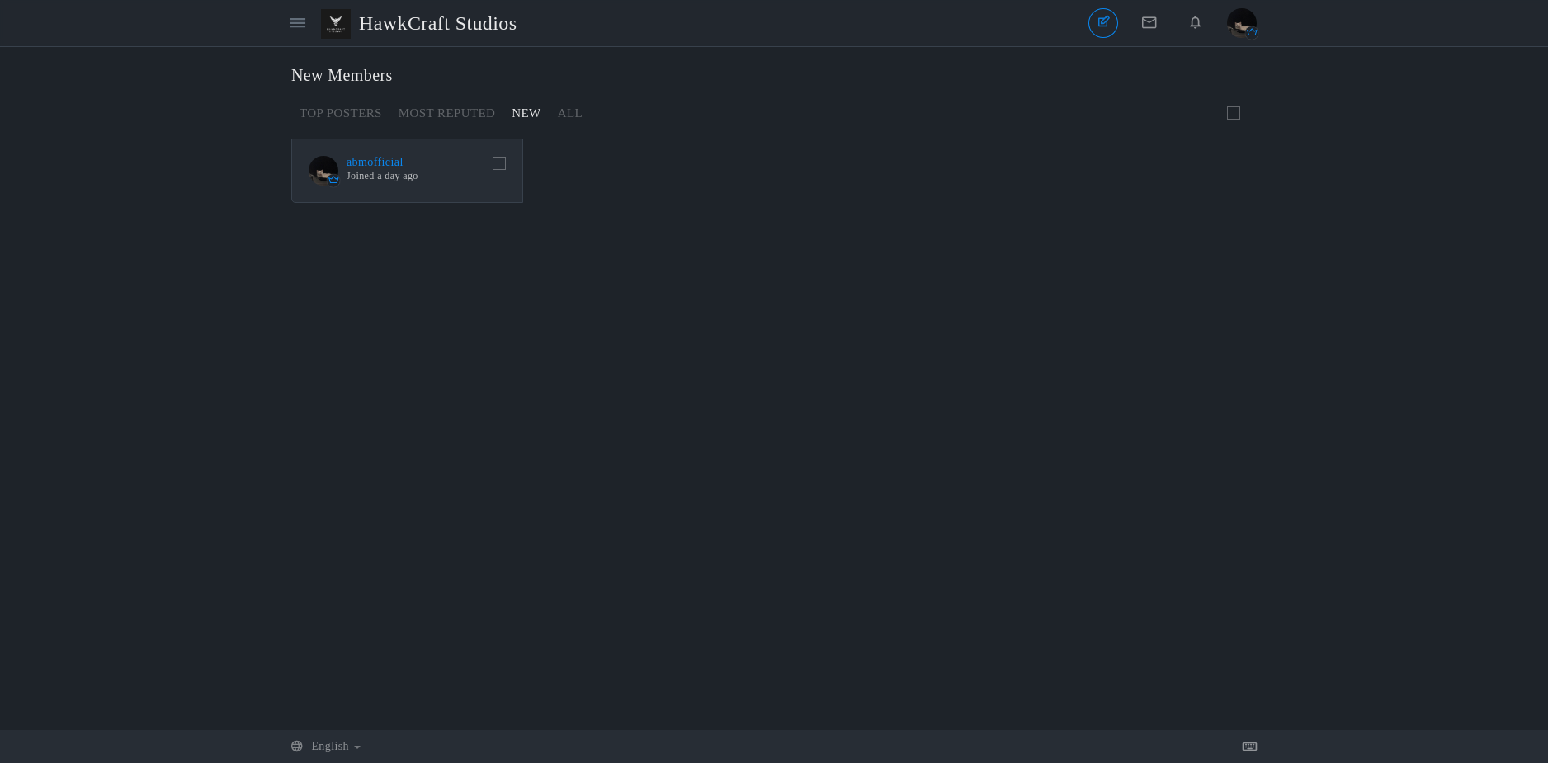
click at [304, 39] on div "Categories Members HawkCraft Studios" at bounding box center [406, 23] width 246 height 38
click at [301, 29] on icon at bounding box center [298, 23] width 16 height 14
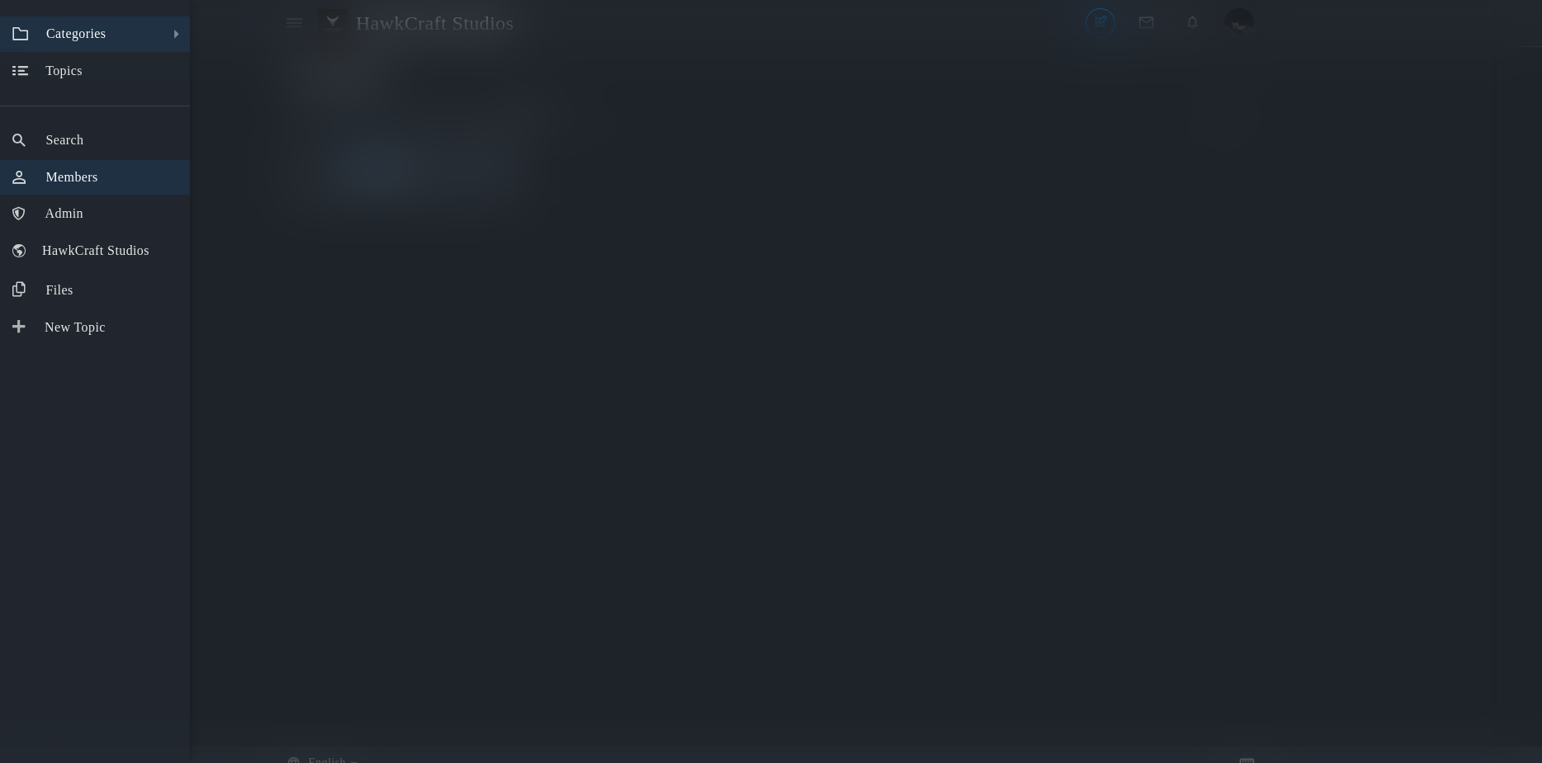
click at [120, 20] on link "All Categories Categories" at bounding box center [95, 34] width 190 height 35
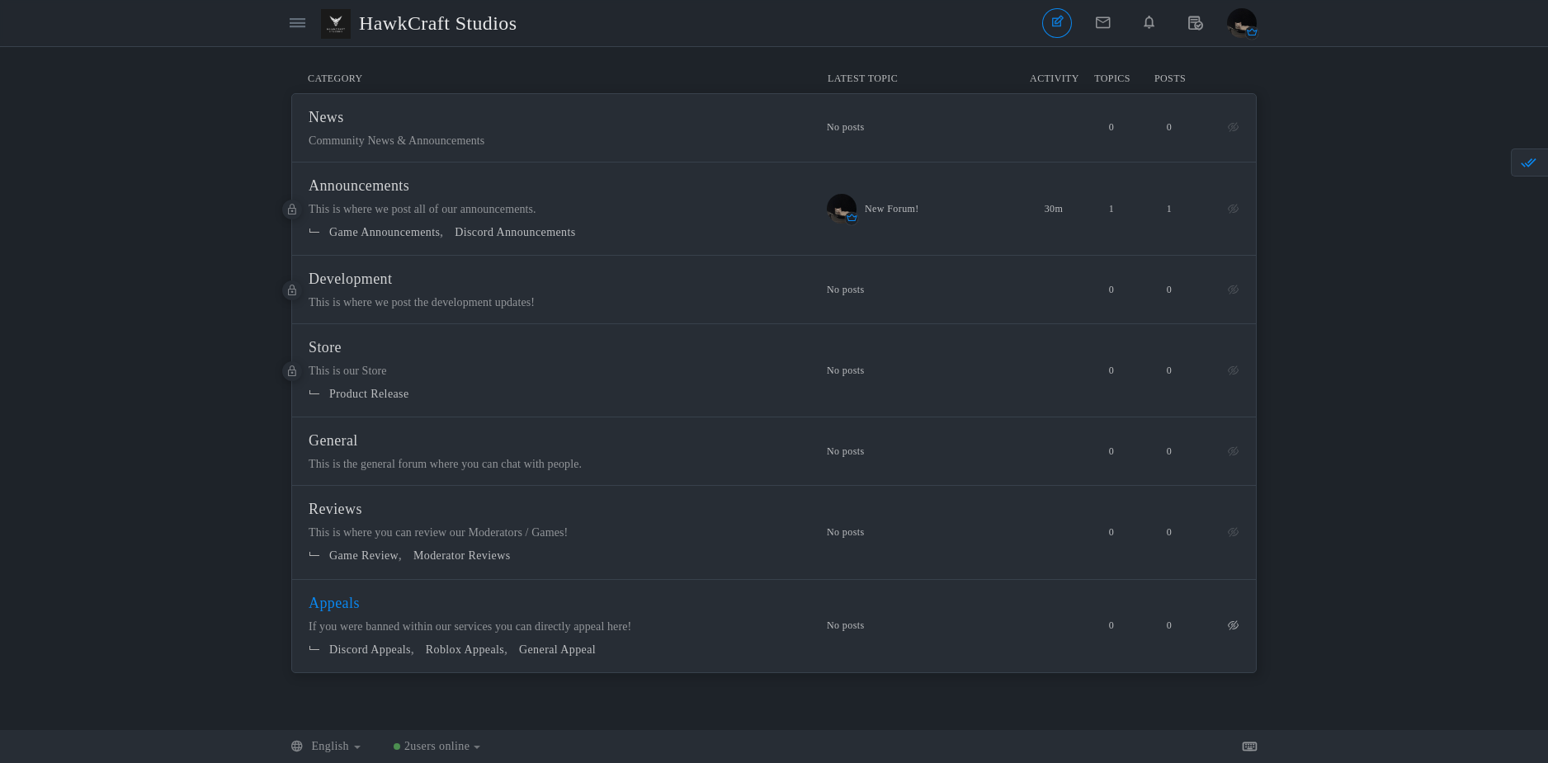
click at [360, 612] on span "Appeals" at bounding box center [334, 603] width 51 height 17
